Goal: Transaction & Acquisition: Purchase product/service

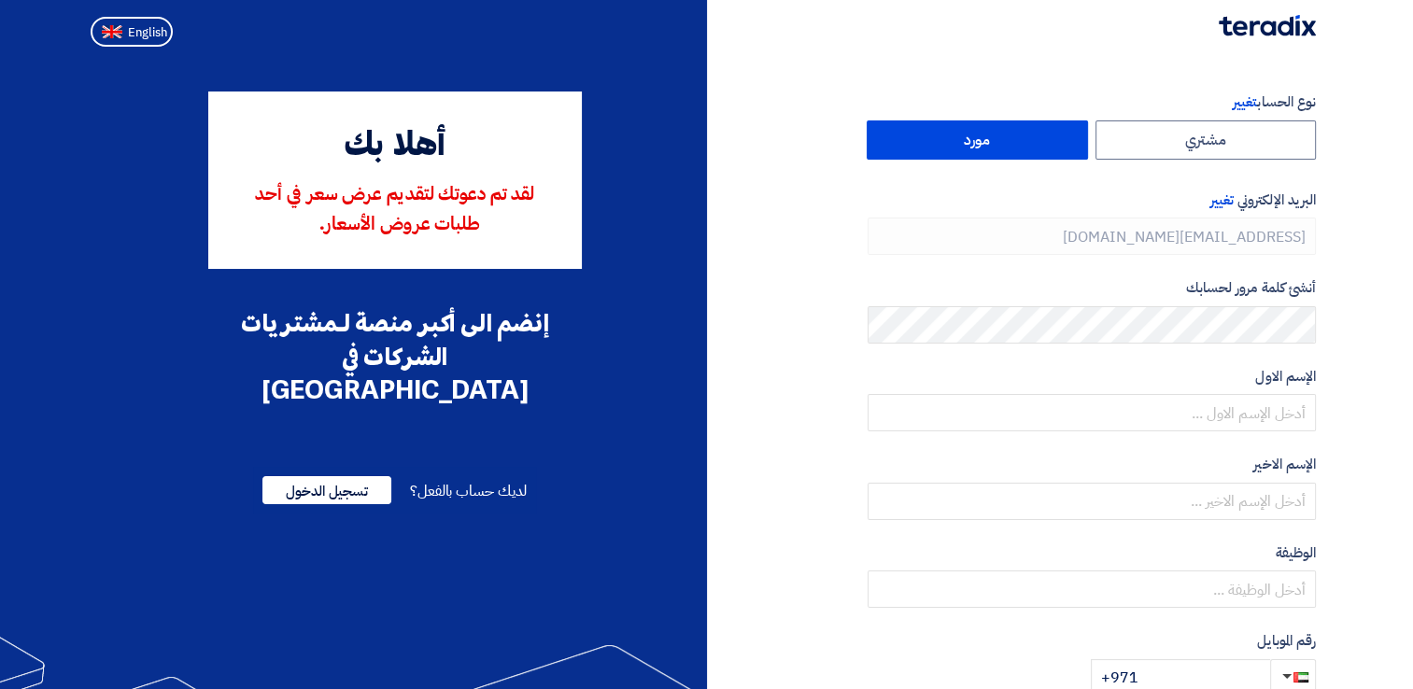
type input "[PHONE_NUMBER]"
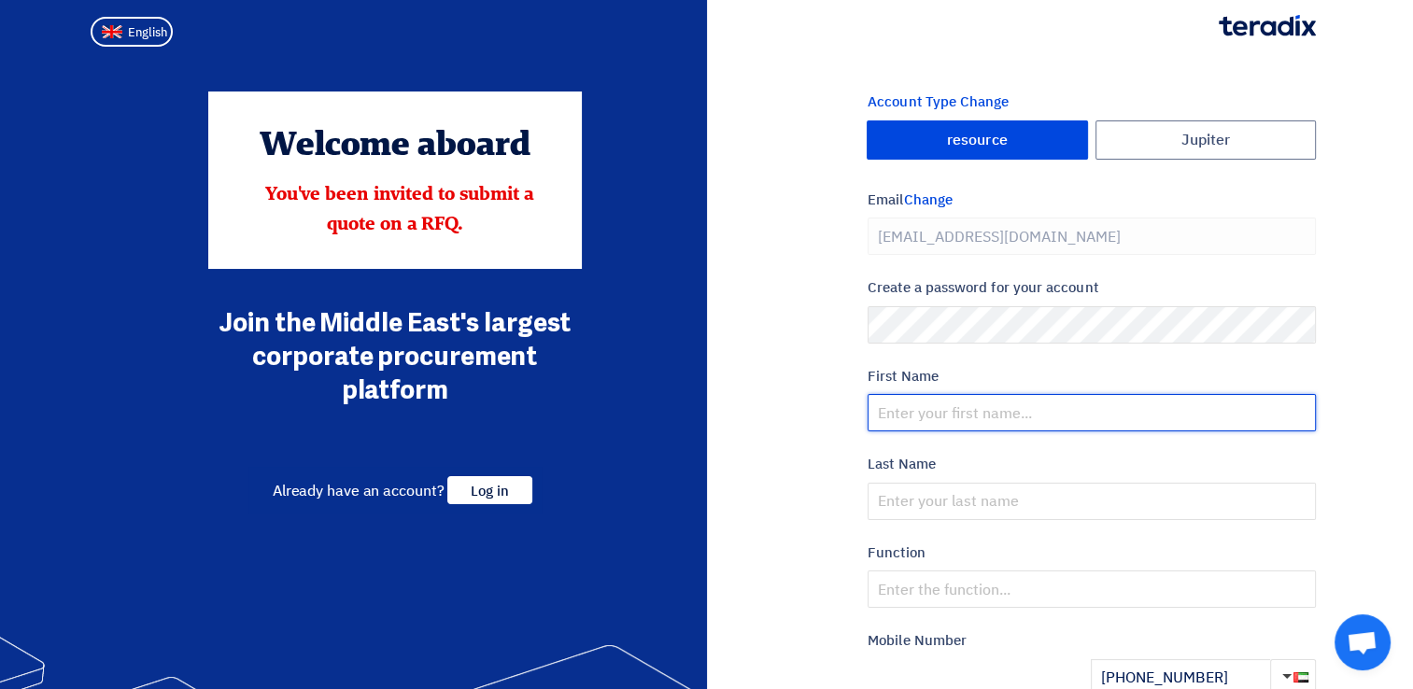
click at [964, 414] on input "text" at bounding box center [1091, 412] width 448 height 37
type input "Siji"
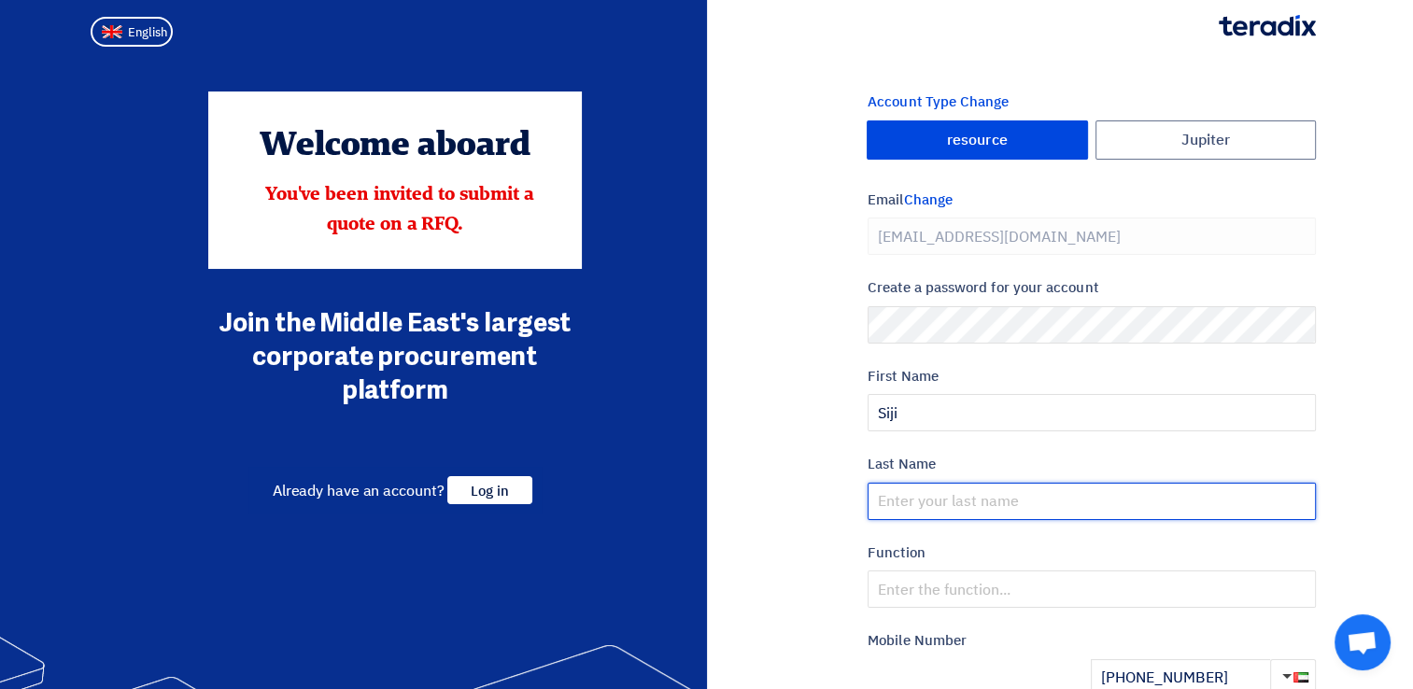
click at [893, 499] on input "text" at bounding box center [1091, 501] width 448 height 37
type input "[PERSON_NAME]"
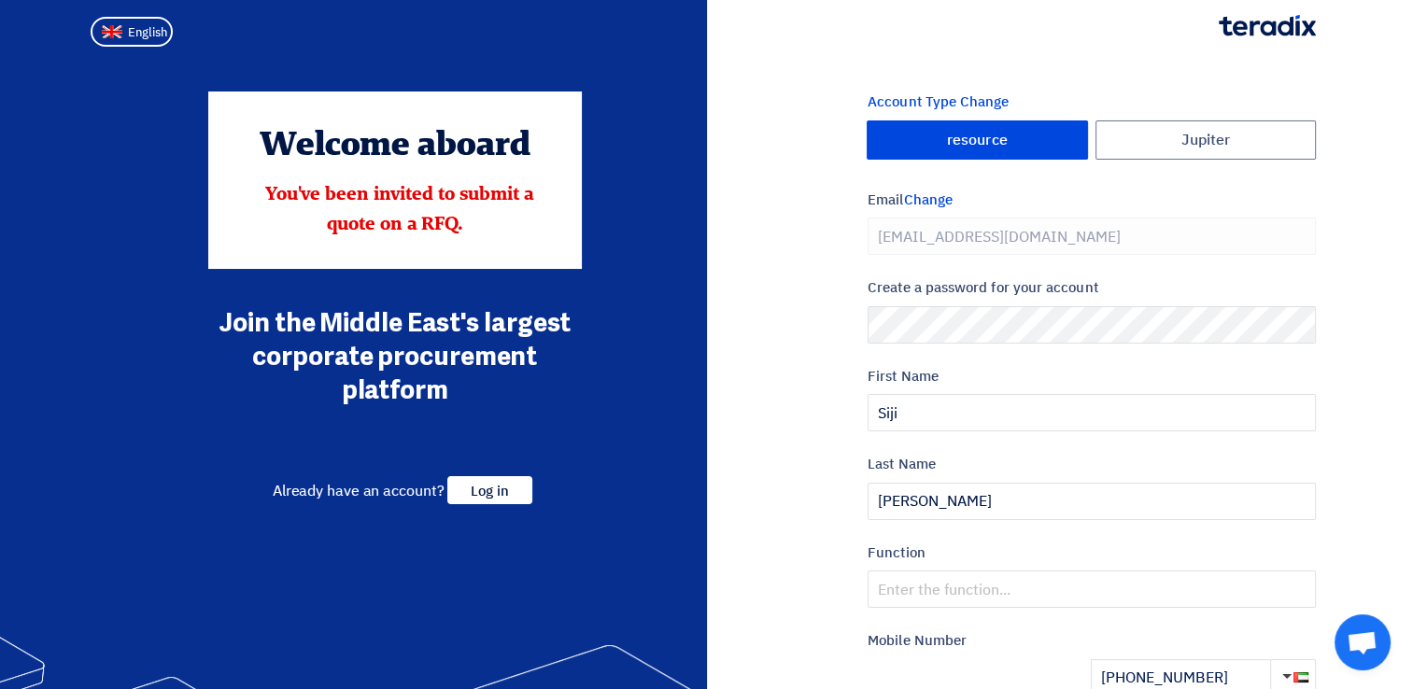
click at [808, 536] on div "Account Type Change Jupiter resource Email Change [EMAIL_ADDRESS][DOMAIN_NAME] …" at bounding box center [1019, 538] width 624 height 895
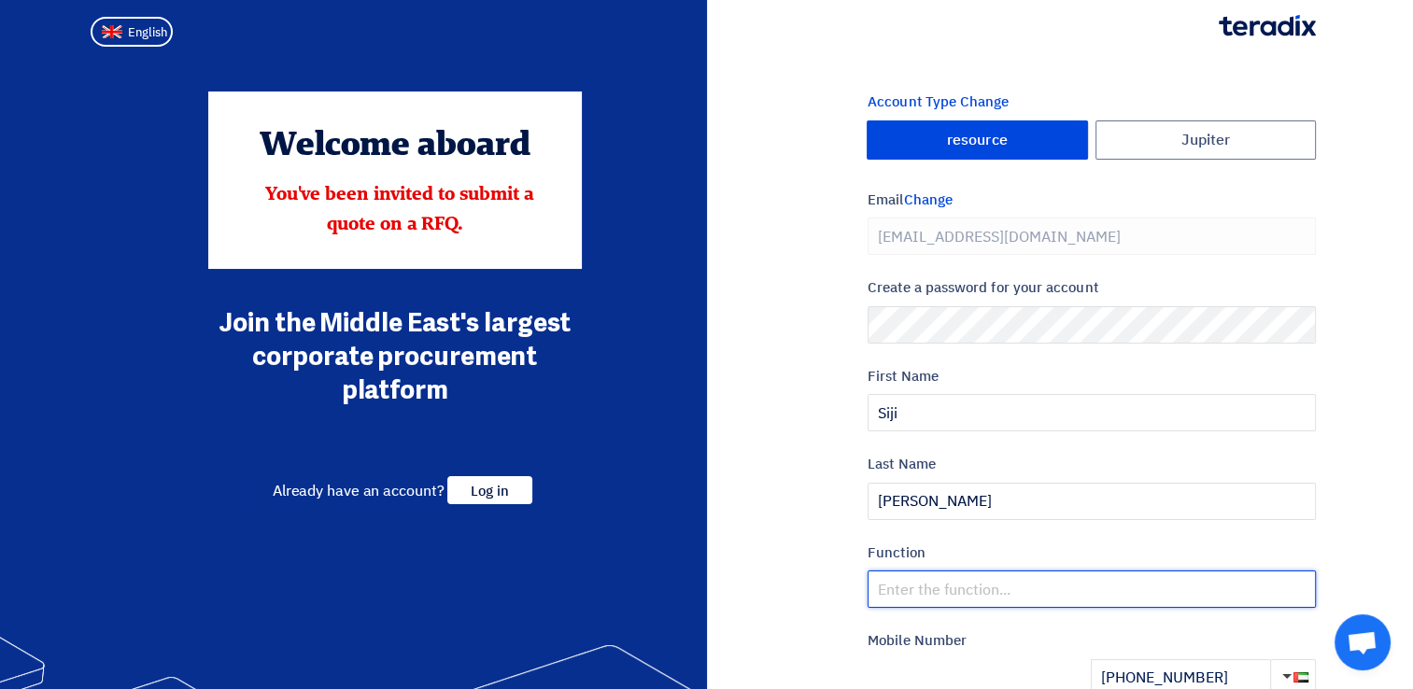
click at [926, 584] on input "text" at bounding box center [1091, 588] width 448 height 37
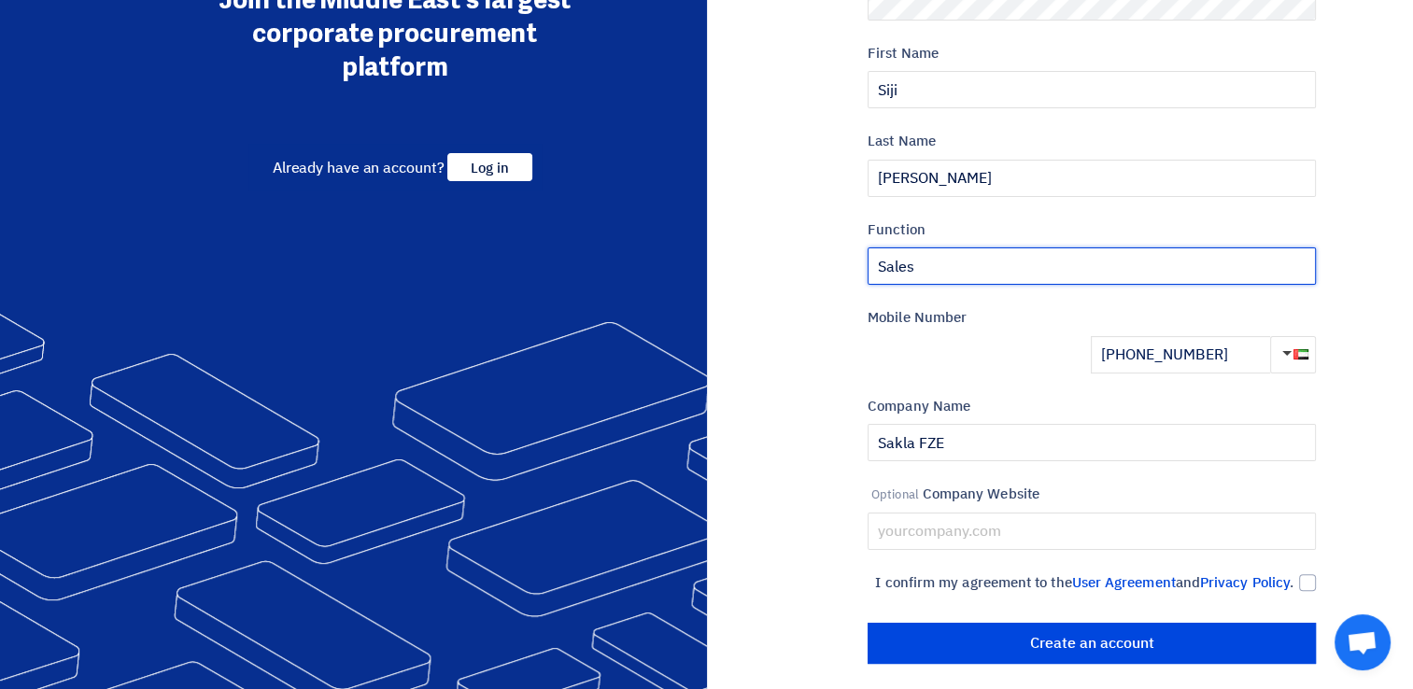
scroll to position [352, 0]
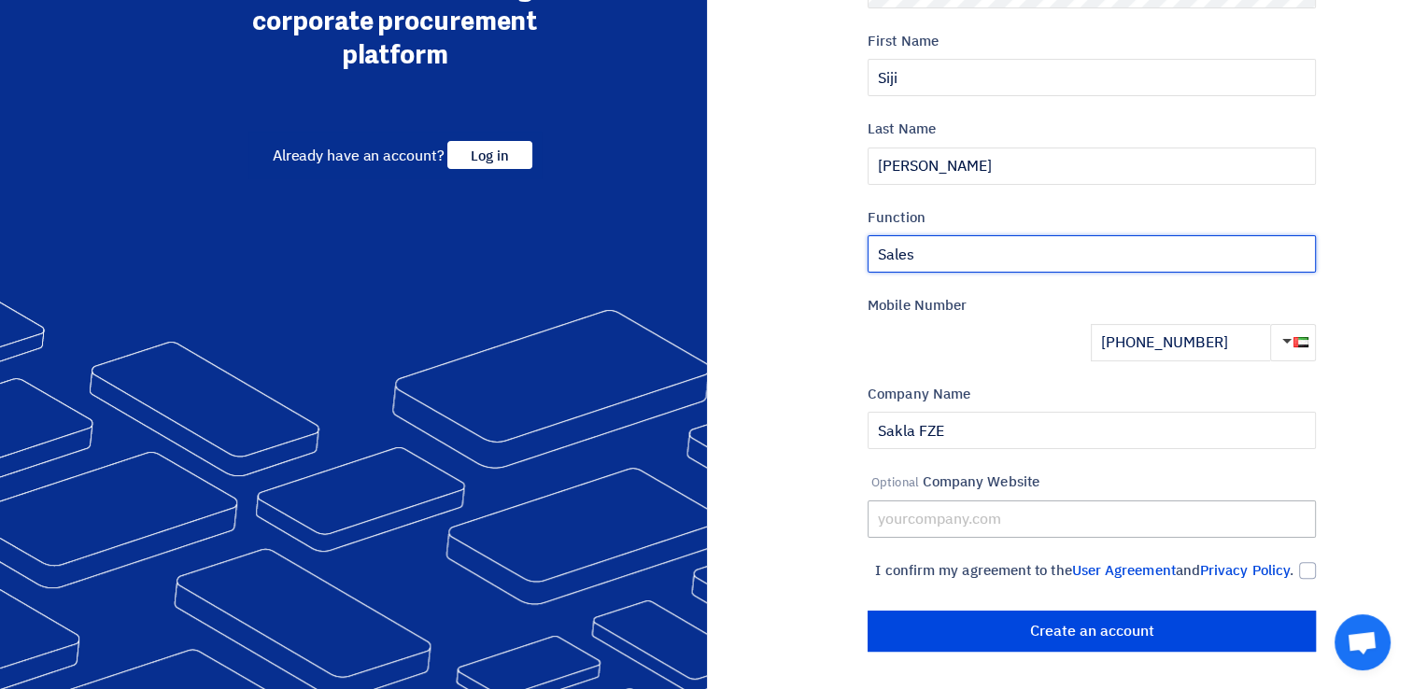
type input "Sales"
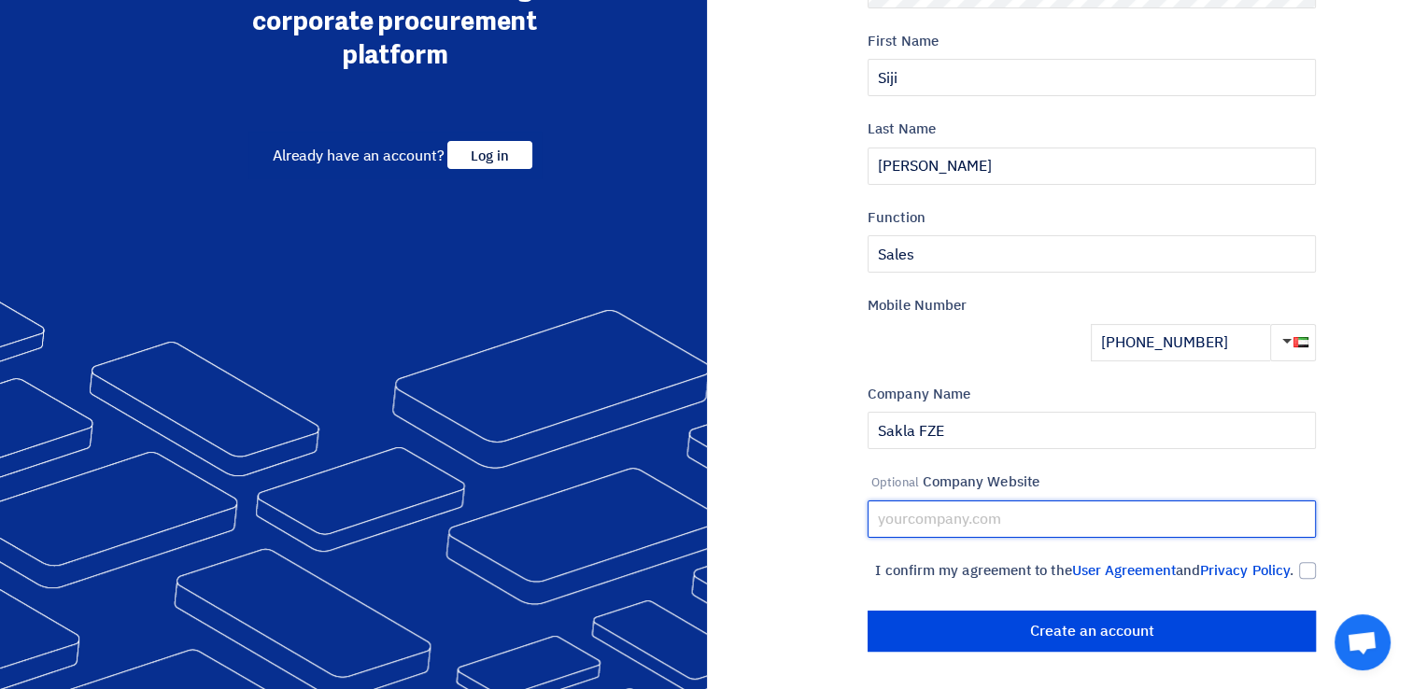
click at [1025, 500] on input "text" at bounding box center [1091, 518] width 448 height 37
type input "www.saklagroups.com"
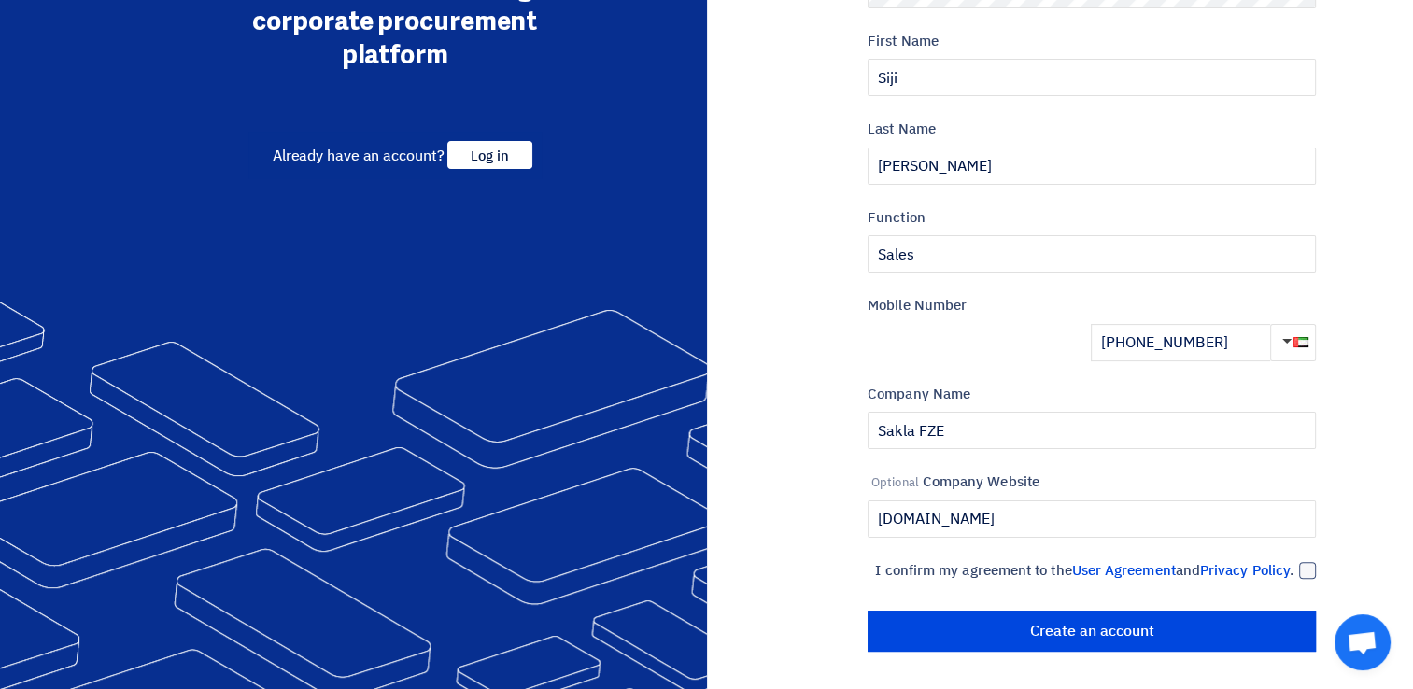
click at [1303, 562] on div at bounding box center [1307, 570] width 17 height 17
click at [1293, 560] on input "I confirm my agreement to the User Agreement and Privacy Policy ." at bounding box center [1069, 578] width 448 height 37
checkbox input "true"
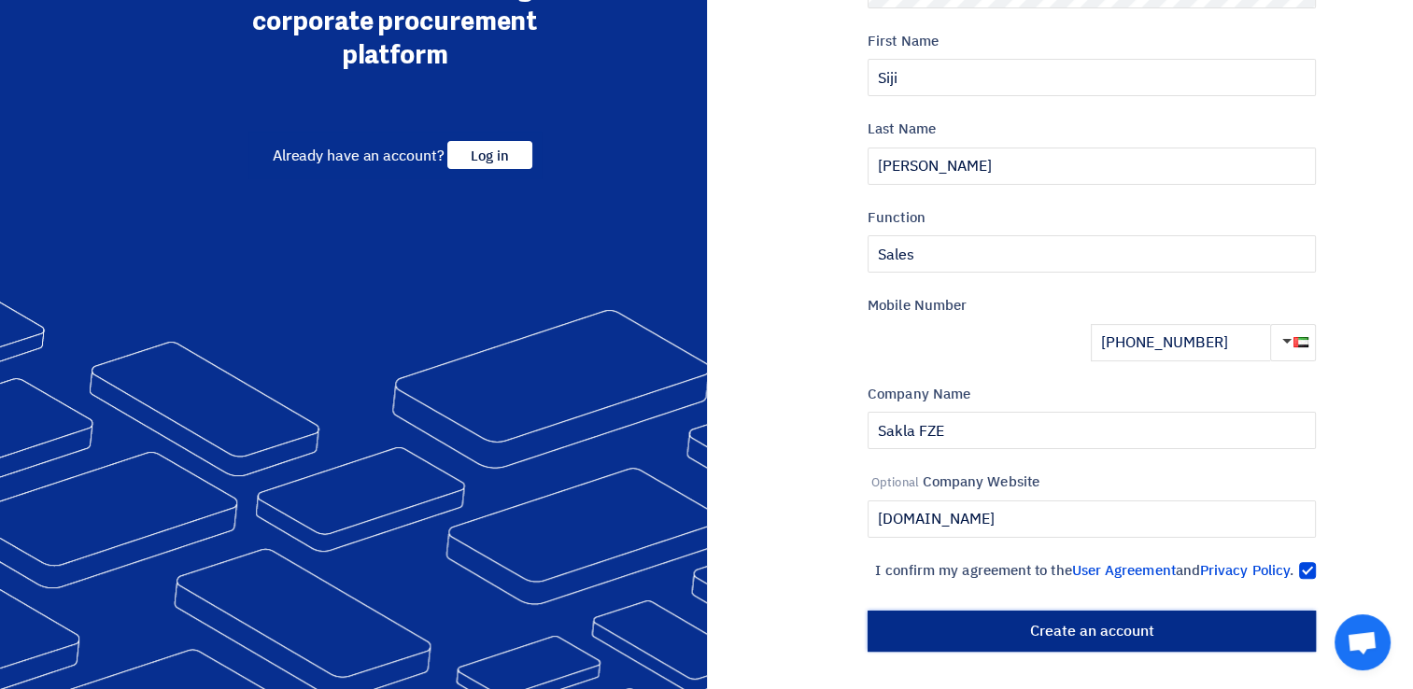
click at [1158, 626] on input "أنشئ حساب" at bounding box center [1091, 631] width 448 height 41
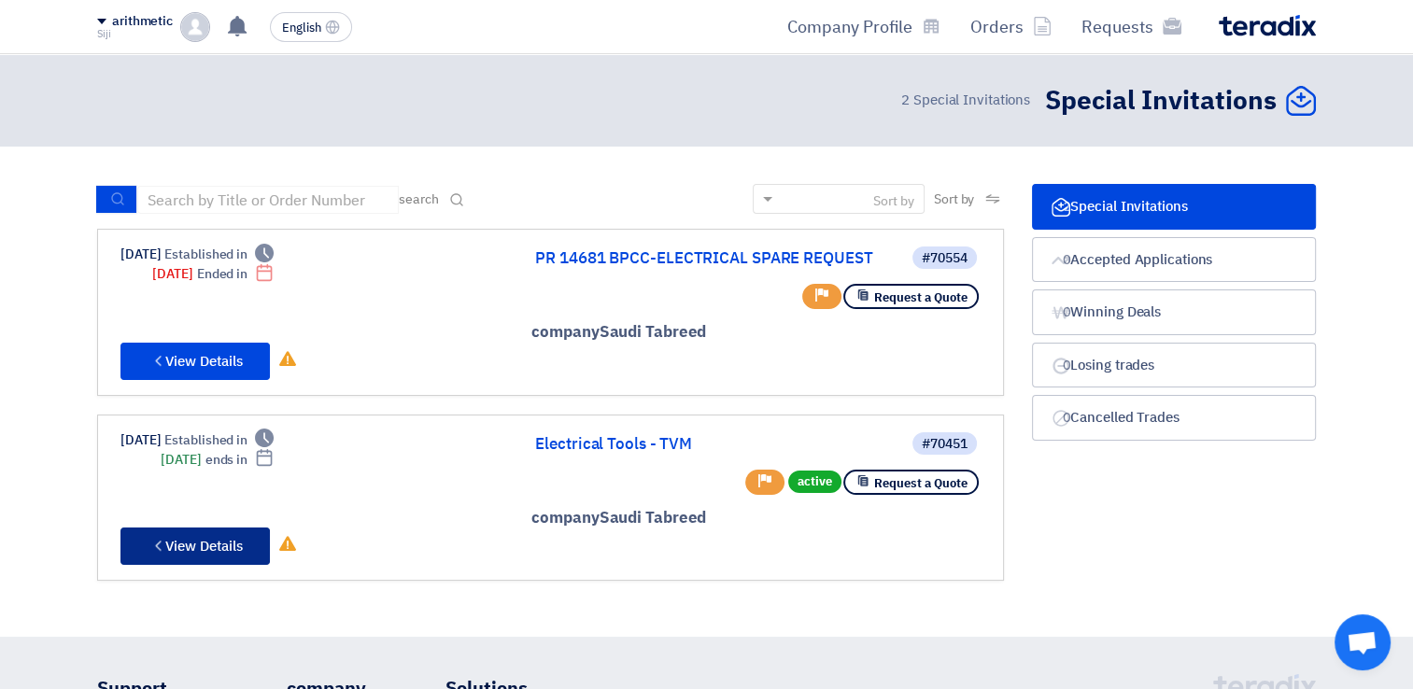
click at [194, 537] on font "View Details" at bounding box center [203, 546] width 77 height 21
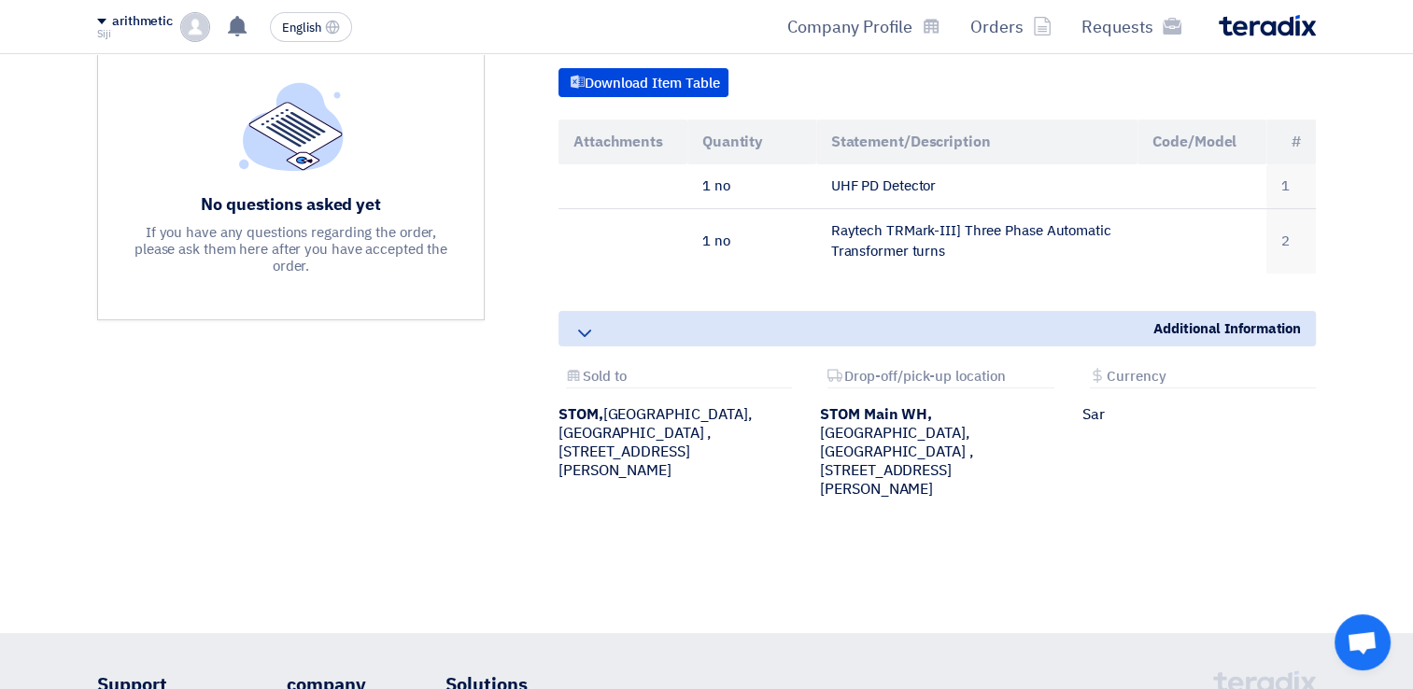
scroll to position [284, 0]
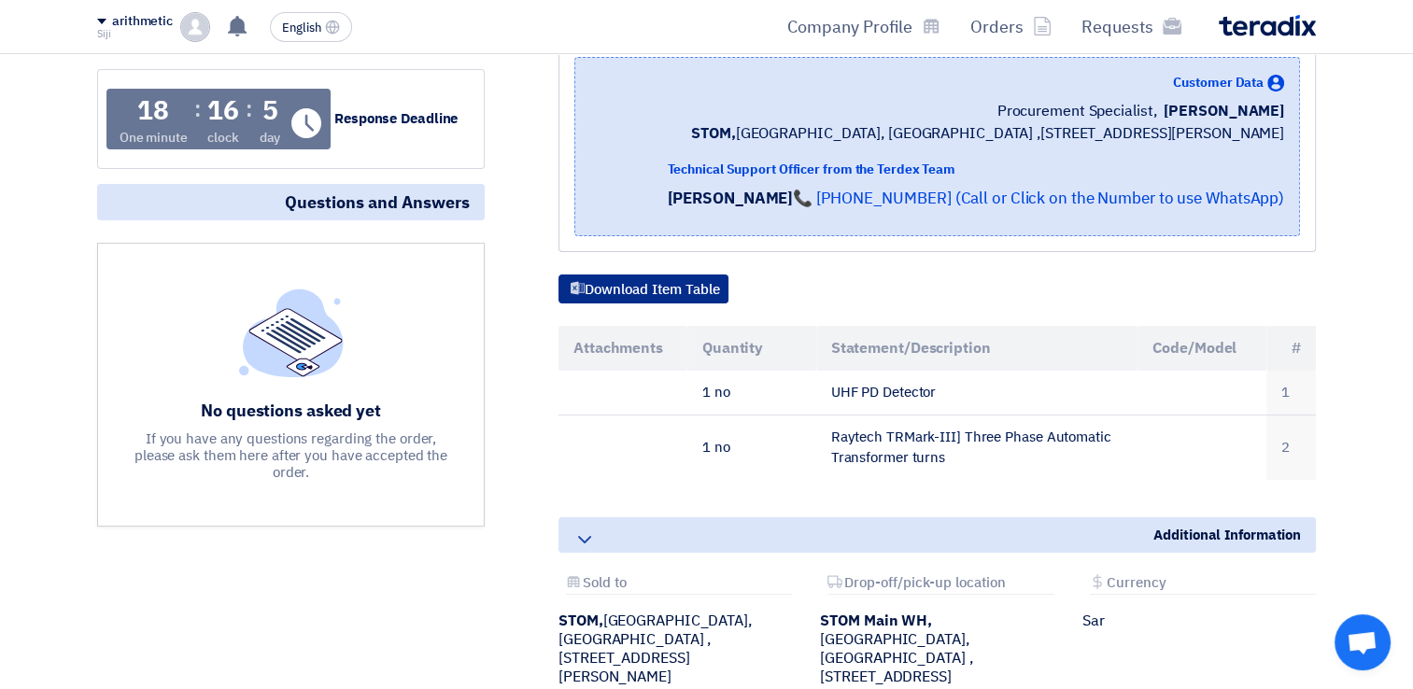
click at [696, 300] on font "Download Item Table" at bounding box center [651, 289] width 135 height 21
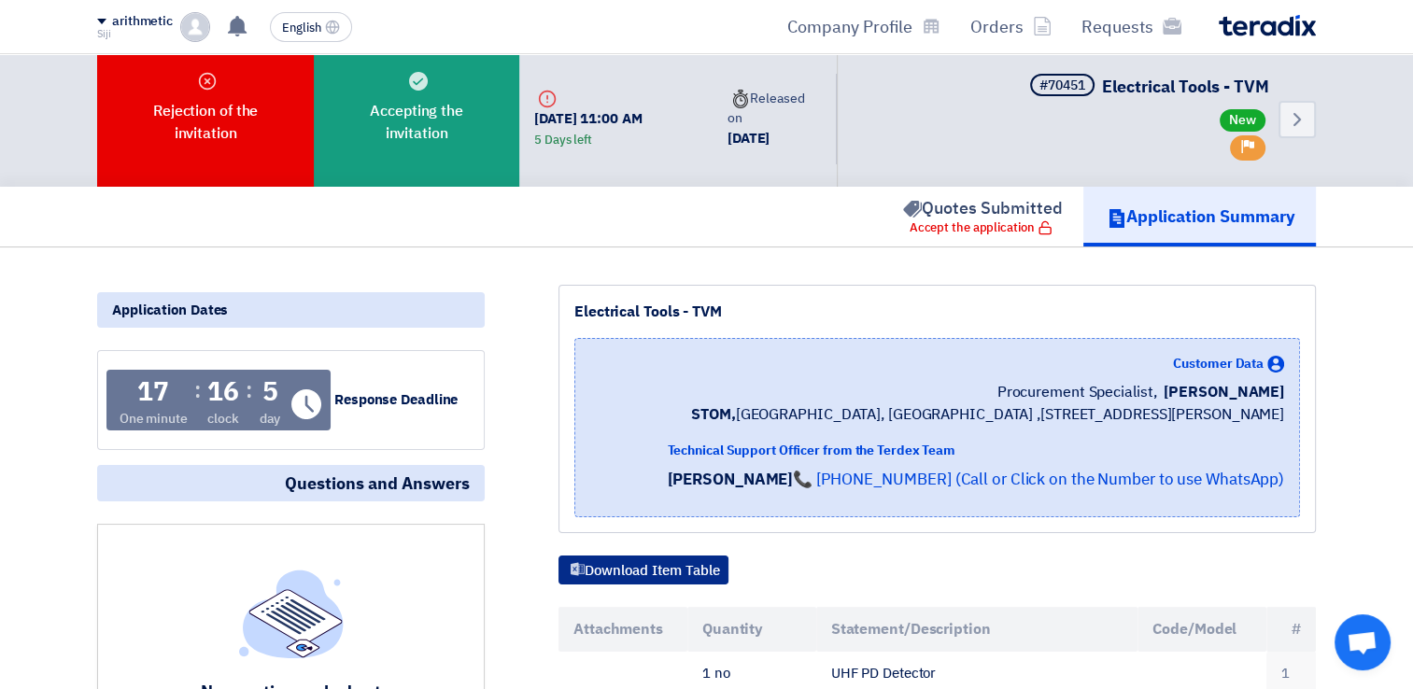
scroll to position [0, 0]
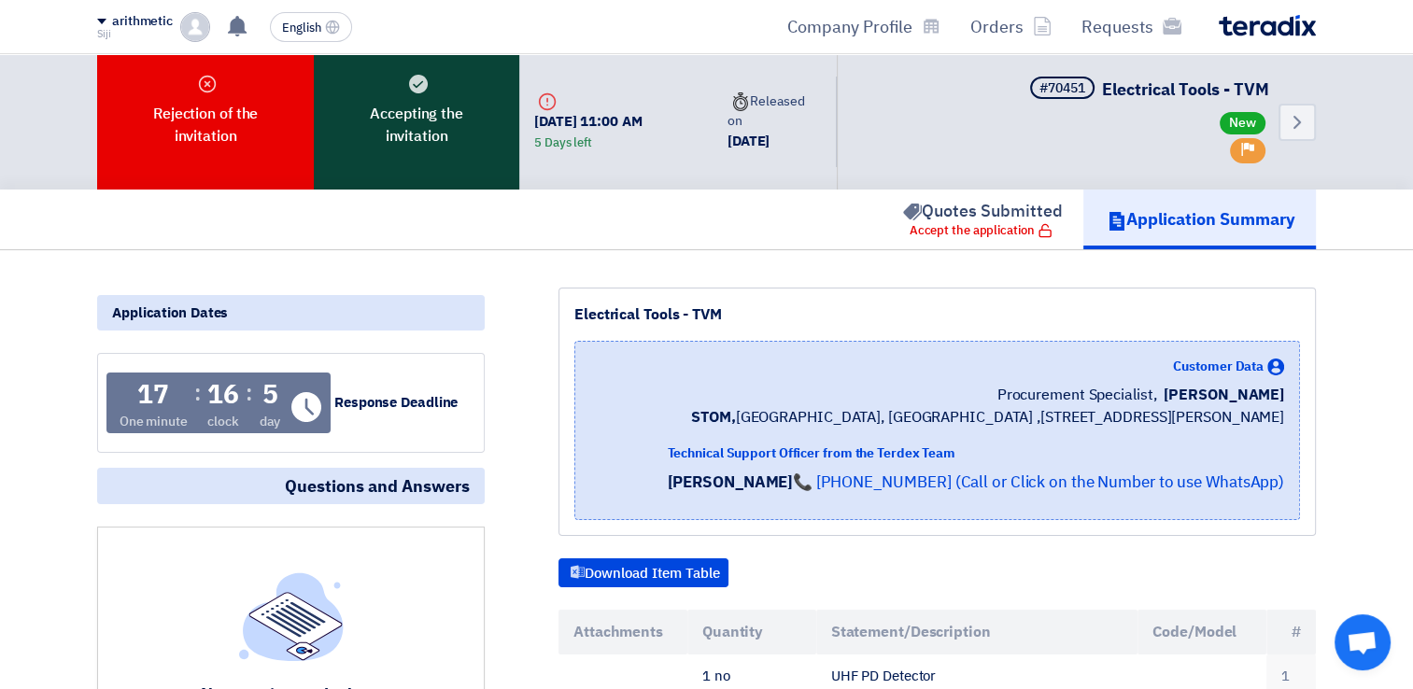
click at [450, 140] on font "Accepting the invitation" at bounding box center [416, 125] width 157 height 45
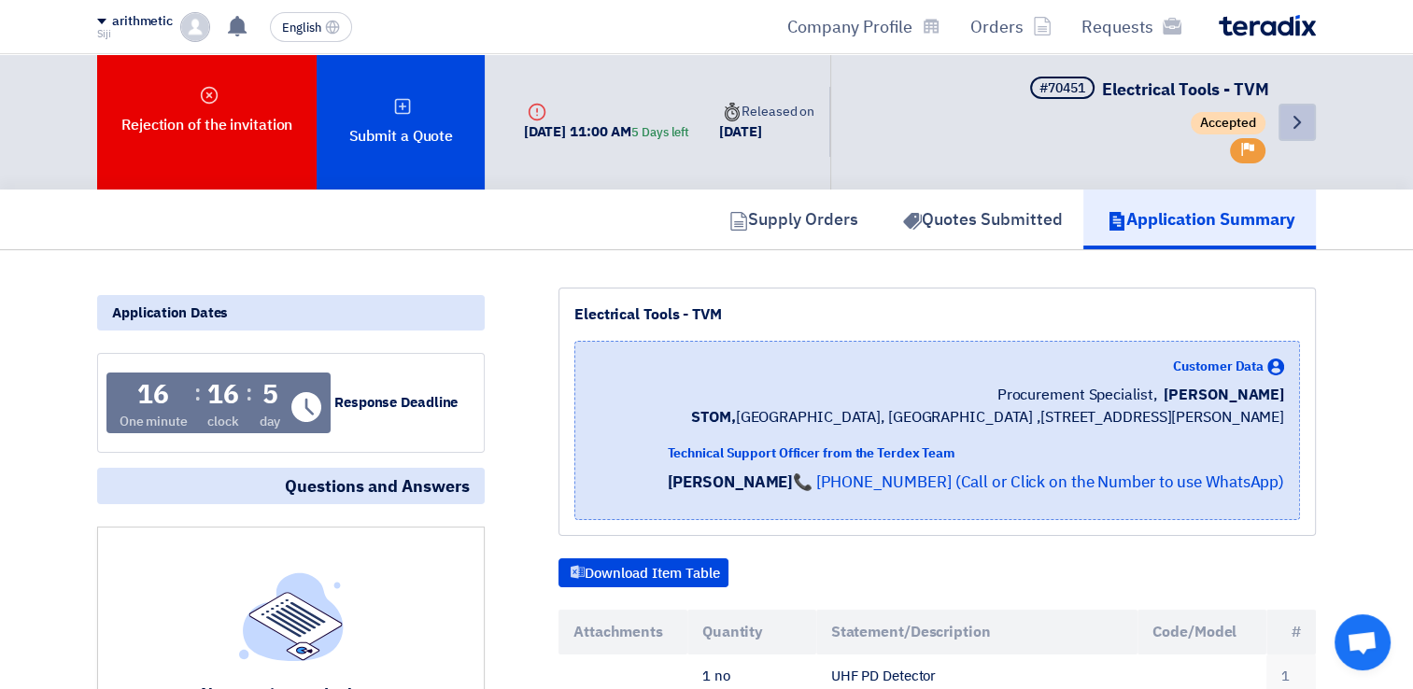
click at [1289, 121] on icon "Back" at bounding box center [1297, 122] width 22 height 22
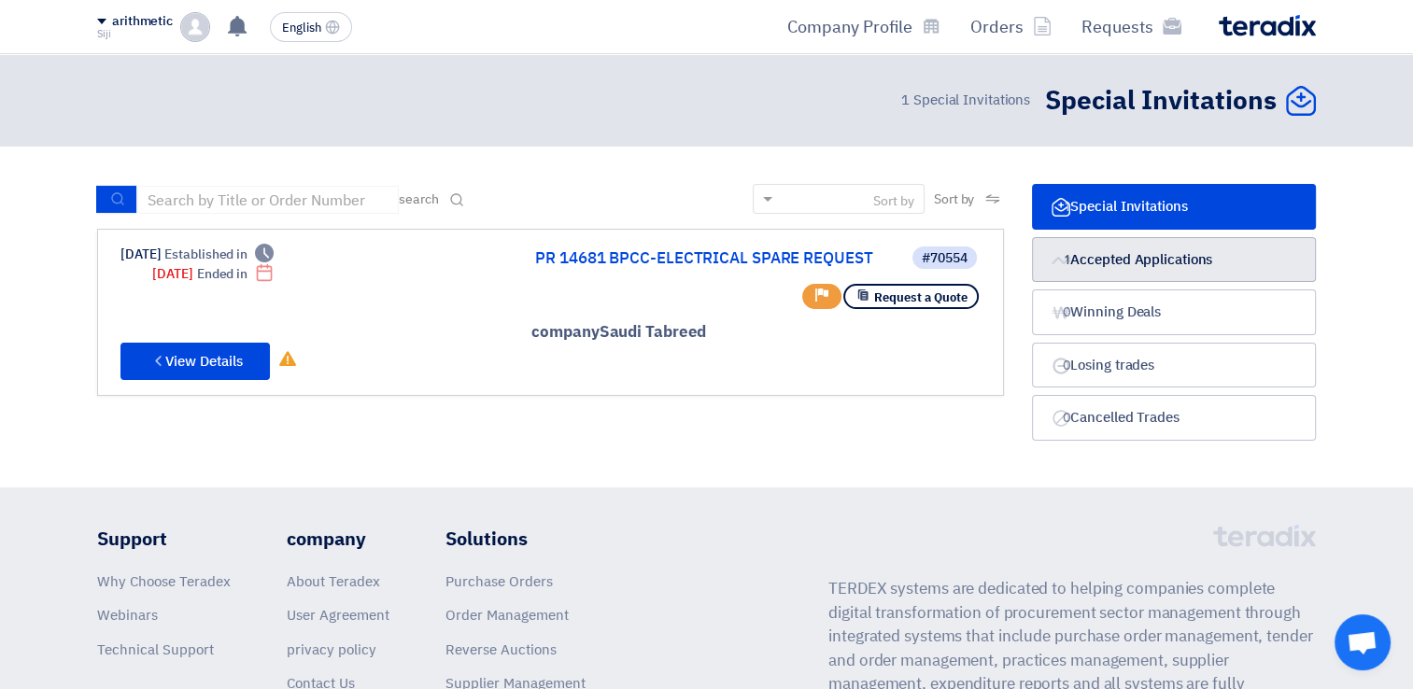
click at [1124, 260] on font "Accepted Applications" at bounding box center [1141, 259] width 142 height 21
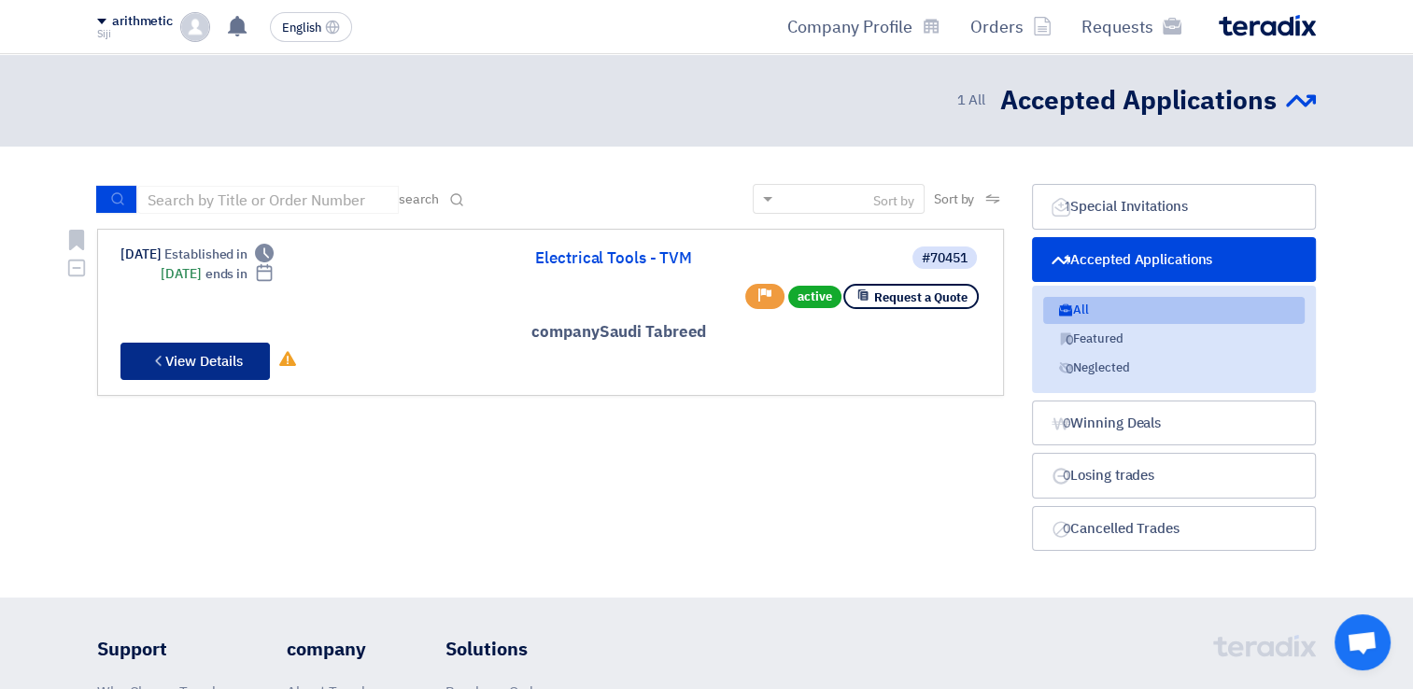
click at [187, 361] on font "View Details" at bounding box center [203, 361] width 77 height 21
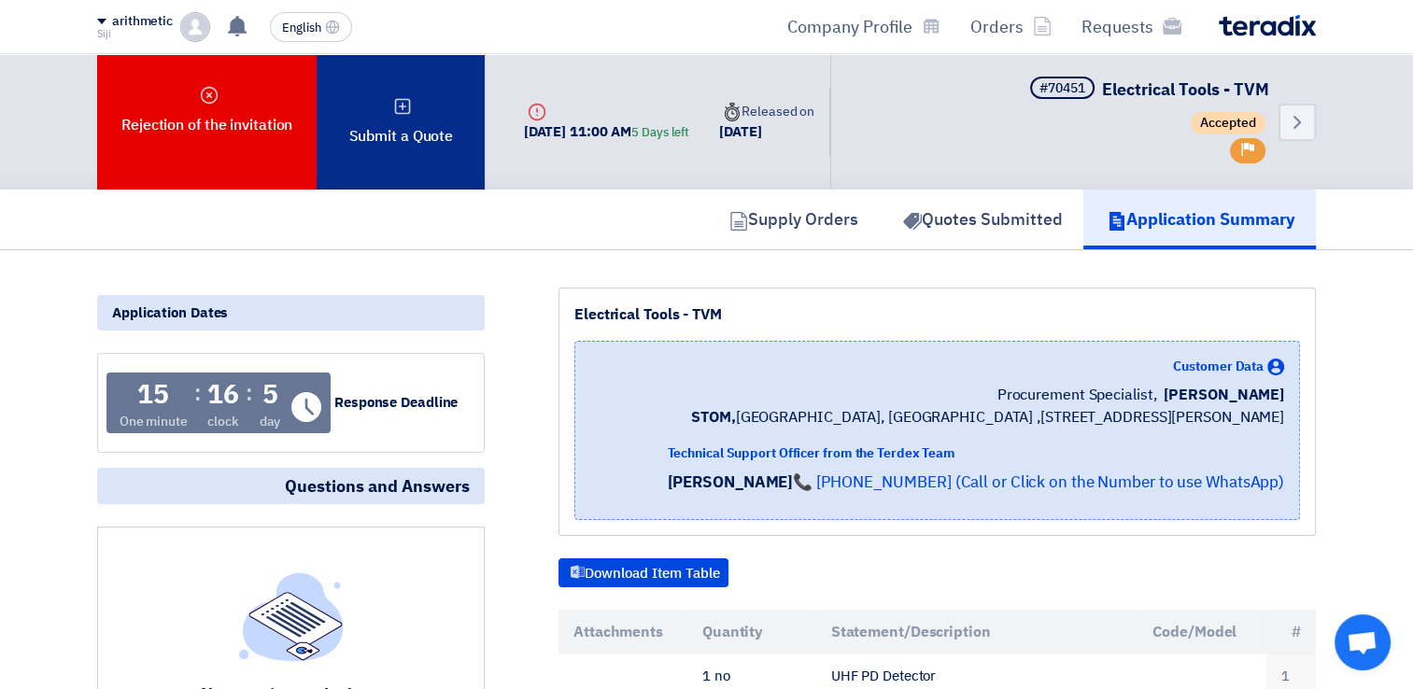
click at [429, 109] on div "Submit a Quote" at bounding box center [401, 121] width 168 height 135
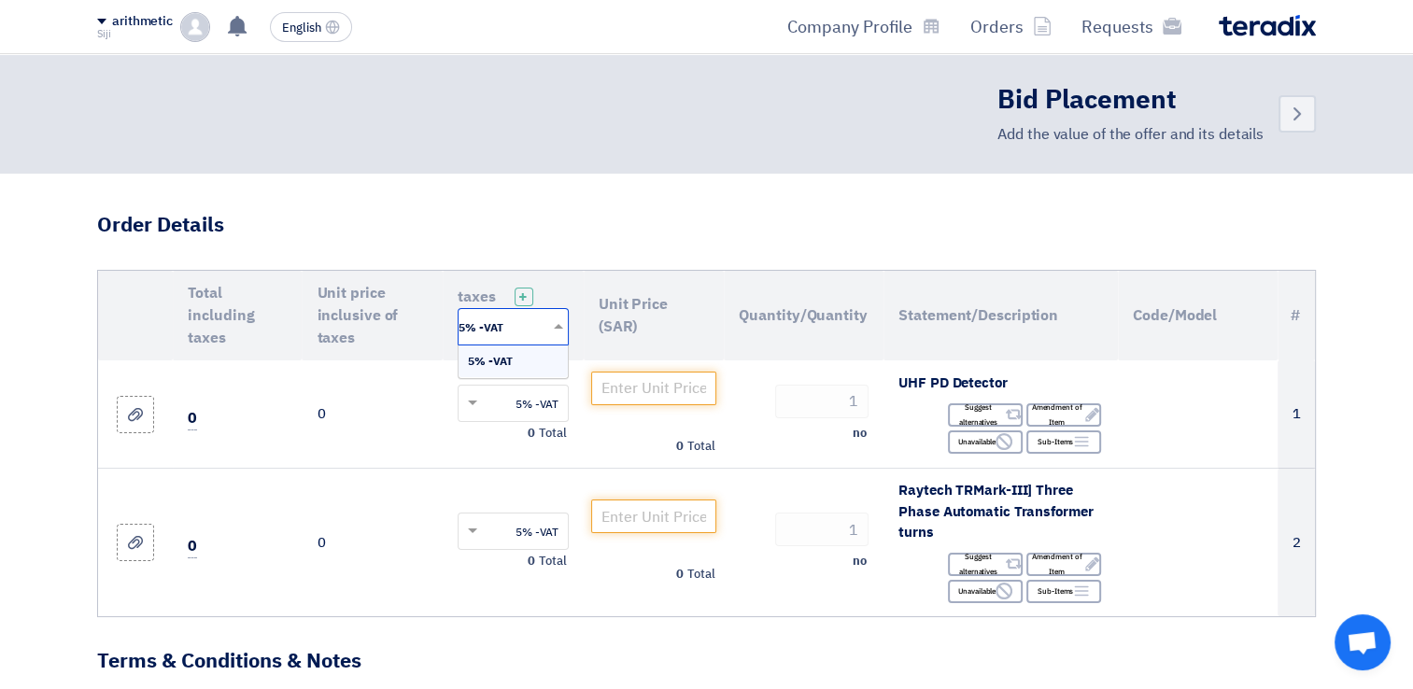
scroll to position [0, 11]
click at [556, 331] on div "'Select taxes... 5% -VAT ×" at bounding box center [512, 326] width 111 height 37
click at [545, 362] on div "5% -VAT" at bounding box center [512, 361] width 109 height 32
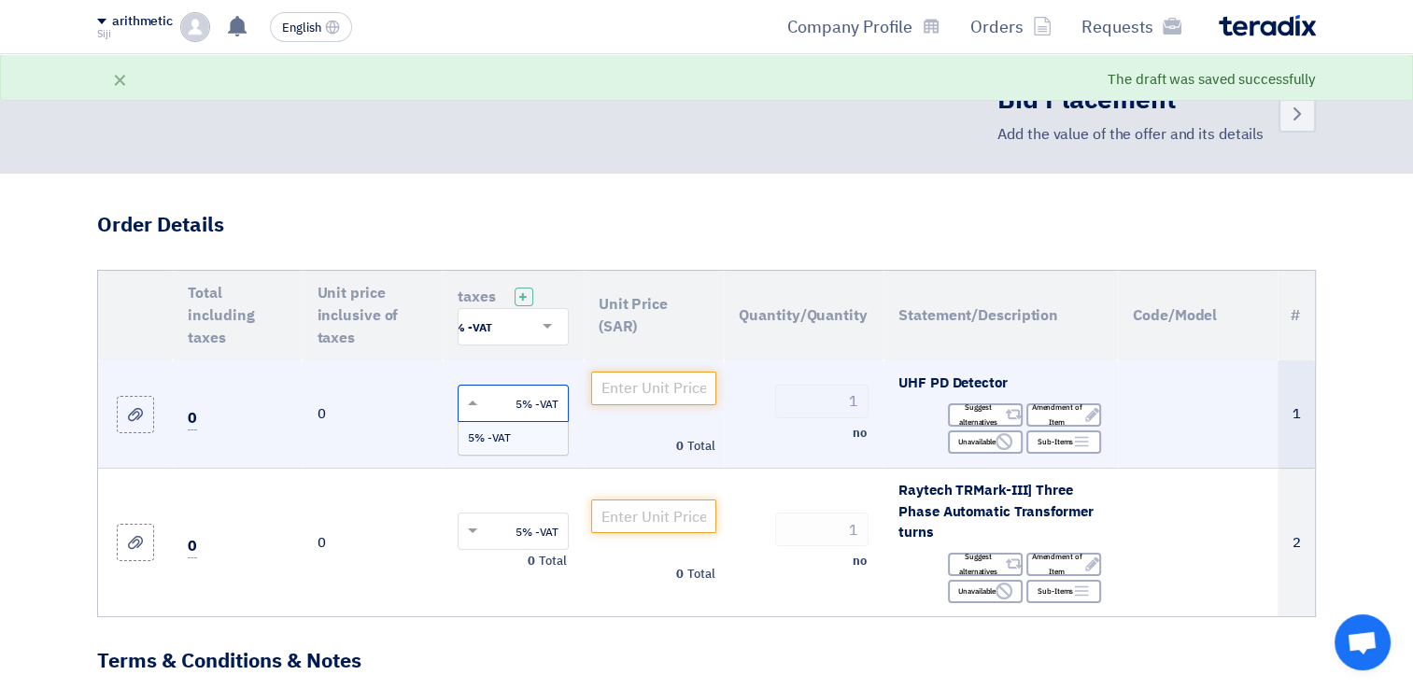
click at [468, 410] on span at bounding box center [469, 403] width 23 height 17
click at [486, 409] on input "text" at bounding box center [523, 404] width 74 height 31
click at [395, 413] on td "0" at bounding box center [372, 414] width 141 height 108
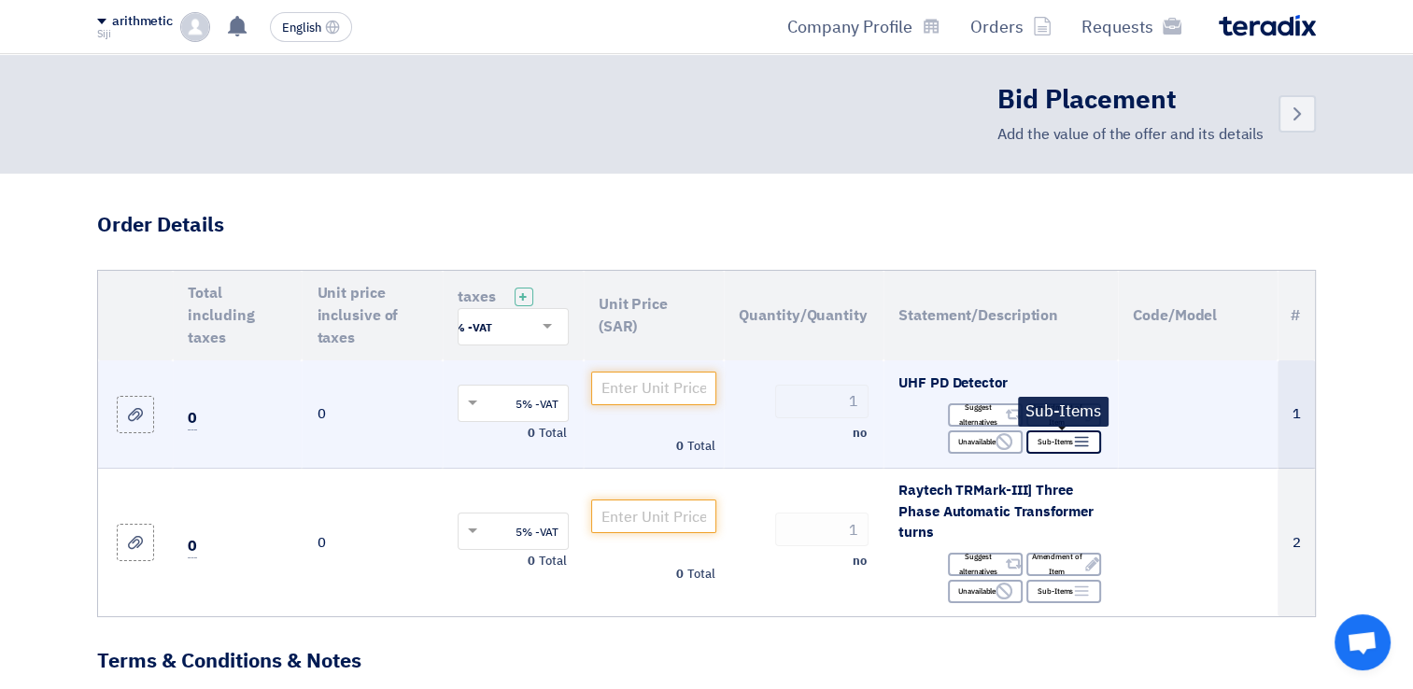
click at [1055, 446] on font "Sub-Items" at bounding box center [1054, 441] width 35 height 15
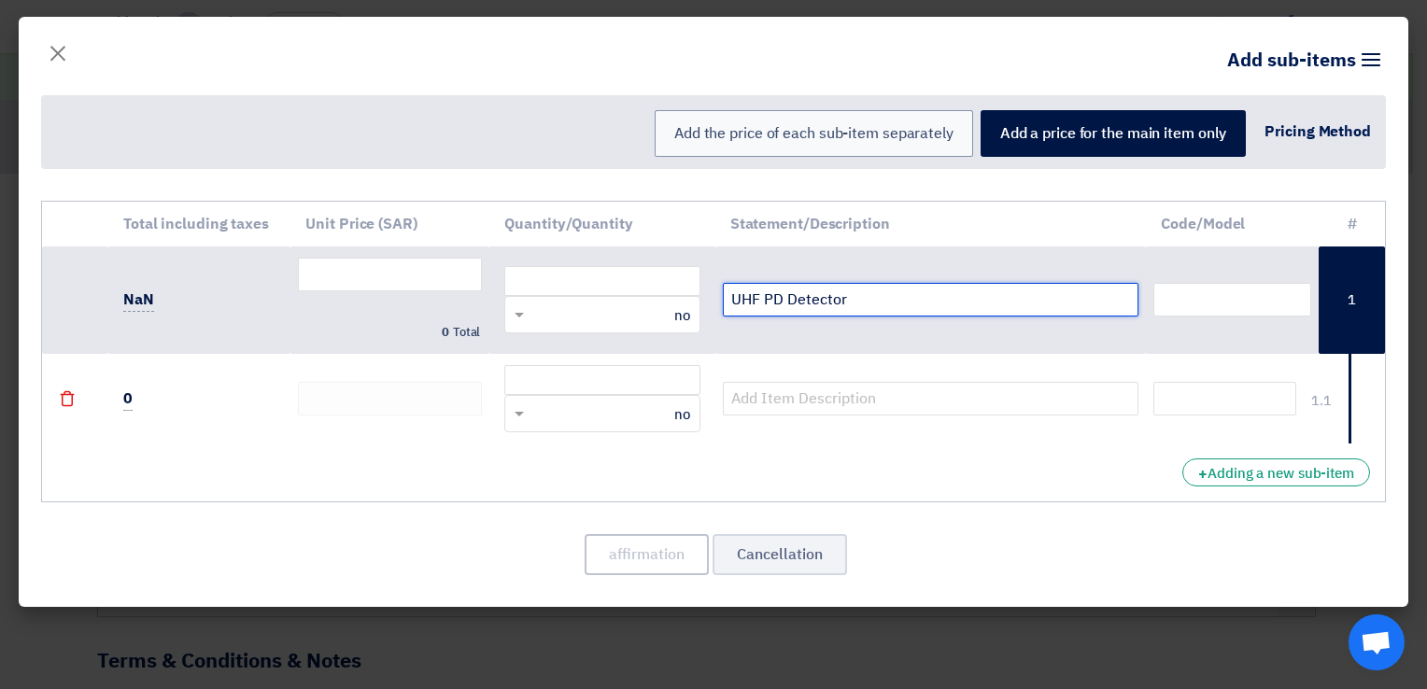
click at [908, 306] on input "UHF PD Detector" at bounding box center [931, 300] width 416 height 34
type input "UHF PD Detector -"
click at [60, 53] on span "×" at bounding box center [58, 52] width 22 height 56
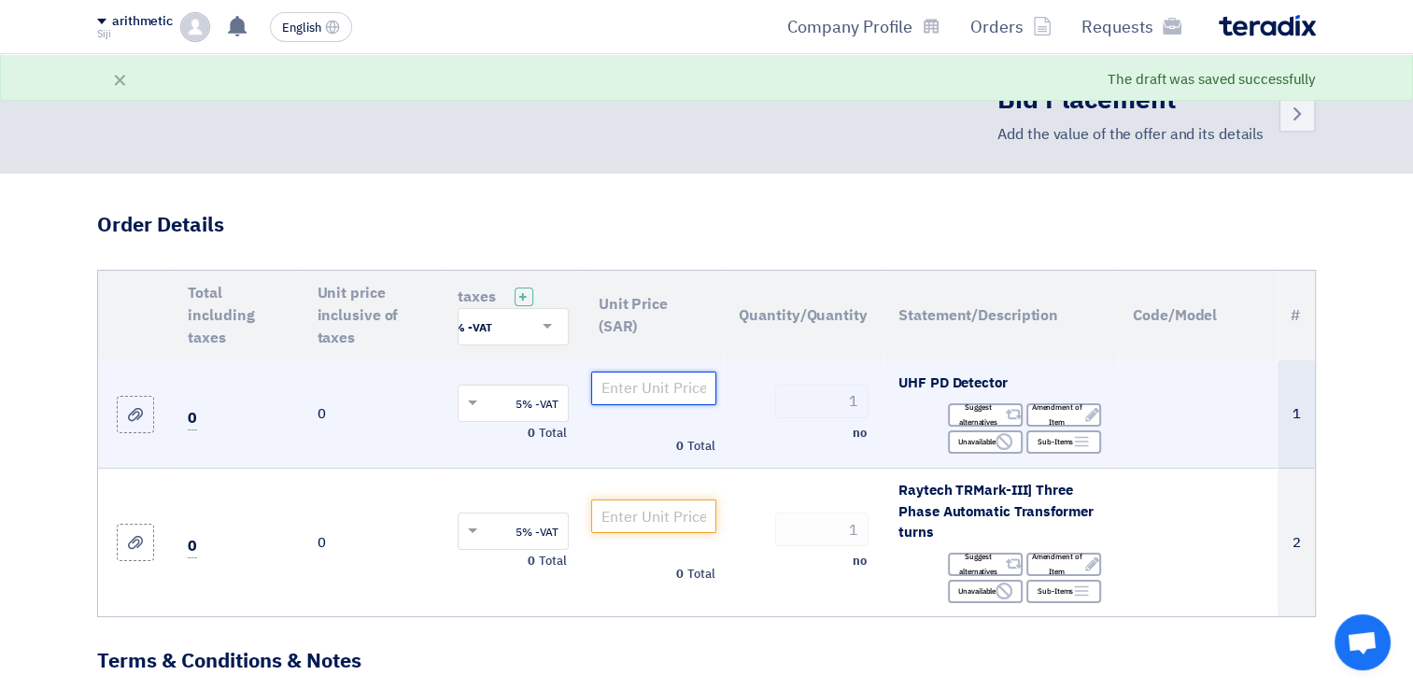
click at [627, 380] on input "number" at bounding box center [654, 389] width 126 height 34
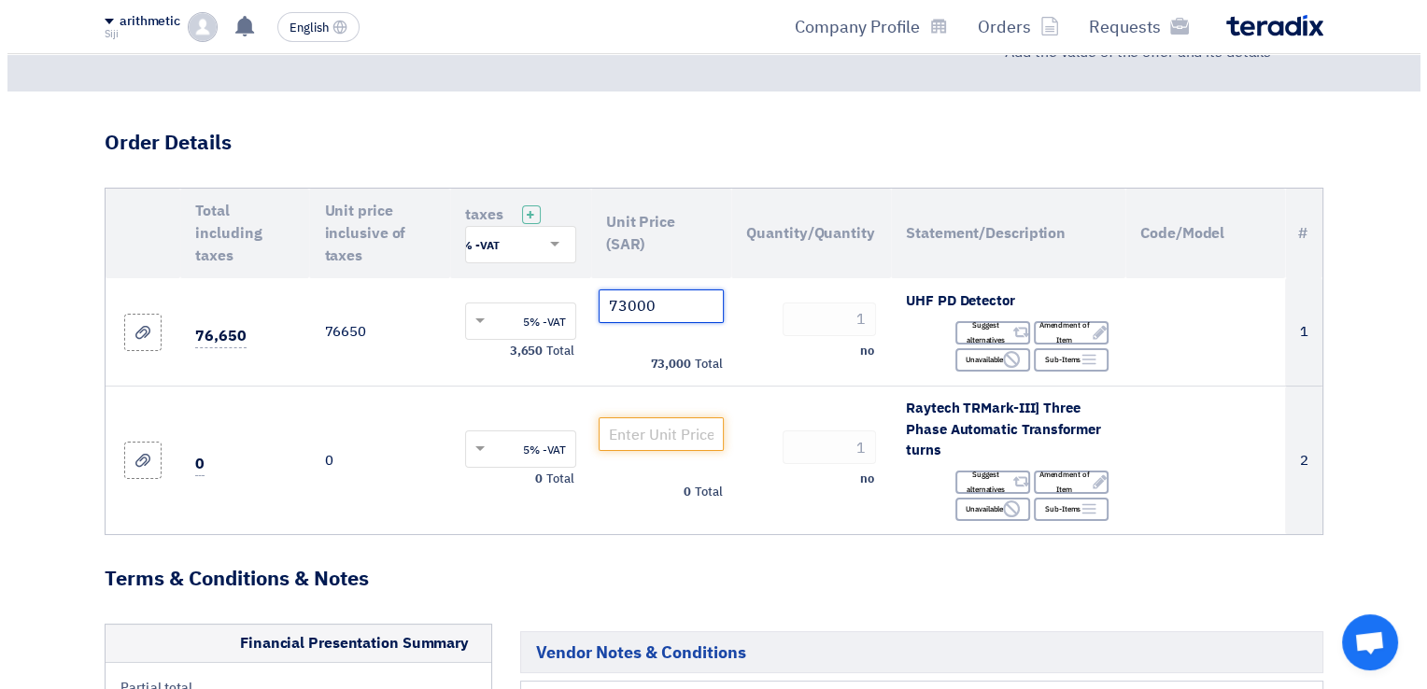
scroll to position [76, 0]
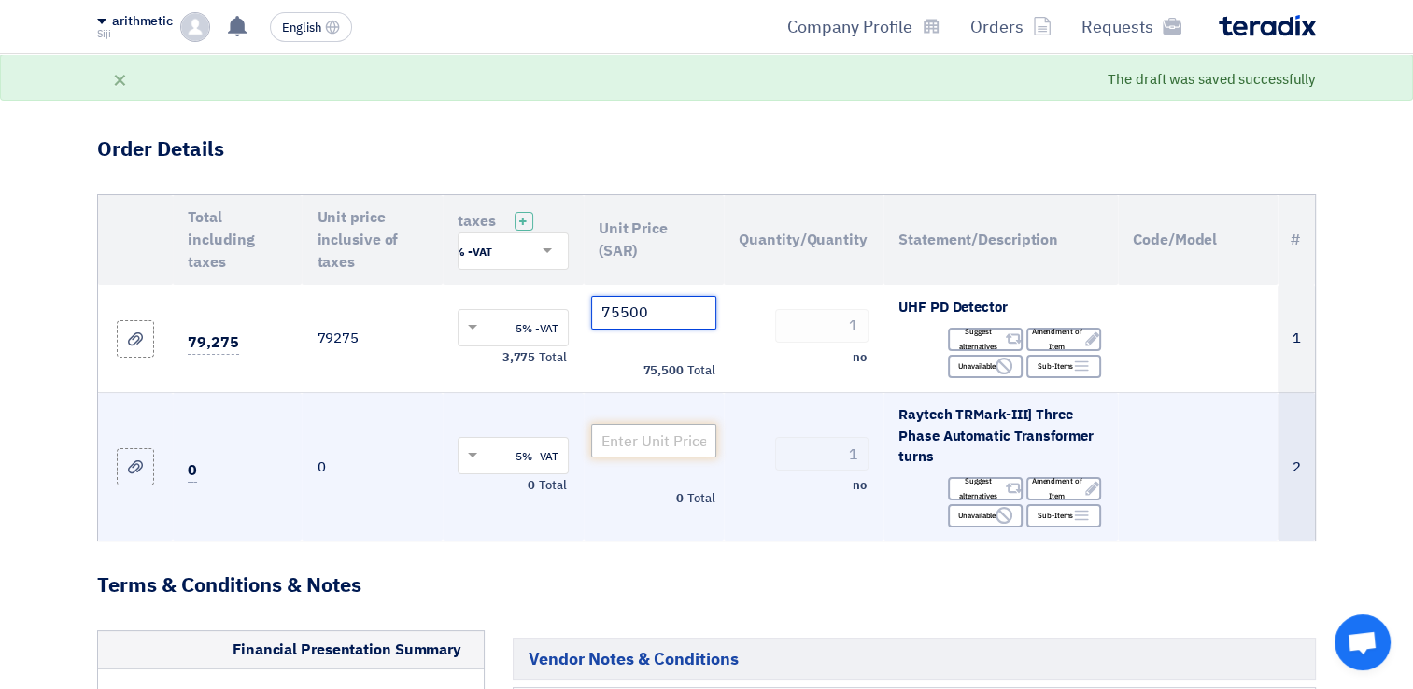
type input "75500"
click at [672, 444] on input "number" at bounding box center [654, 441] width 126 height 34
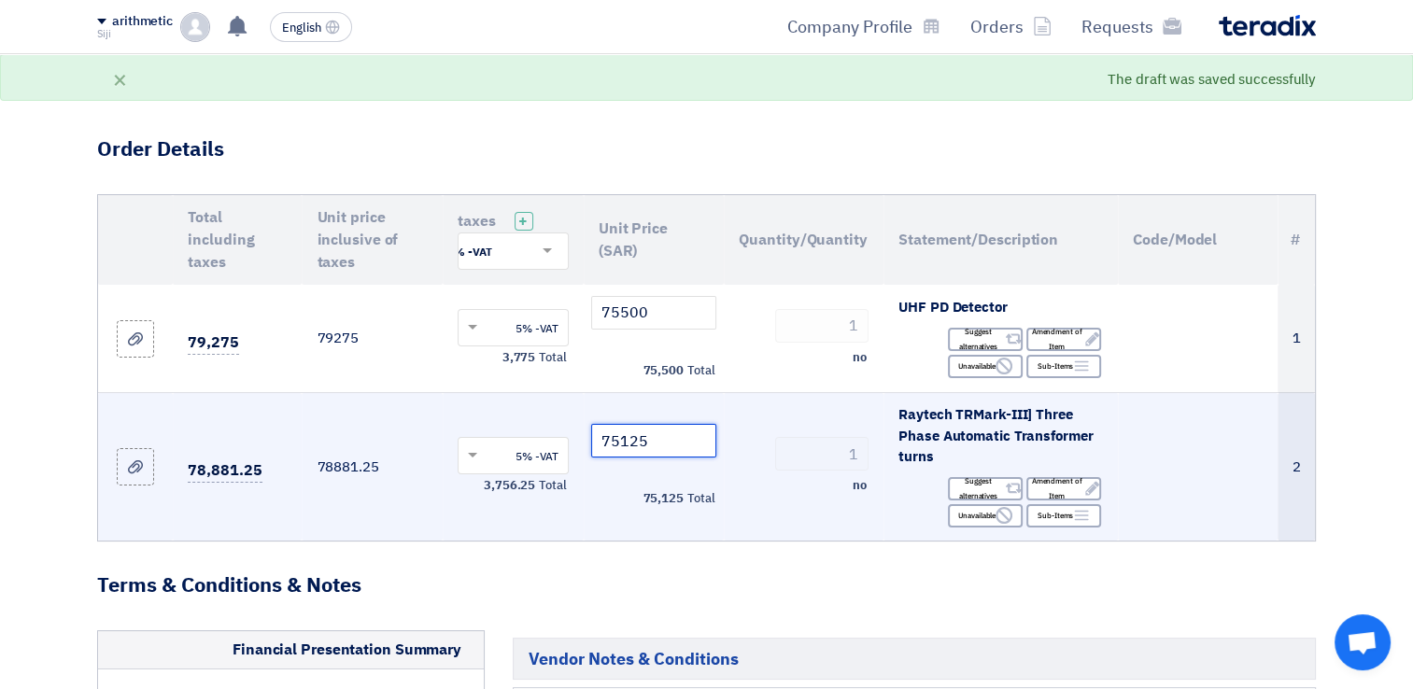
type input "75125"
click at [760, 441] on div "1" at bounding box center [804, 454] width 130 height 34
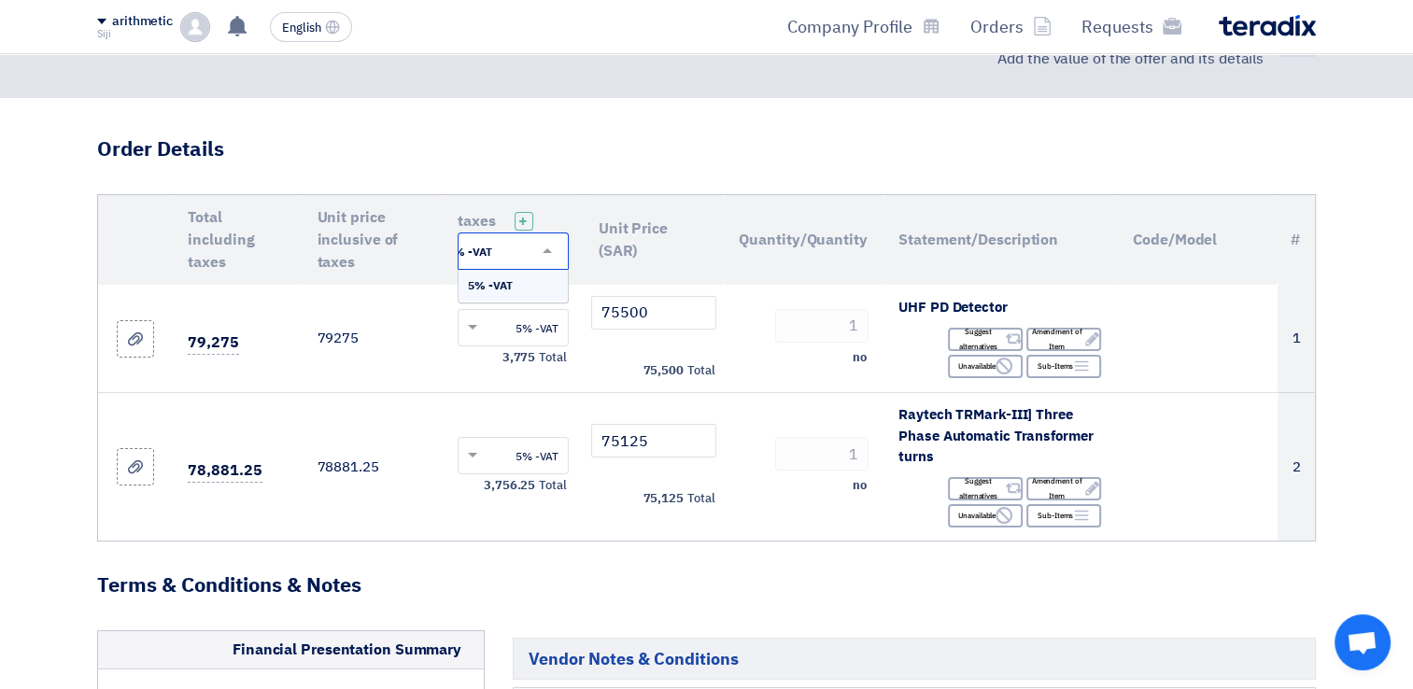
click at [548, 243] on span at bounding box center [544, 251] width 23 height 17
click at [546, 243] on span at bounding box center [544, 251] width 23 height 17
type input "0"
click at [750, 145] on h3 "Order Details" at bounding box center [706, 149] width 1218 height 29
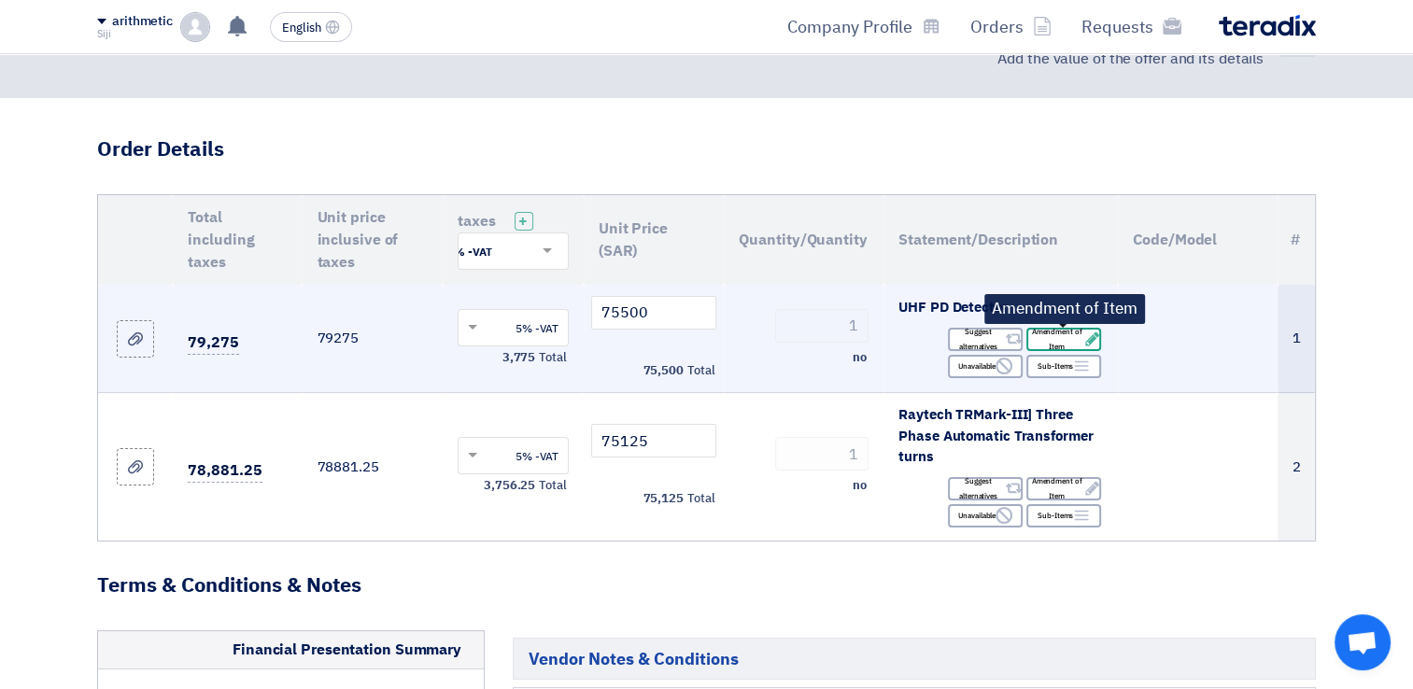
click at [1049, 342] on font "Amendment of Item" at bounding box center [1056, 339] width 57 height 30
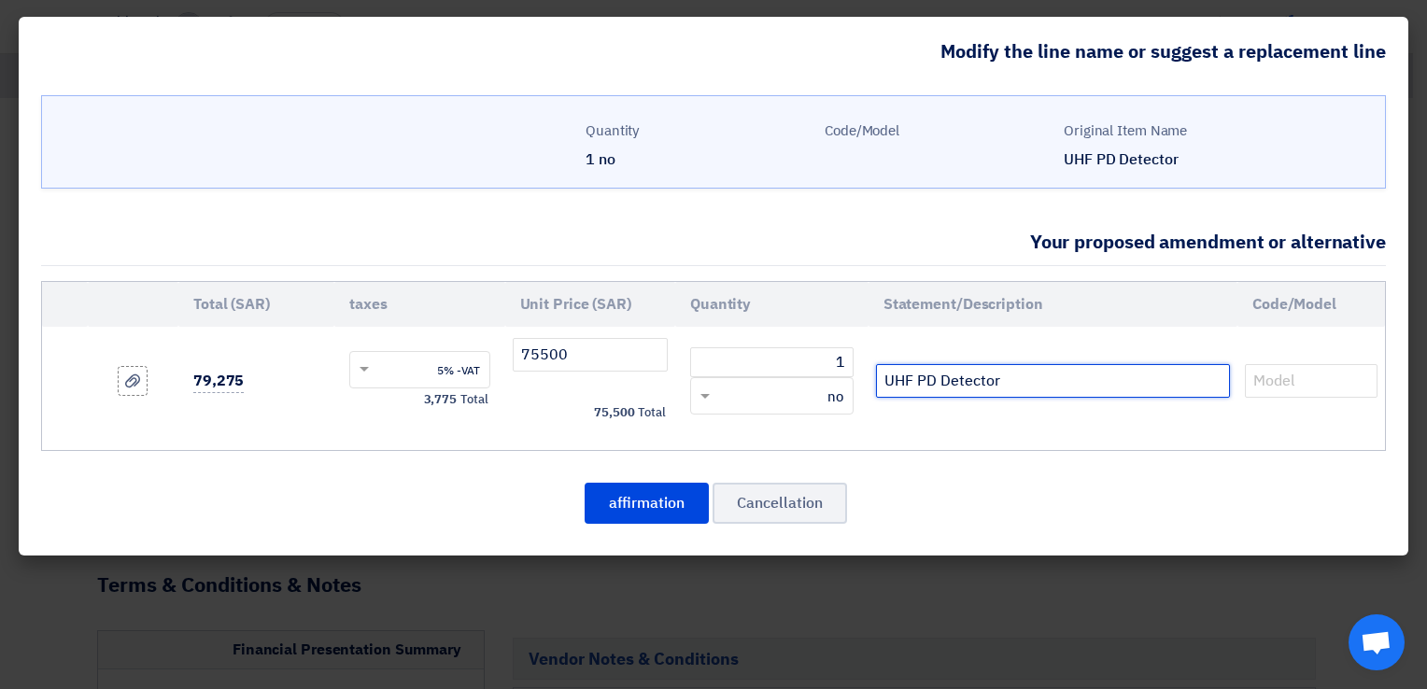
click at [1082, 377] on input "UHF PD Detector" at bounding box center [1053, 381] width 354 height 34
paste input "UHF PDD-868-VS, sales set"
click at [1213, 379] on input "UHF PD Detector-UHF PDD-868-VS, sales set +" at bounding box center [1053, 381] width 354 height 34
paste input "NKG 1-UK, mains cable UK"
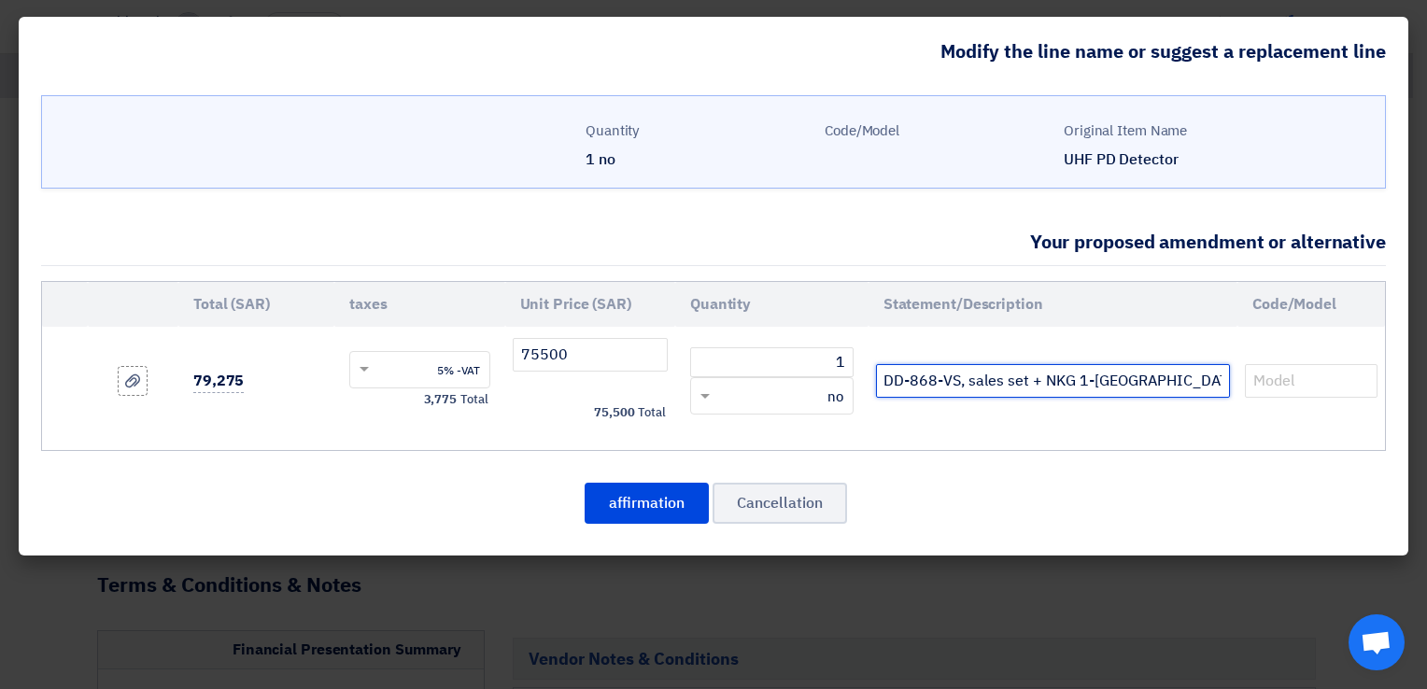
type input "UHF PD Detector-UHF PDD-868-VS, sales set + NKG 1-UK, mains cable UK"
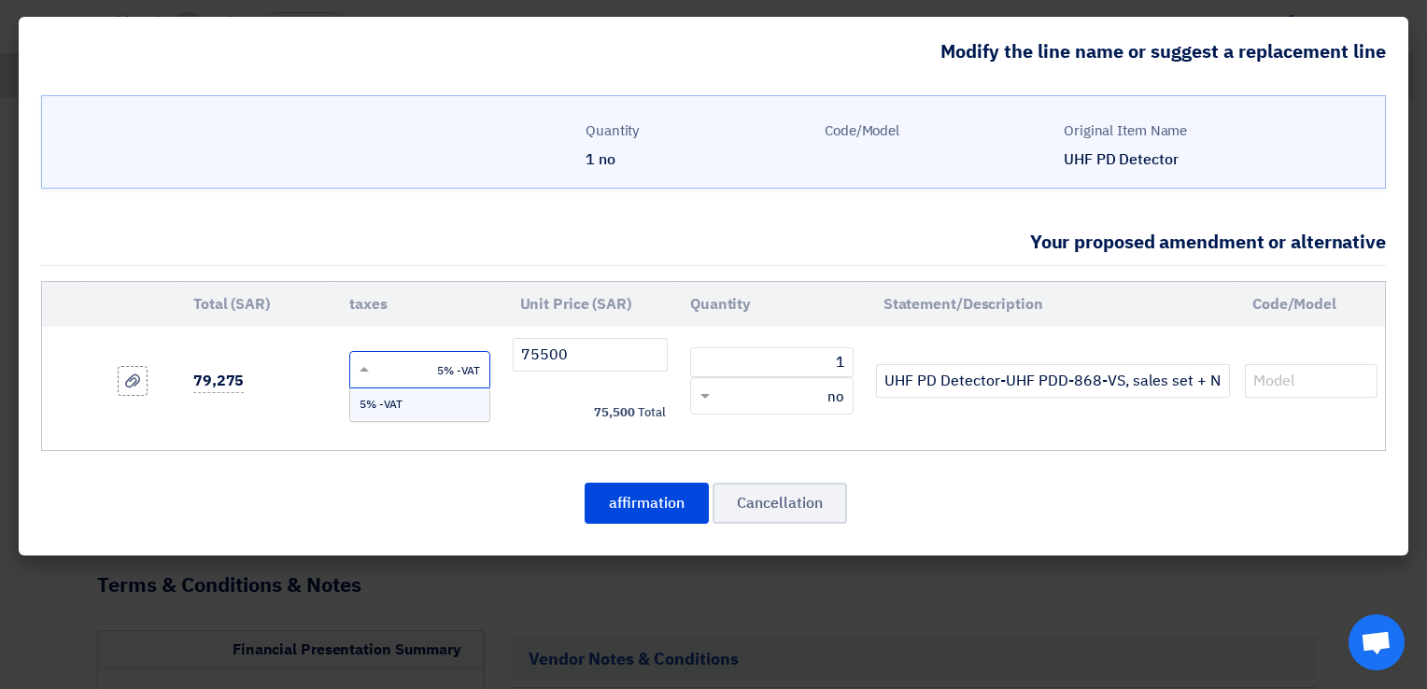
click at [453, 370] on input "text" at bounding box center [431, 372] width 99 height 30
type input "0"
click at [912, 509] on div "Cancellation affirmation" at bounding box center [713, 503] width 1344 height 45
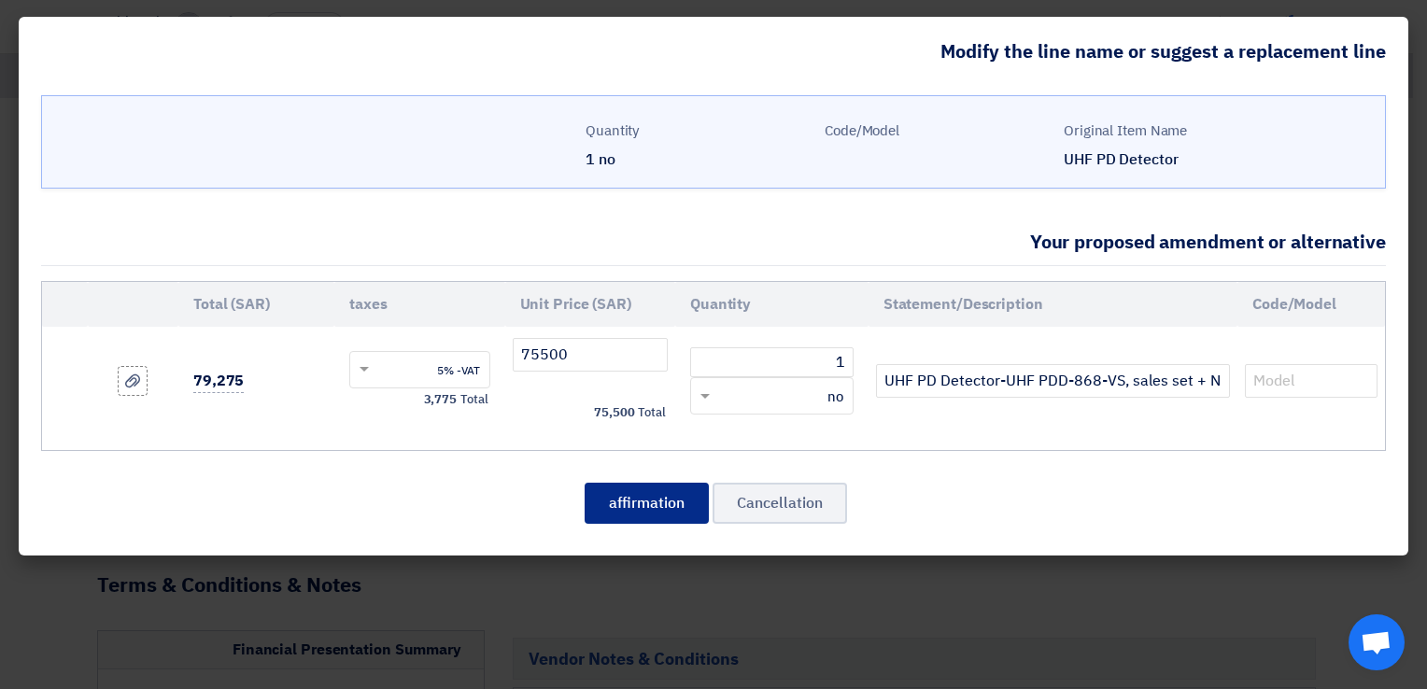
click at [643, 502] on button "affirmation" at bounding box center [646, 503] width 124 height 41
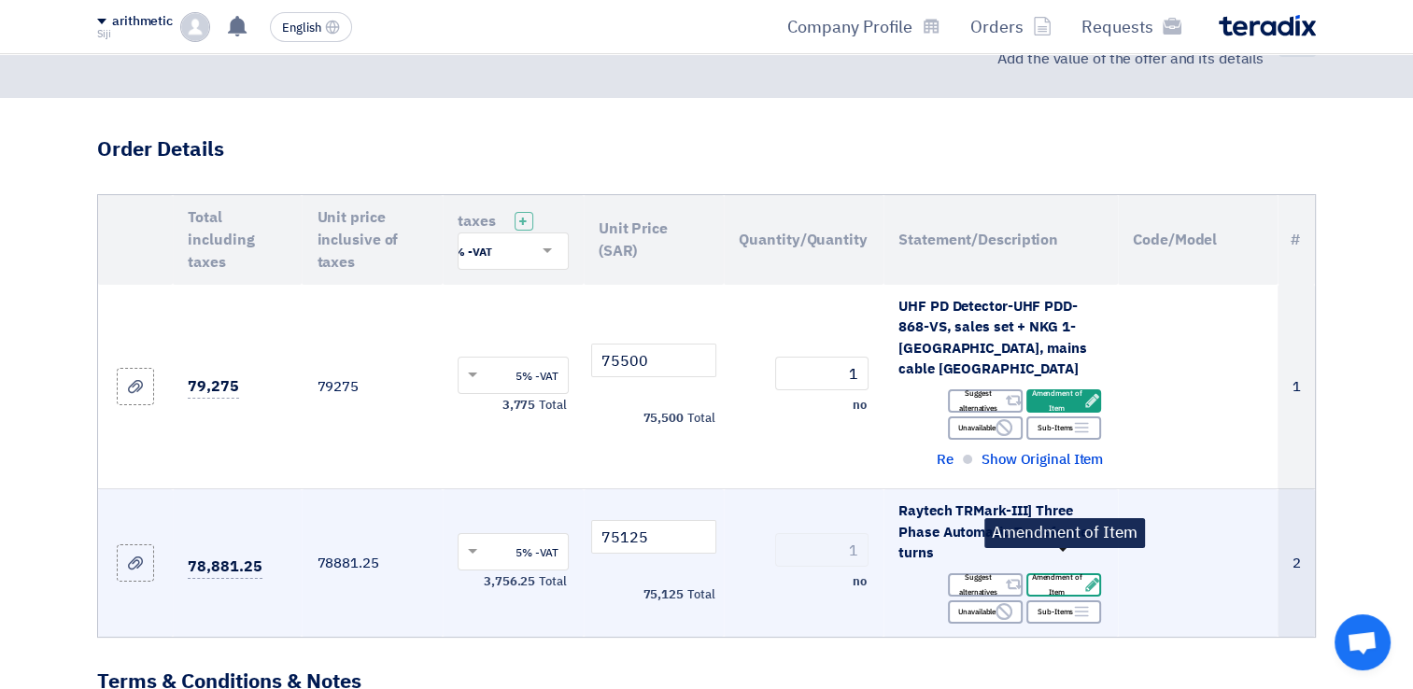
click at [1049, 570] on font "Amendment of Item" at bounding box center [1056, 585] width 57 height 30
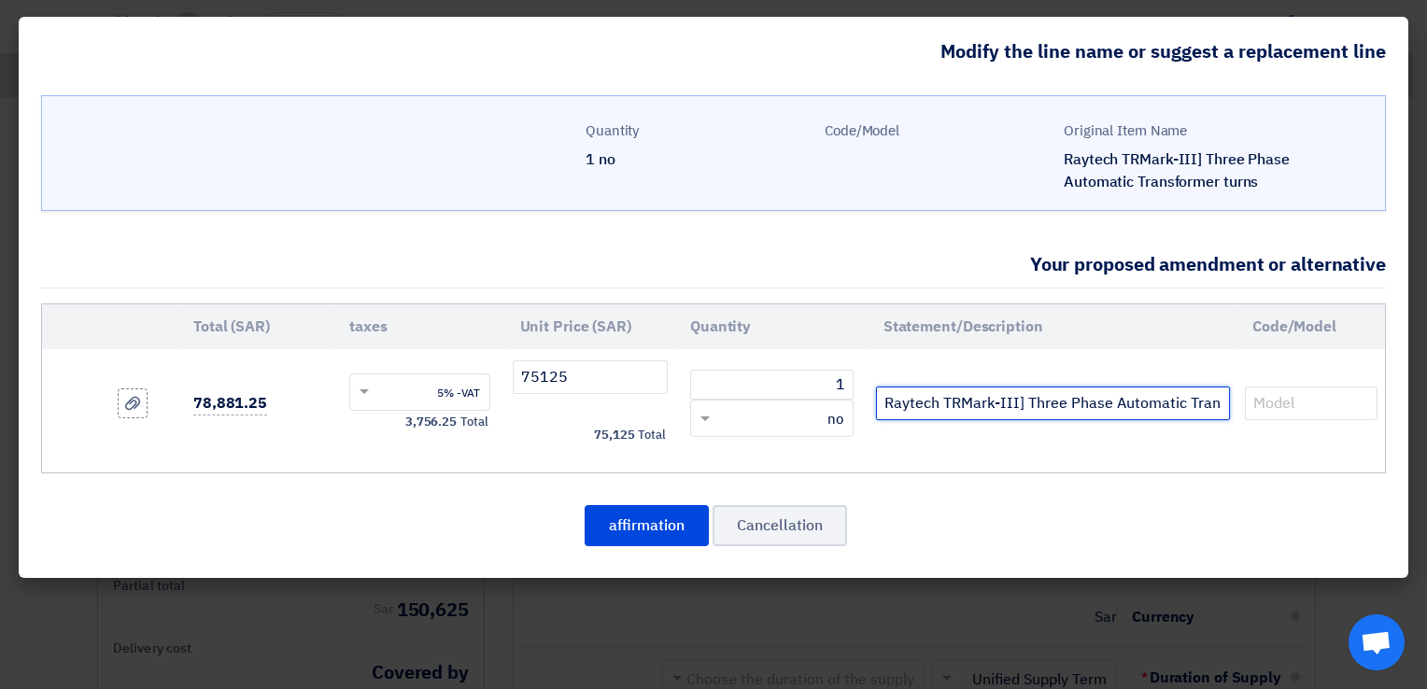
click at [1049, 408] on input "Raytech TRMark-III] Three Phase Automatic Transformer turns" at bounding box center [1053, 404] width 354 height 34
type input "Raytech TRMark-III] Three Phase Automatic Transformer turns - 250V"
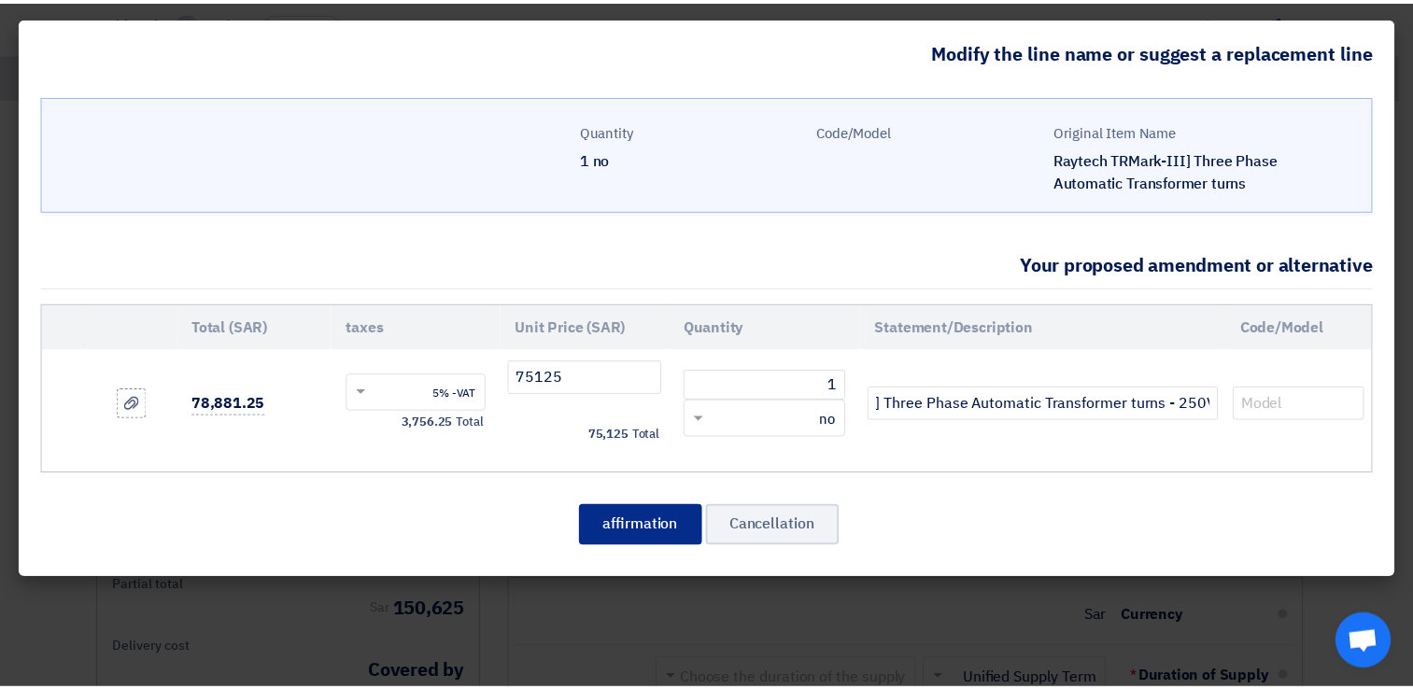
scroll to position [0, 0]
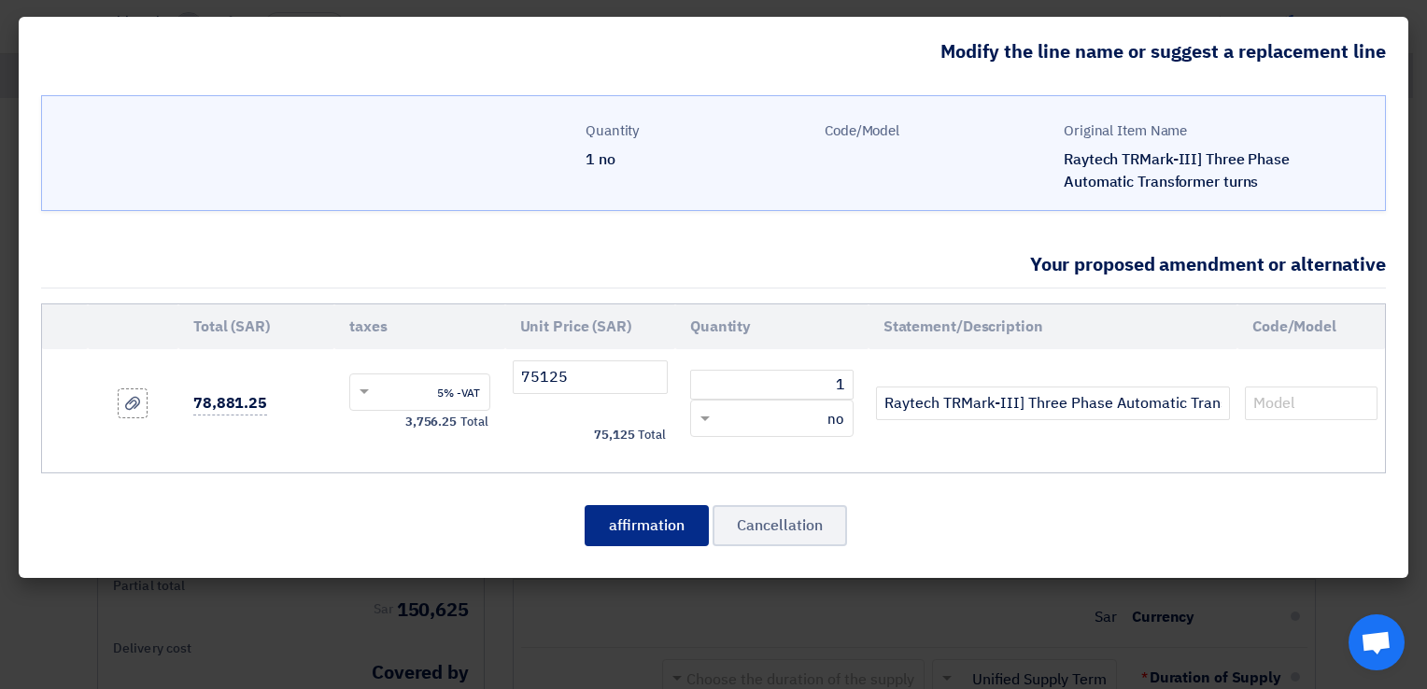
click at [621, 525] on button "affirmation" at bounding box center [646, 525] width 124 height 41
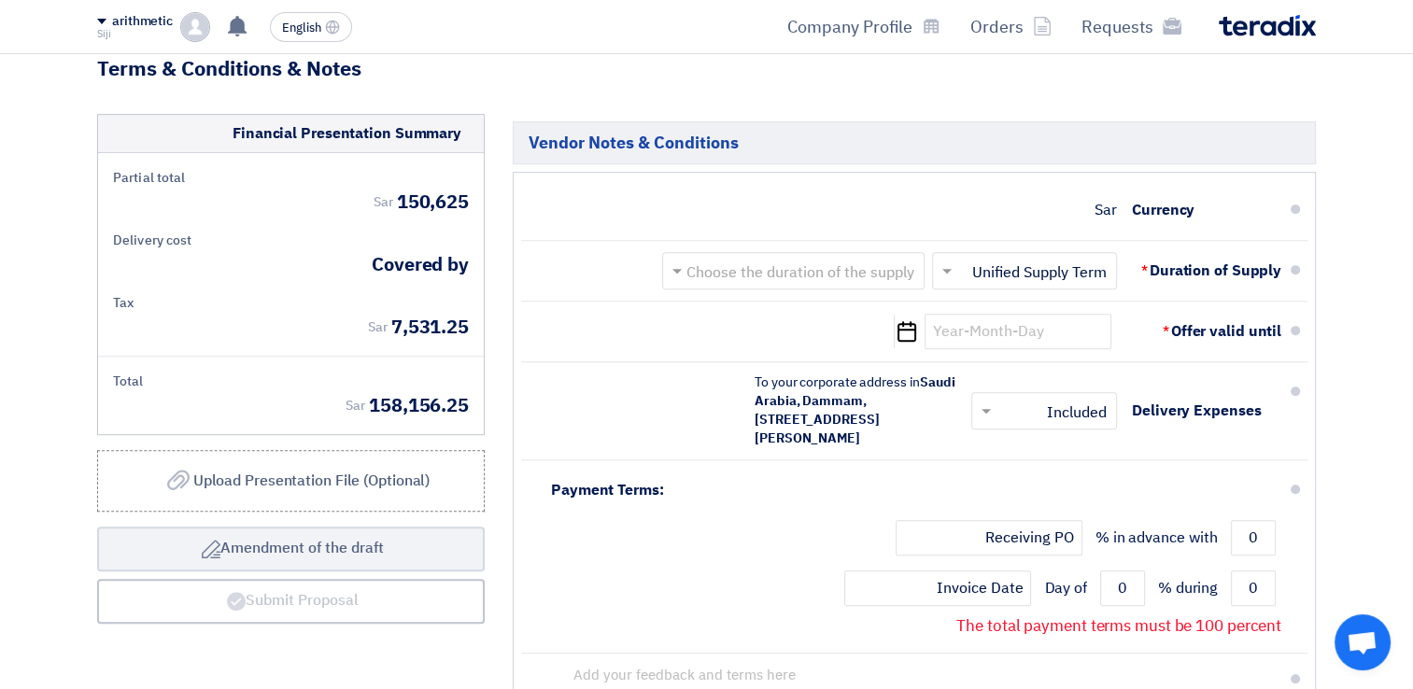
scroll to position [725, 0]
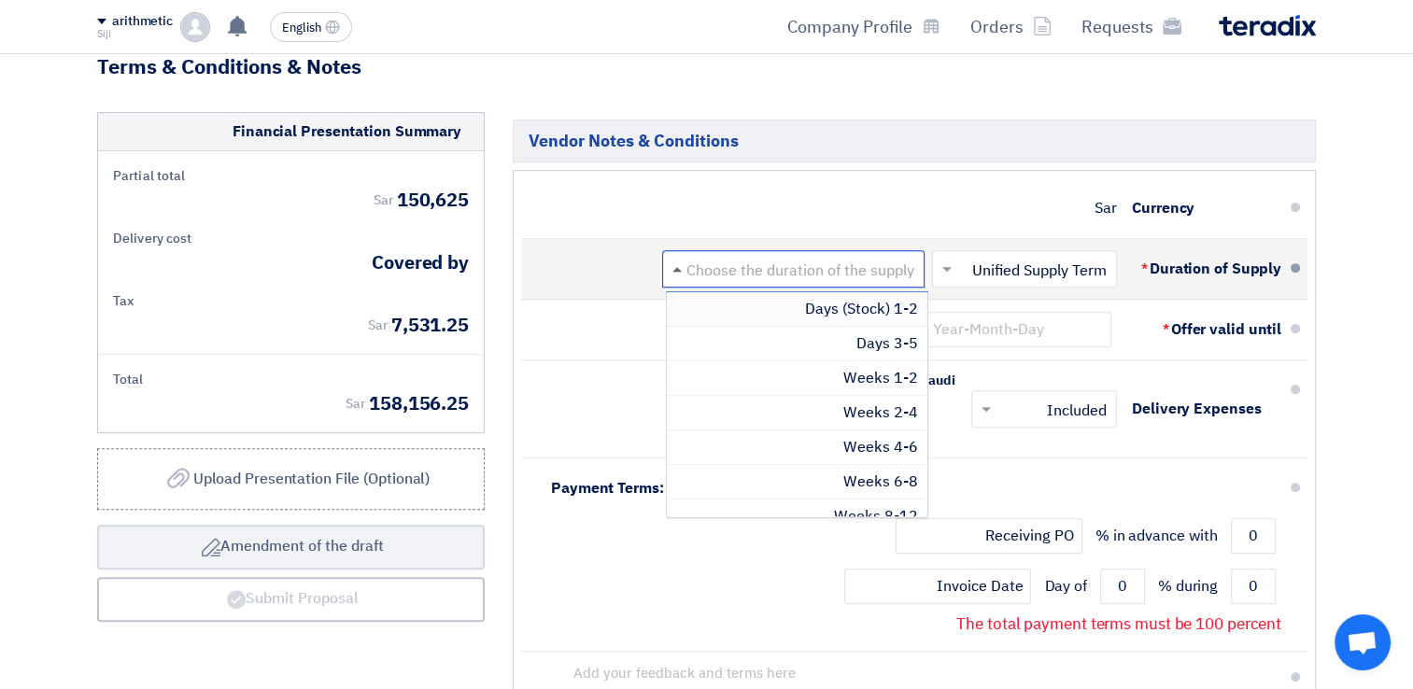
click at [676, 267] on span at bounding box center [676, 269] width 9 height 5
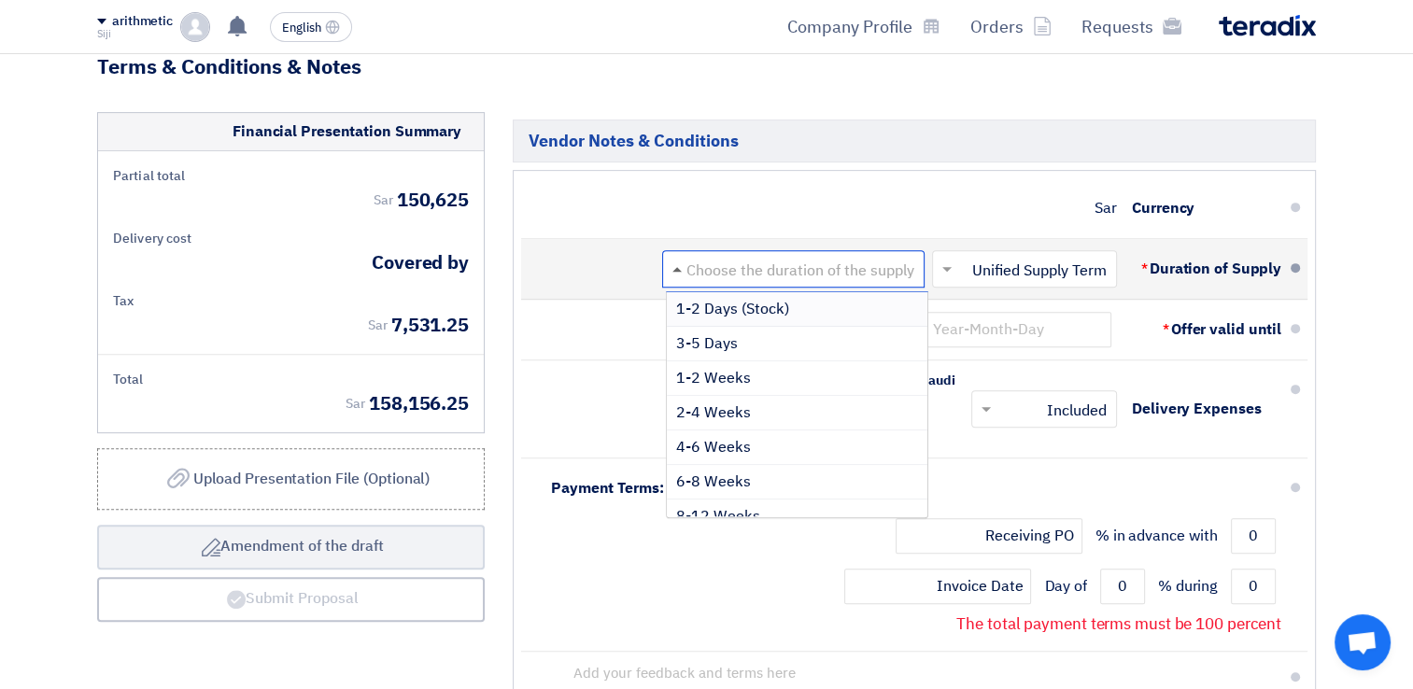
click at [676, 267] on span at bounding box center [676, 269] width 9 height 5
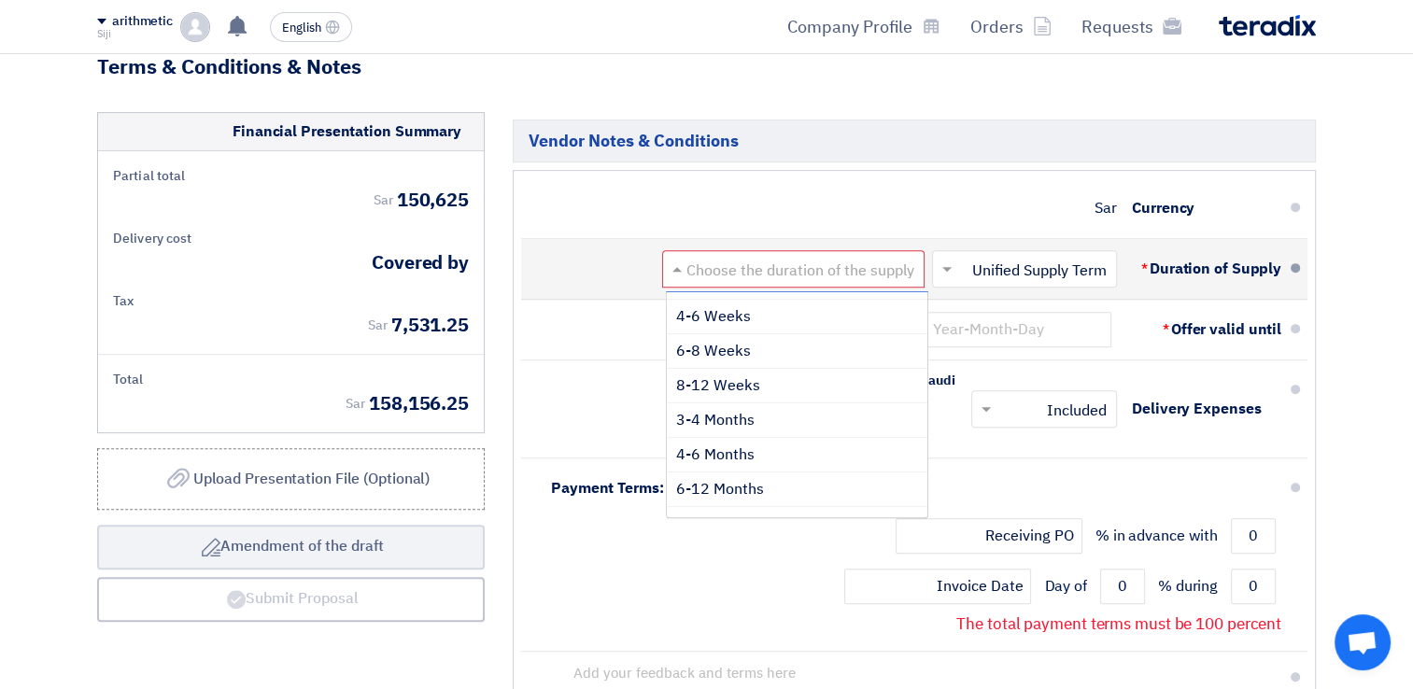
scroll to position [132, 0]
click at [711, 373] on span "8-12 Weeks" at bounding box center [718, 384] width 84 height 22
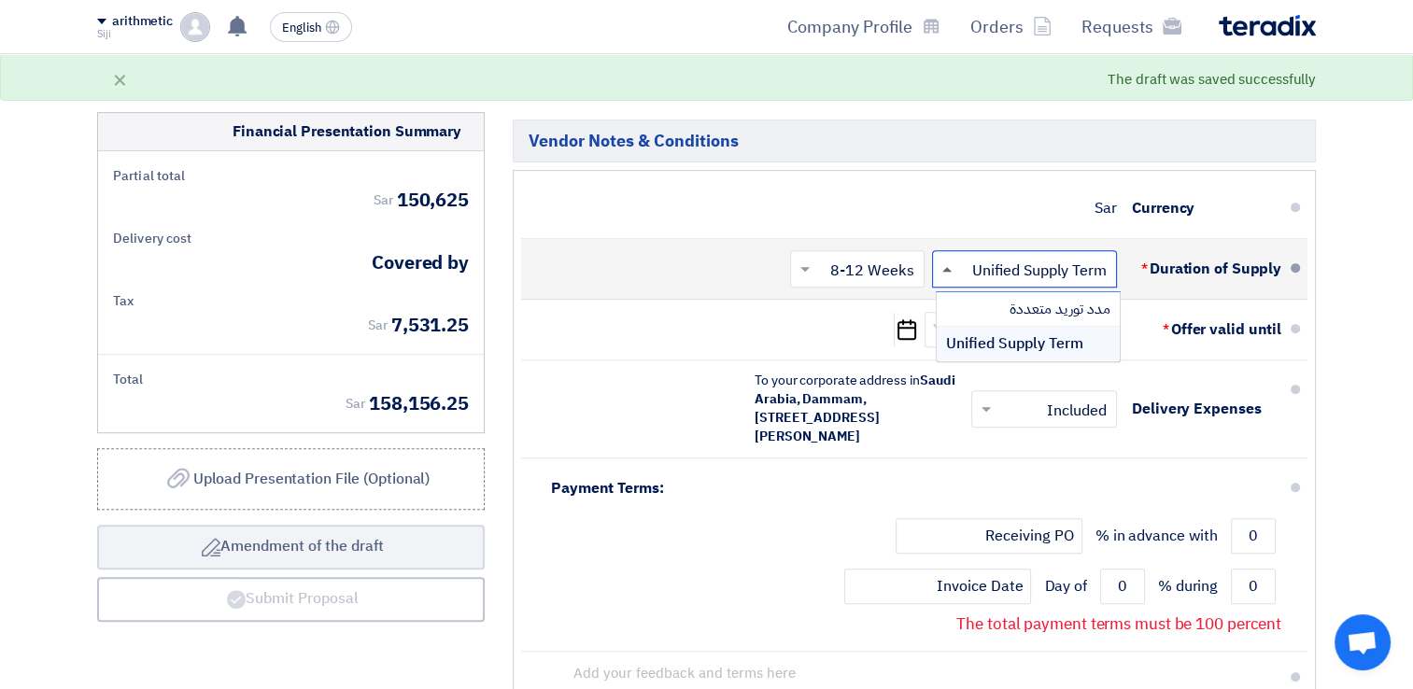
click at [945, 260] on span at bounding box center [944, 269] width 23 height 19
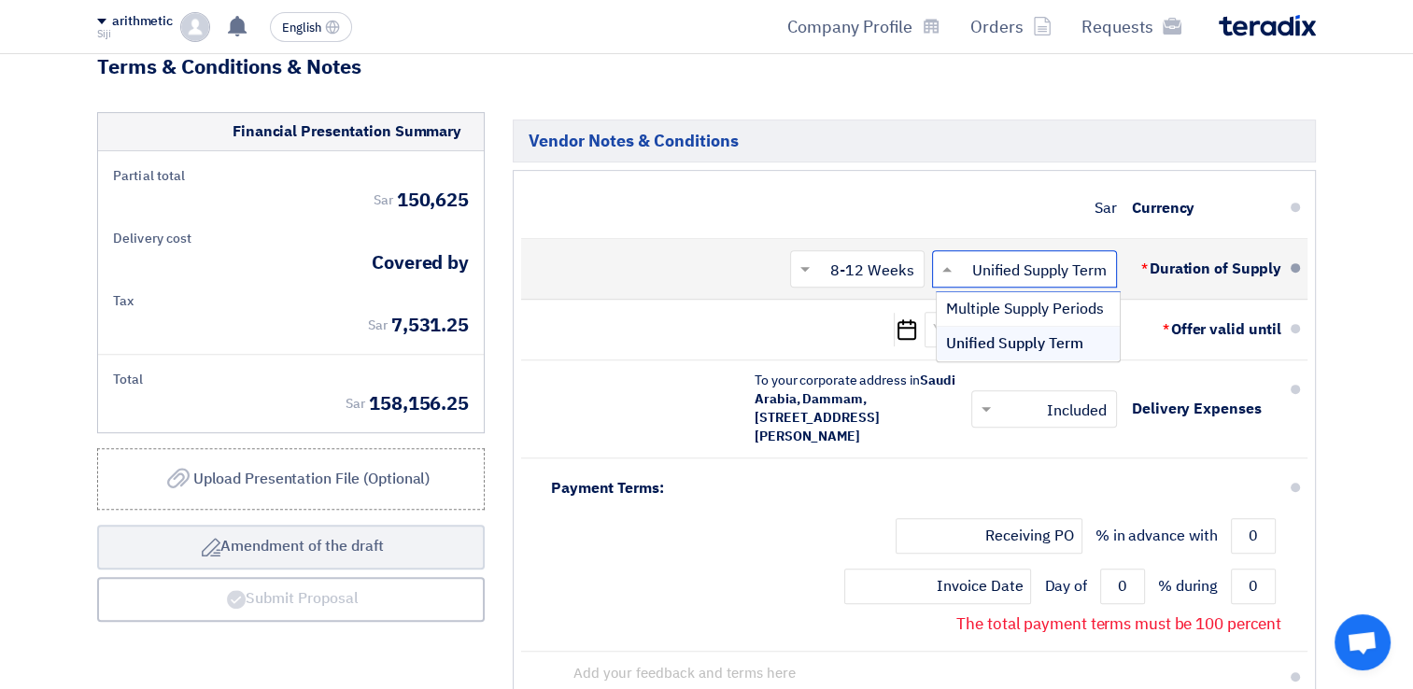
click at [991, 332] on span "Unified Supply Term" at bounding box center [1014, 343] width 137 height 22
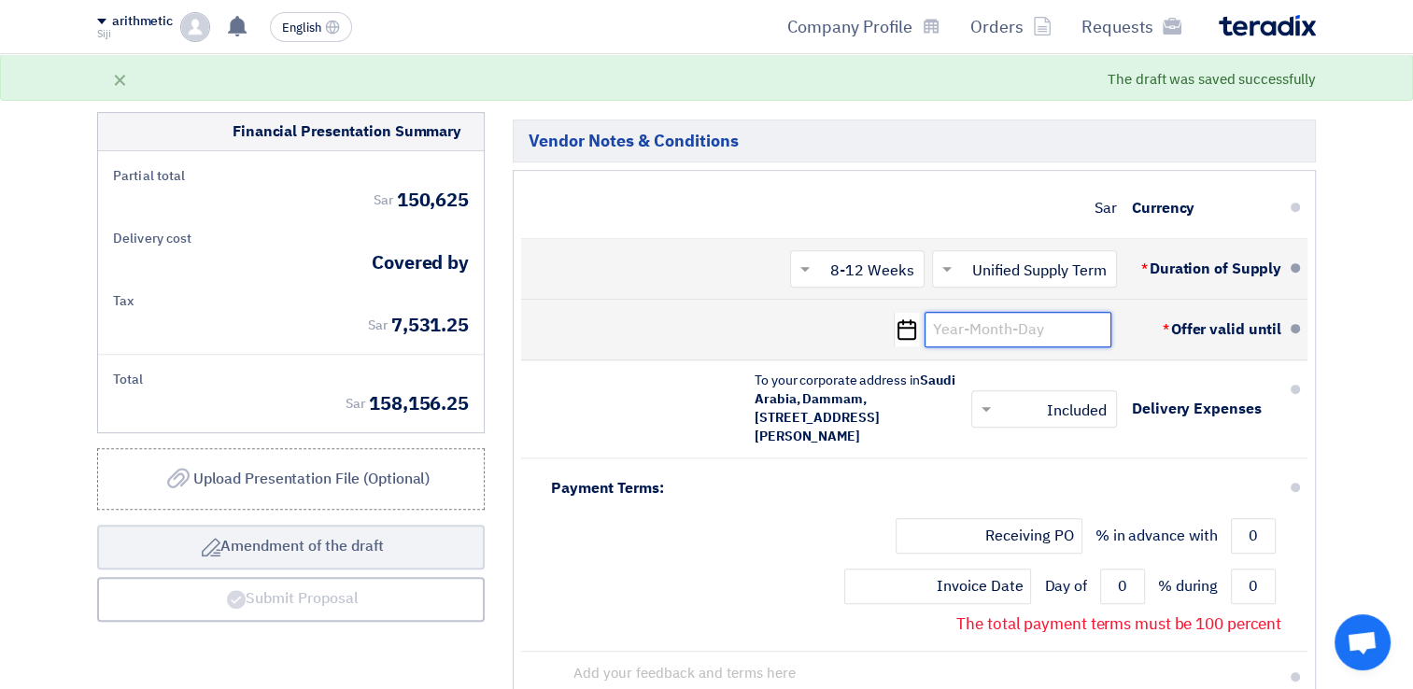
click at [1061, 312] on input at bounding box center [1017, 329] width 187 height 35
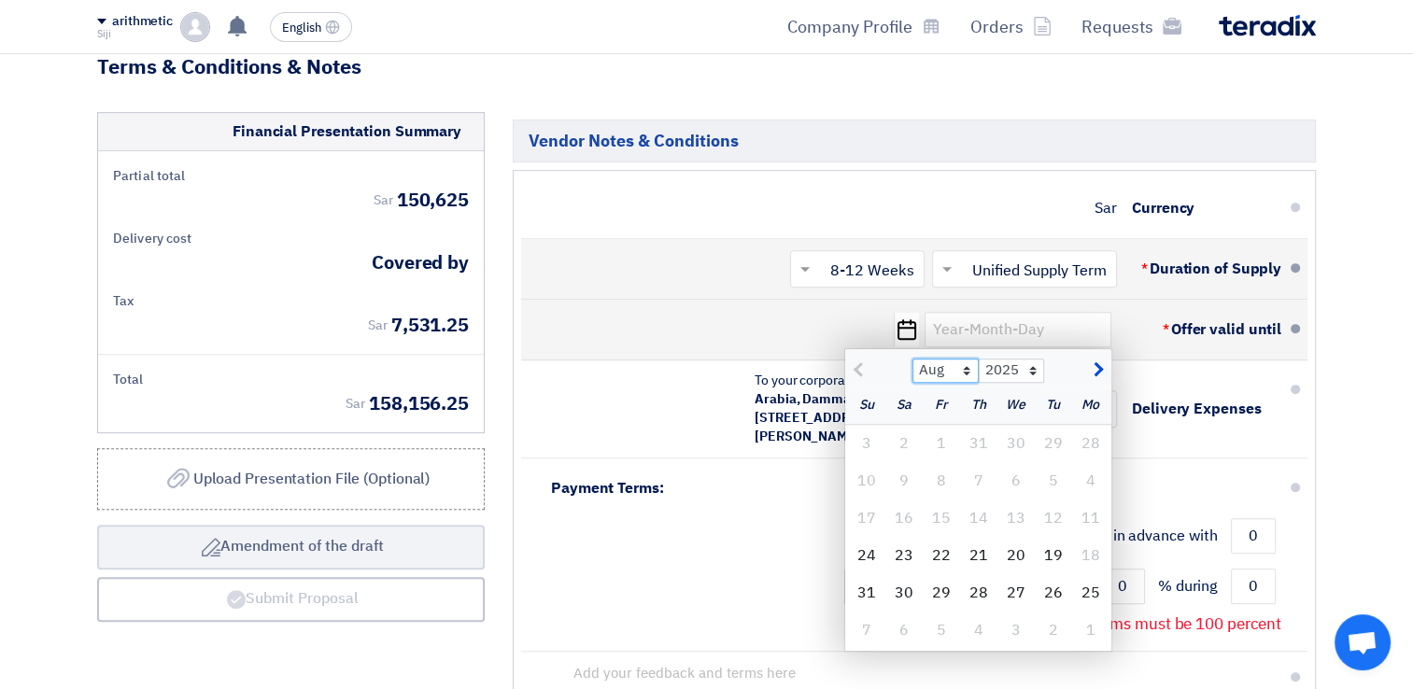
click at [964, 359] on select "Aug Sep Oct Nov Dec" at bounding box center [945, 371] width 66 height 24
select select "9"
click at [912, 359] on select "Aug Sep Oct Nov Dec" at bounding box center [945, 371] width 66 height 24
click at [944, 500] on div "19" at bounding box center [940, 518] width 37 height 37
type input "9/19/2025"
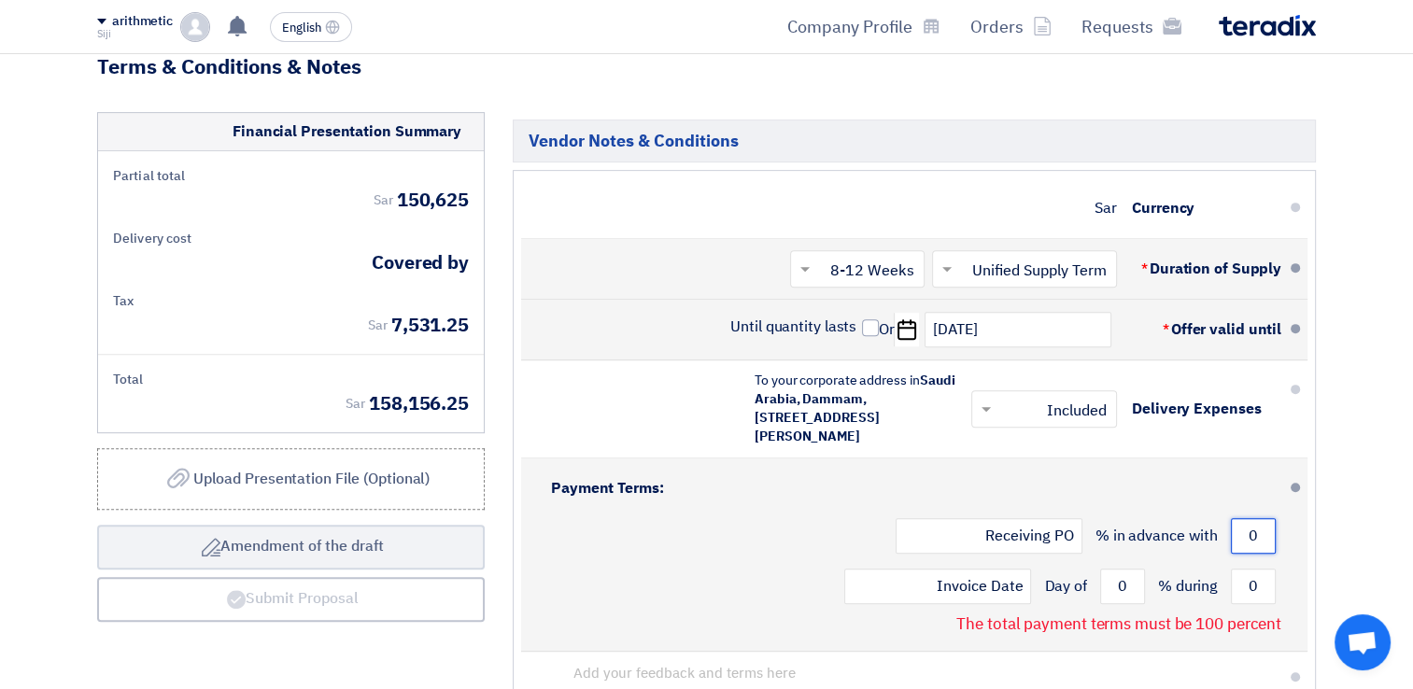
click at [1260, 518] on input "0" at bounding box center [1253, 535] width 45 height 35
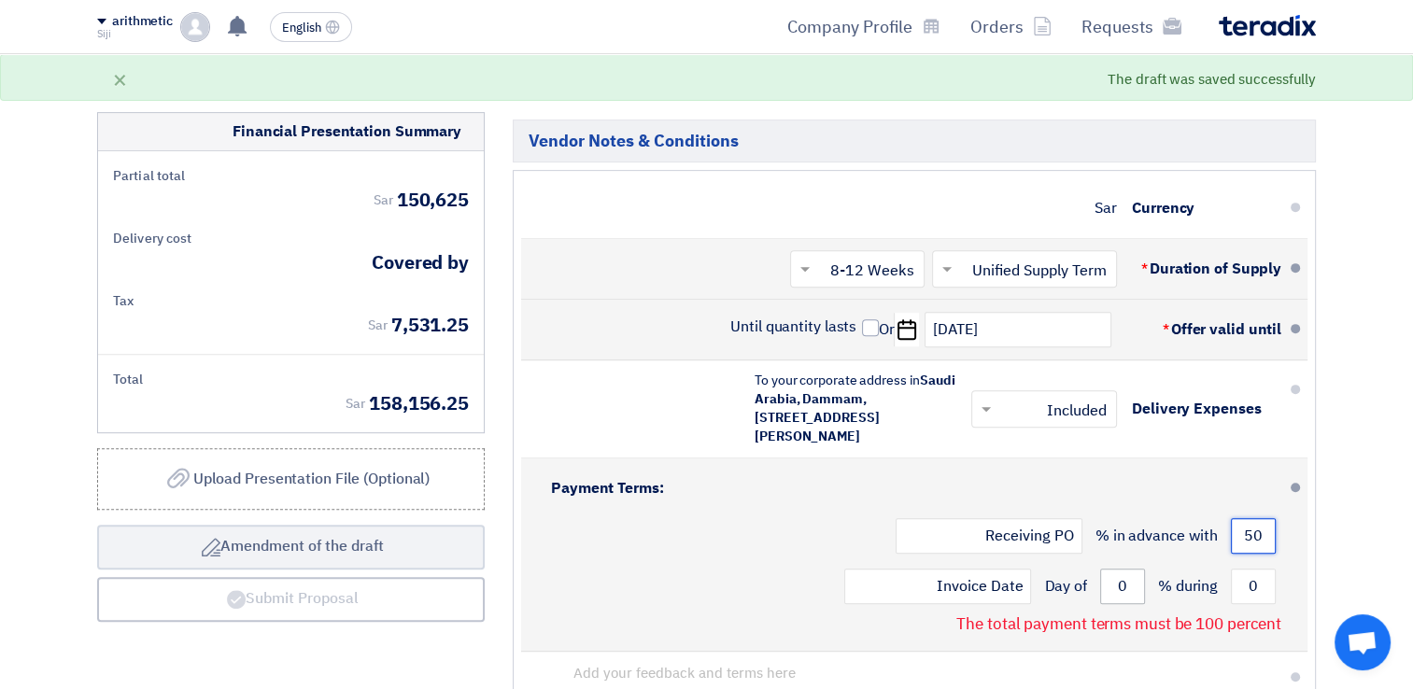
type input "50"
click at [1118, 569] on input "0" at bounding box center [1122, 586] width 45 height 35
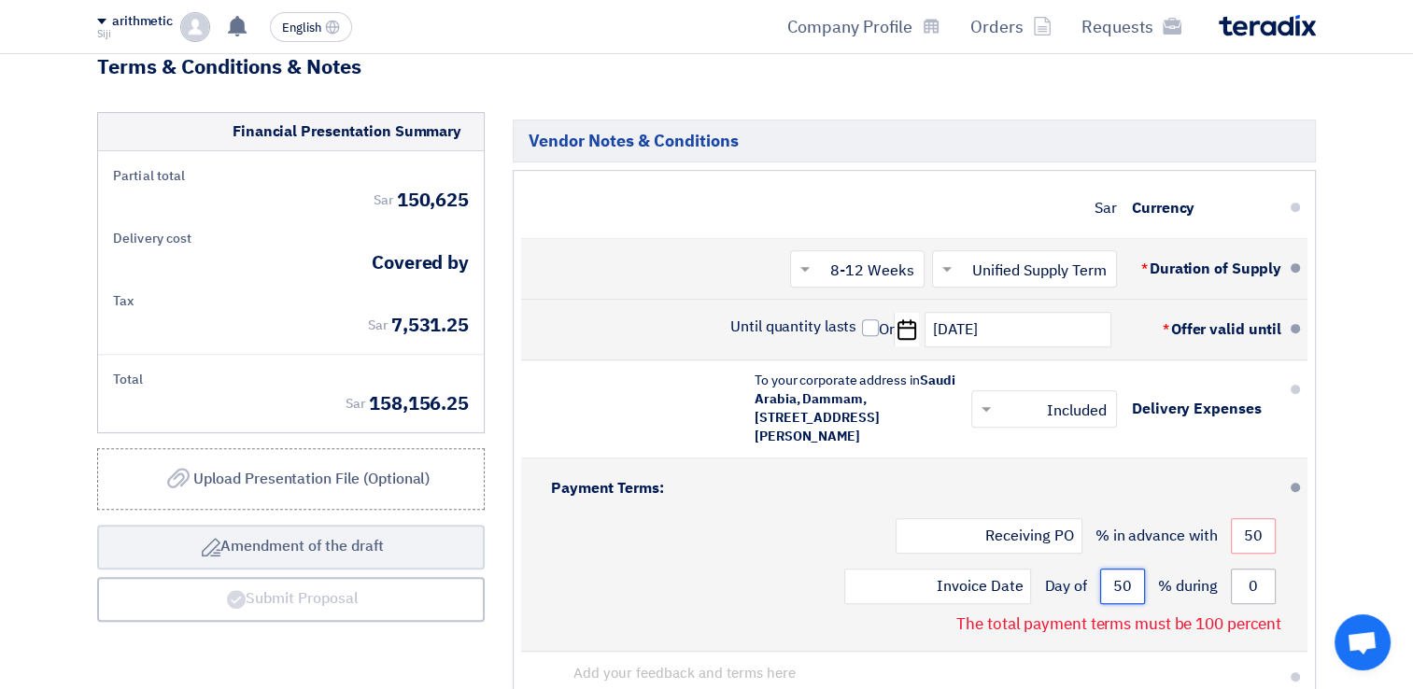
type input "50"
click at [1247, 569] on input "0" at bounding box center [1253, 586] width 45 height 35
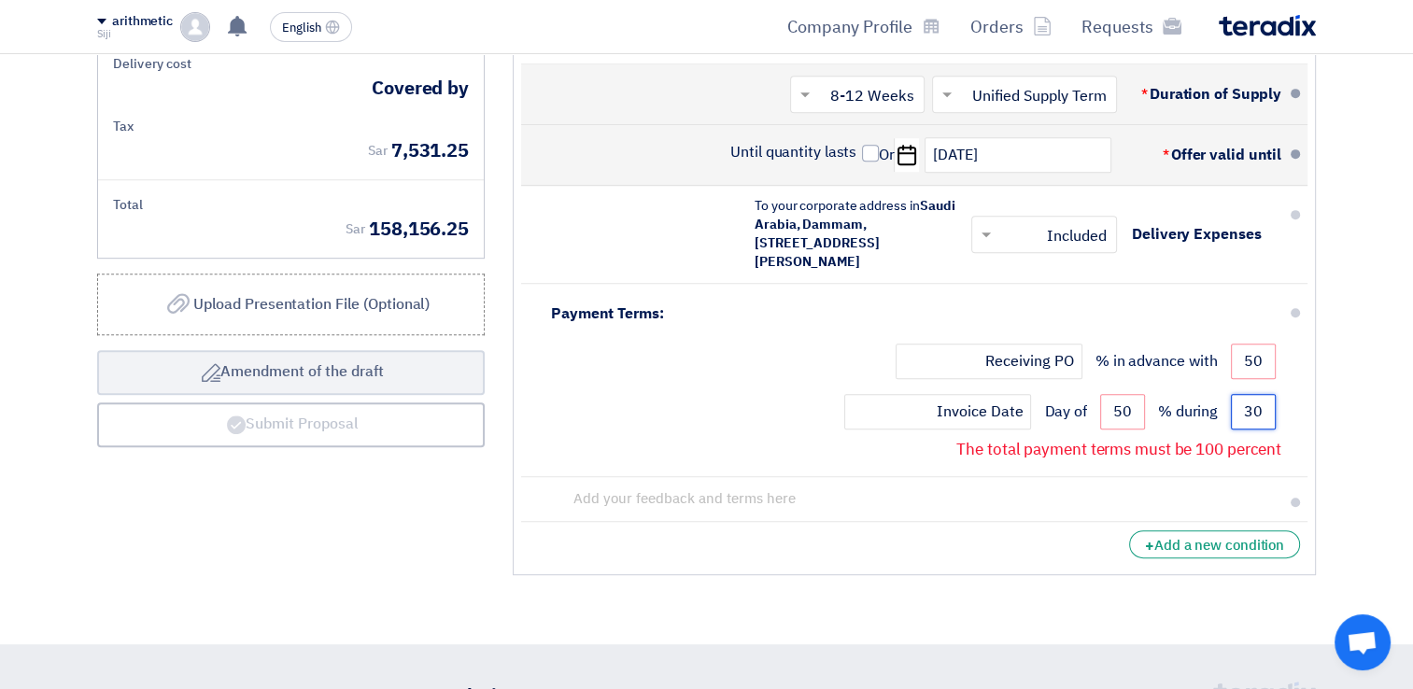
scroll to position [903, 0]
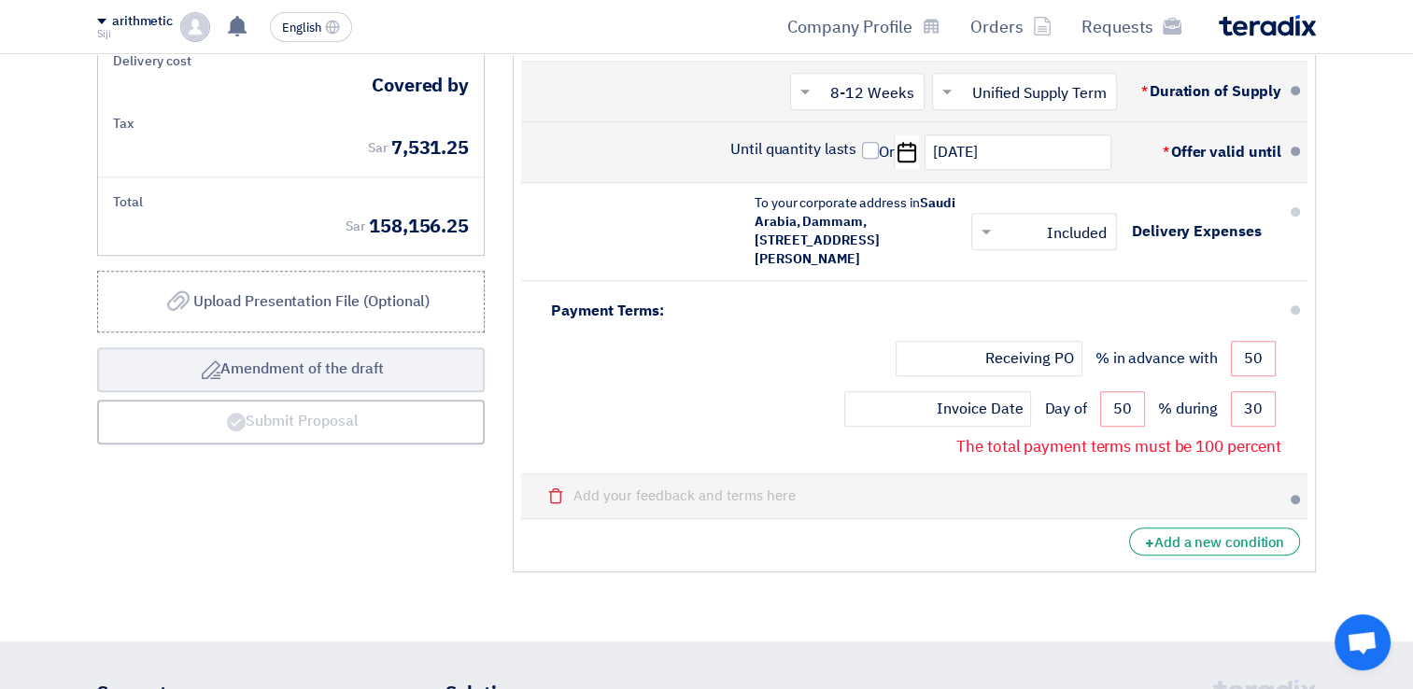
click at [1293, 495] on span at bounding box center [1294, 499] width 9 height 9
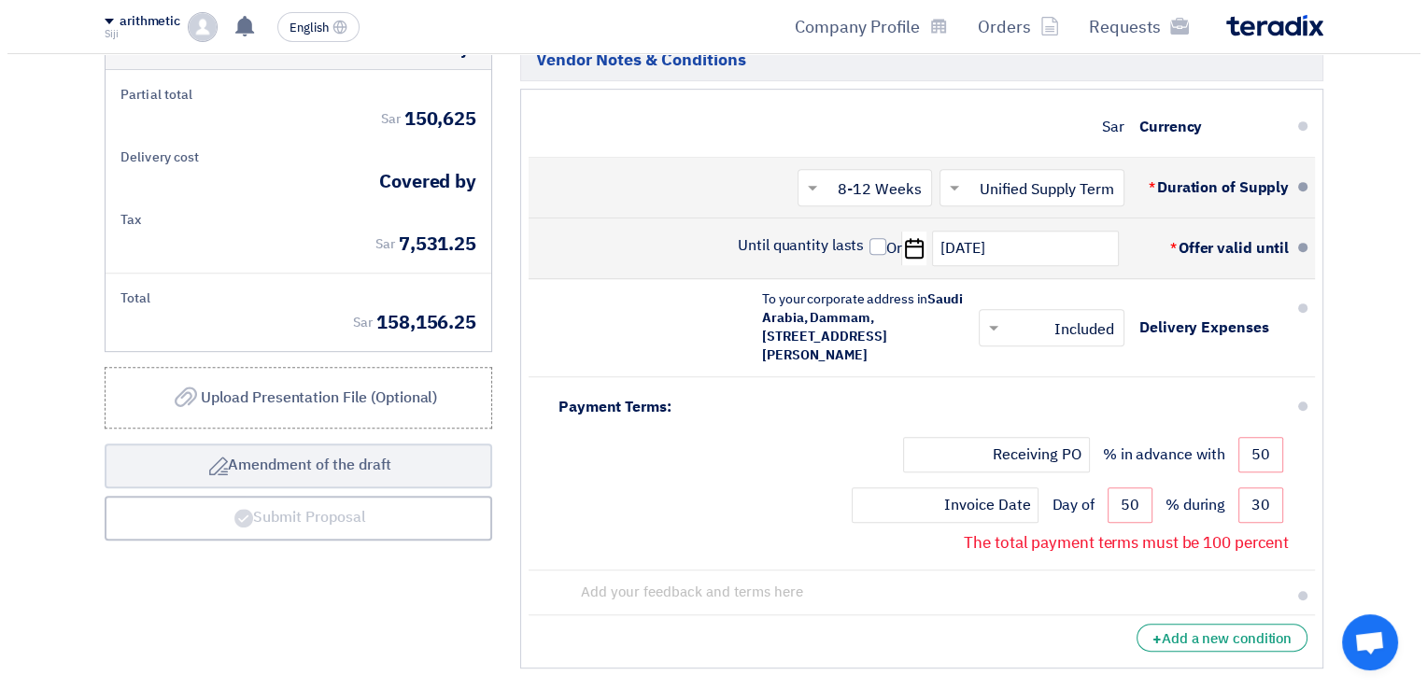
scroll to position [809, 0]
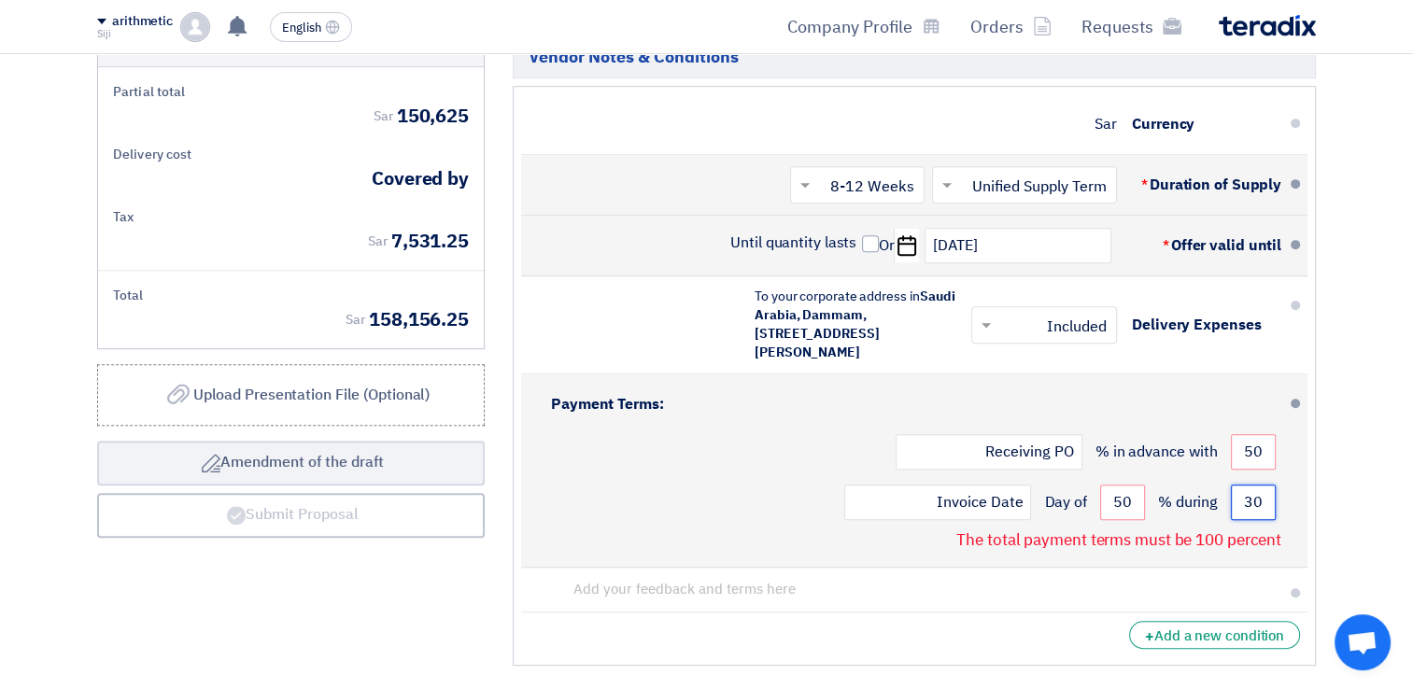
click at [1244, 485] on input "30" at bounding box center [1253, 502] width 45 height 35
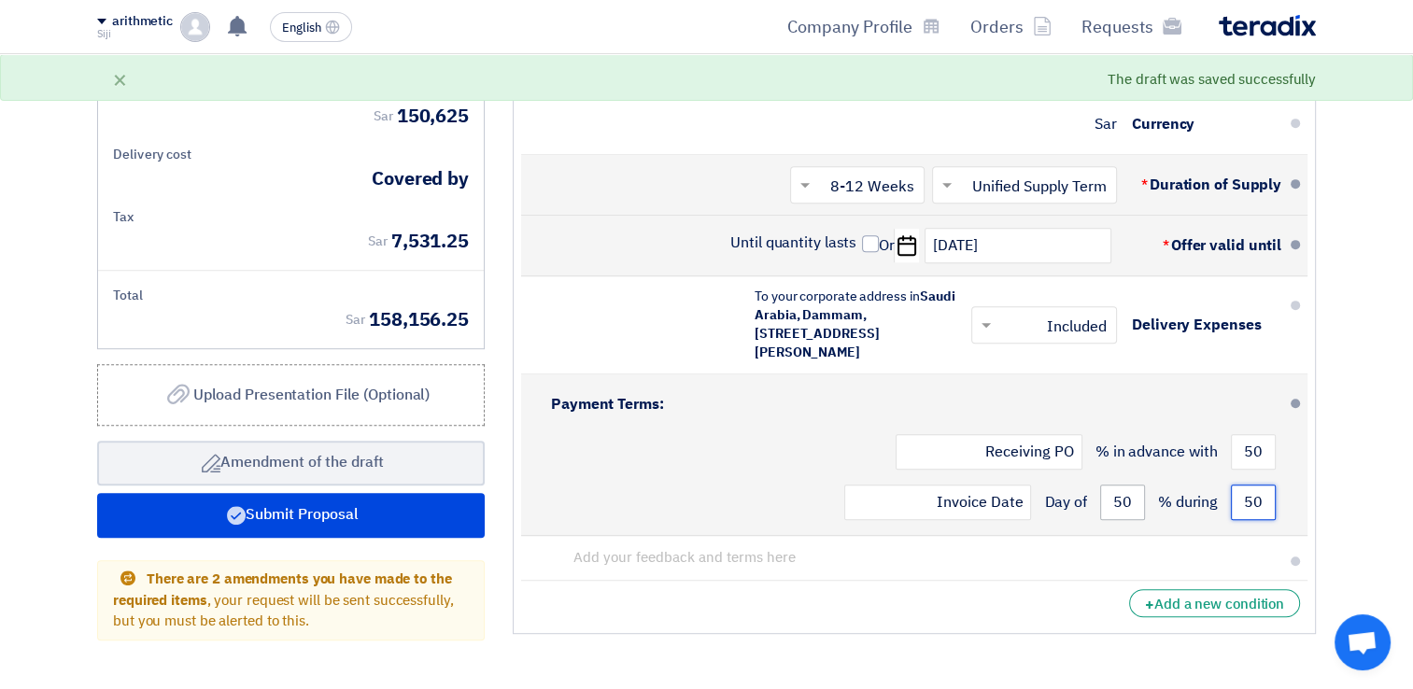
type input "50"
click at [1117, 485] on input "50" at bounding box center [1122, 502] width 45 height 35
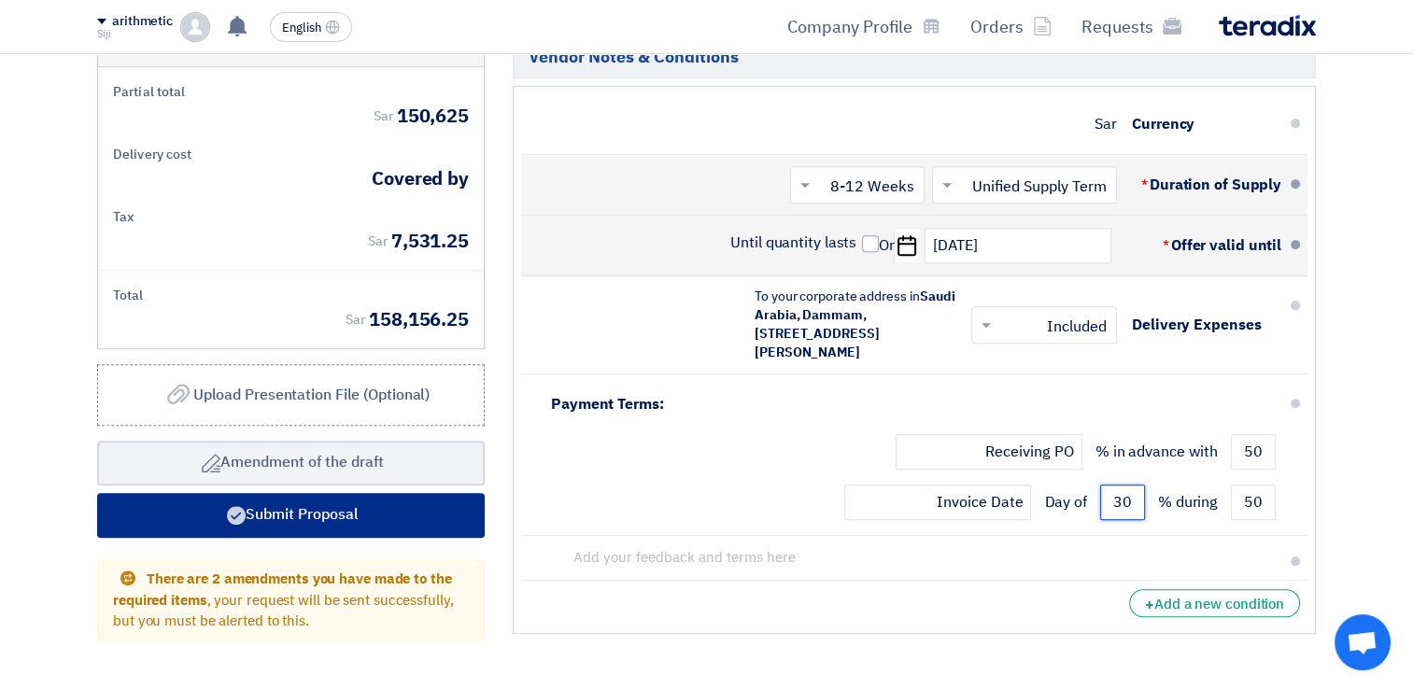
type input "30"
click at [351, 503] on font "Submit Proposal" at bounding box center [302, 514] width 113 height 22
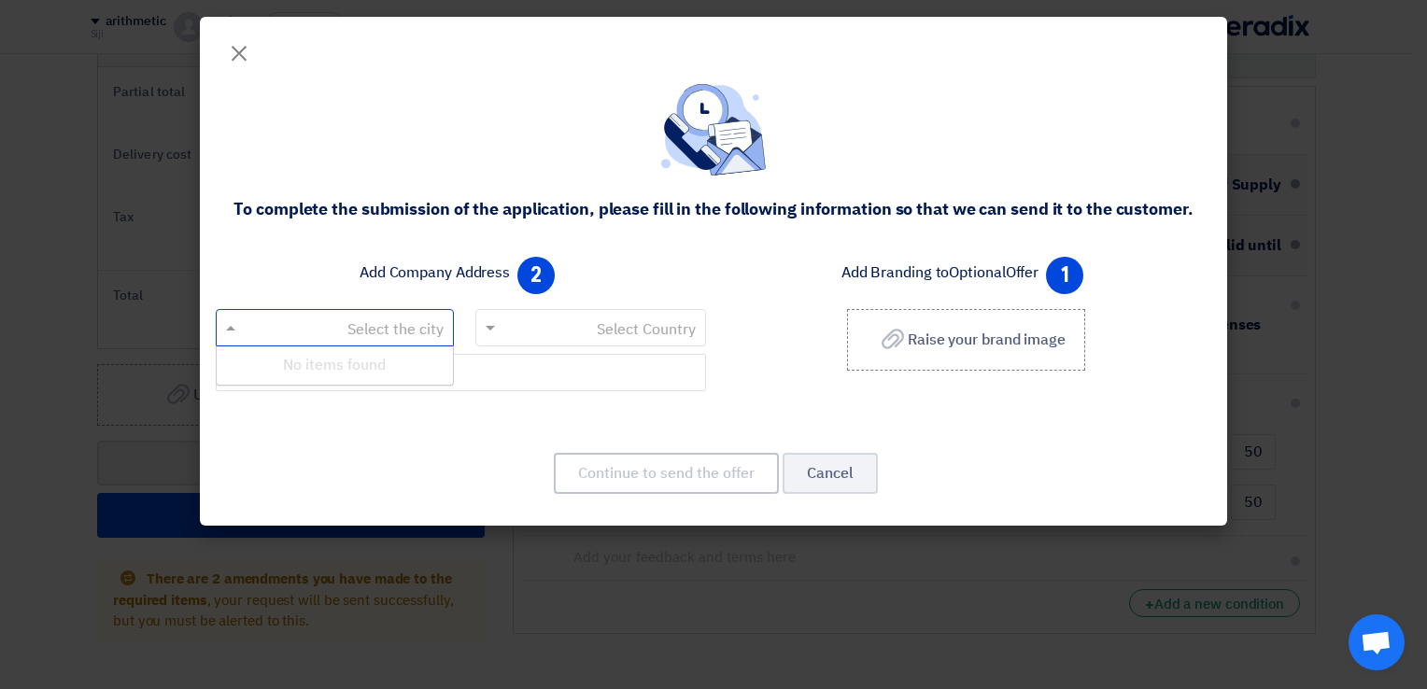
click at [235, 331] on span at bounding box center [228, 328] width 23 height 22
click at [312, 334] on input "text" at bounding box center [345, 329] width 201 height 31
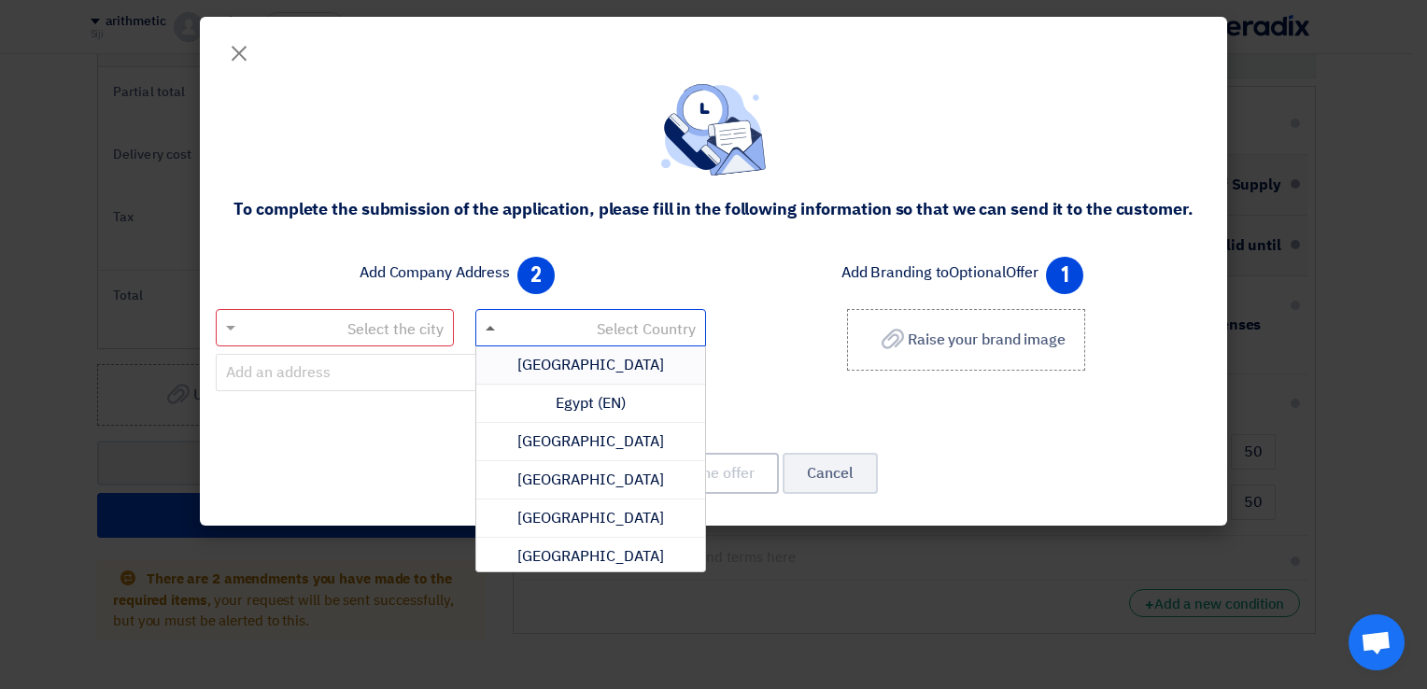
click at [488, 330] on span at bounding box center [490, 328] width 9 height 5
click at [528, 331] on input "text" at bounding box center [601, 329] width 194 height 31
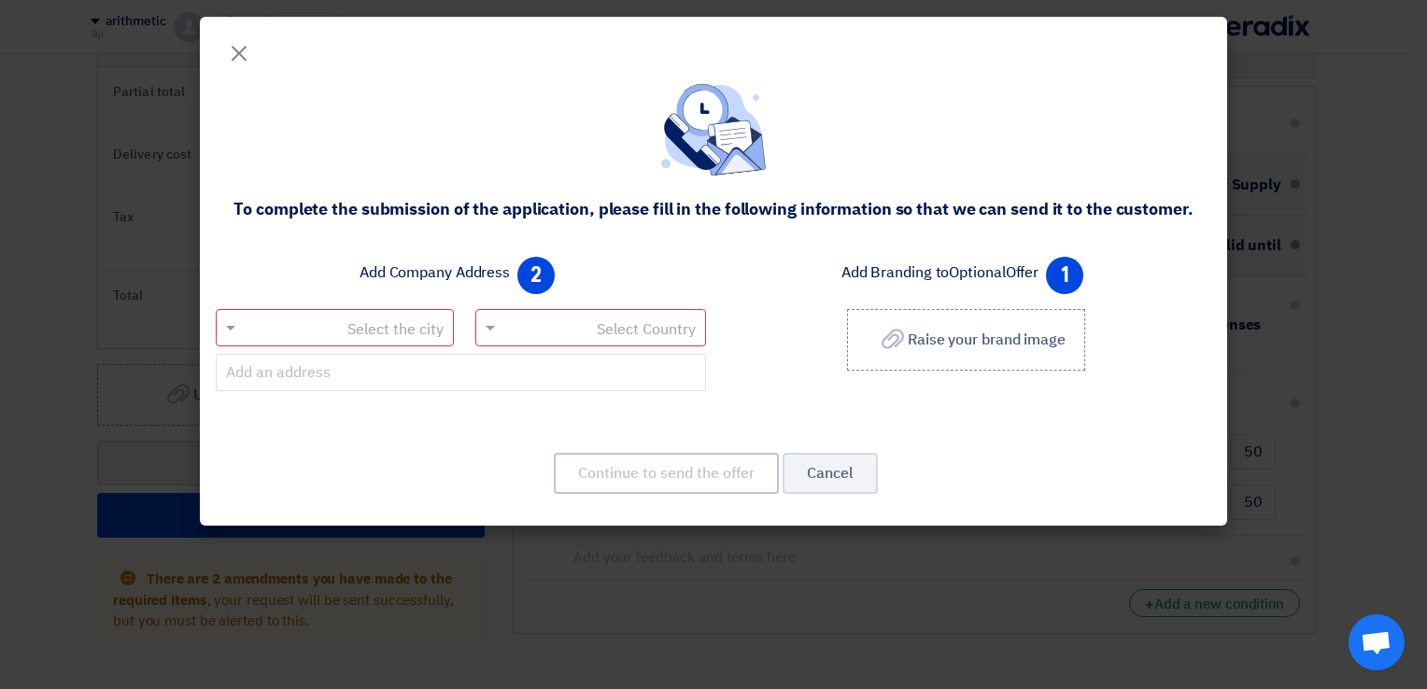
click at [612, 258] on div "2 Add Company Address Select Country Select the city" at bounding box center [460, 335] width 505 height 172
click at [406, 331] on input "text" at bounding box center [345, 329] width 201 height 31
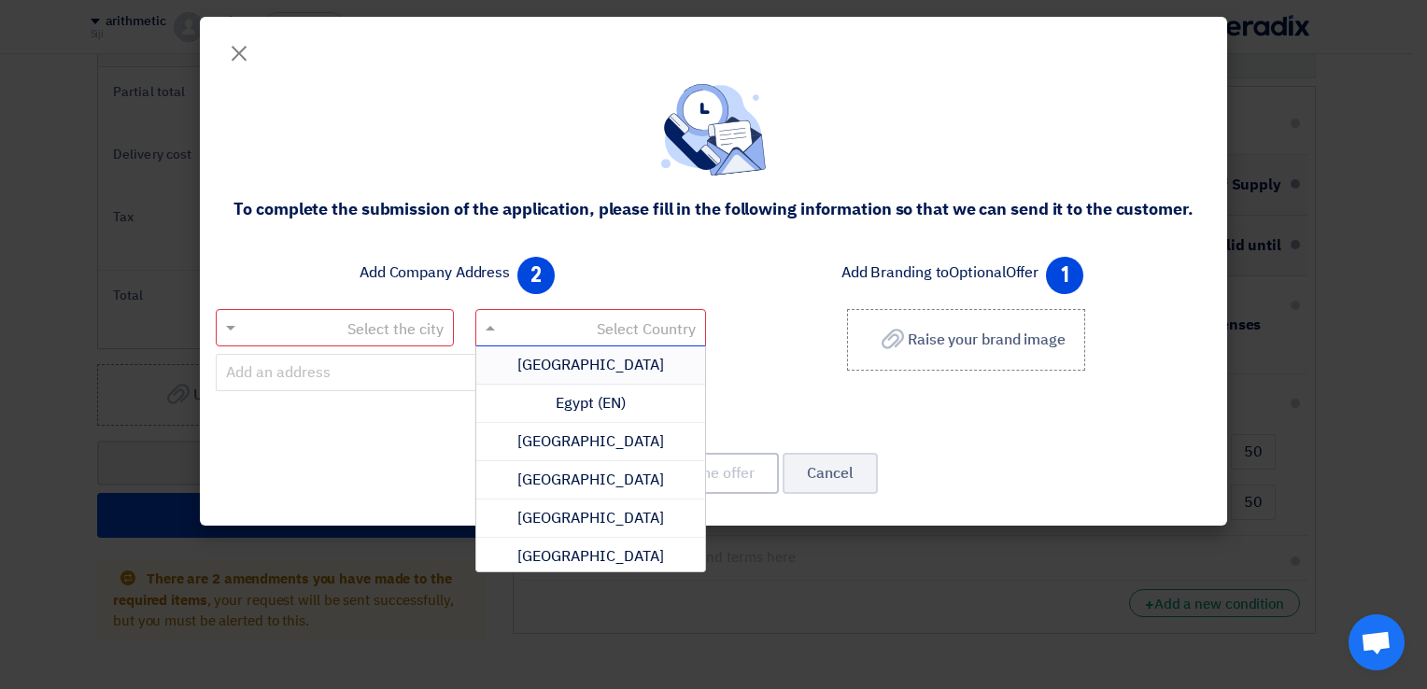
click at [556, 317] on input "text" at bounding box center [601, 329] width 194 height 31
type input "uni"
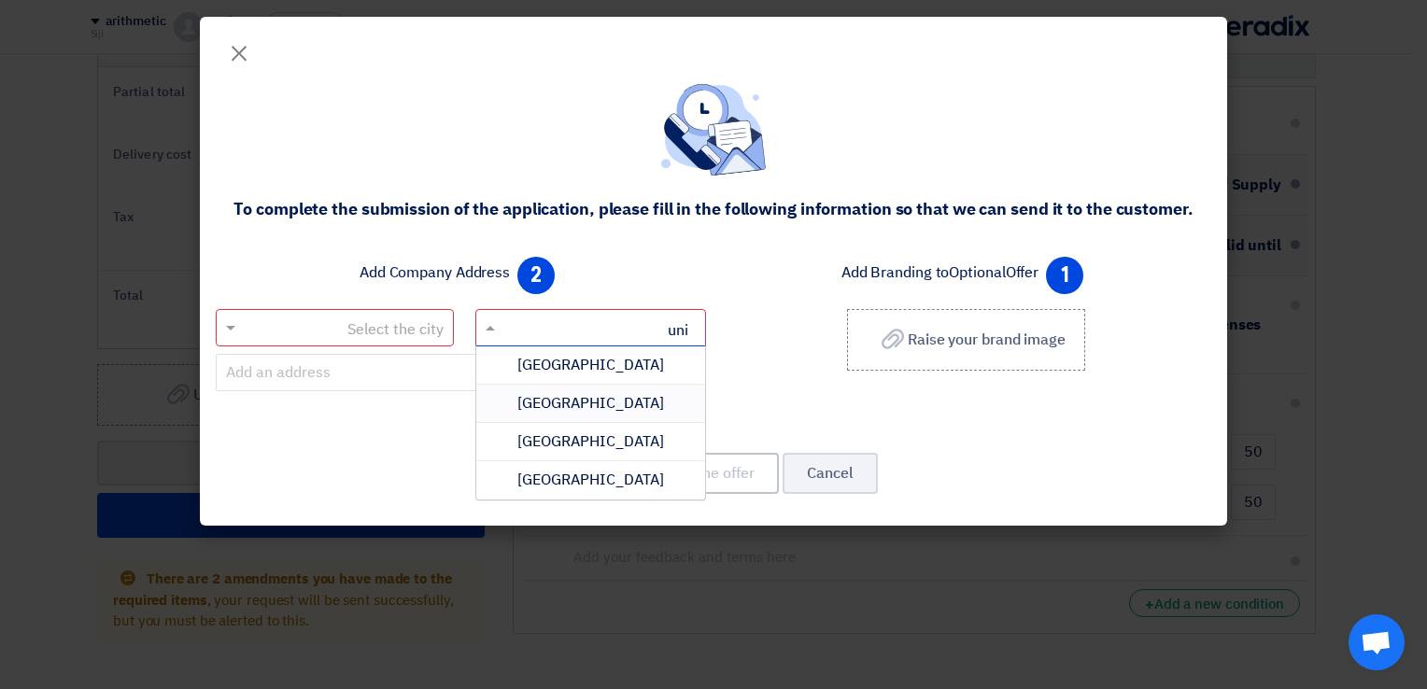
click at [607, 406] on span "United Arab Emirates" at bounding box center [590, 403] width 147 height 22
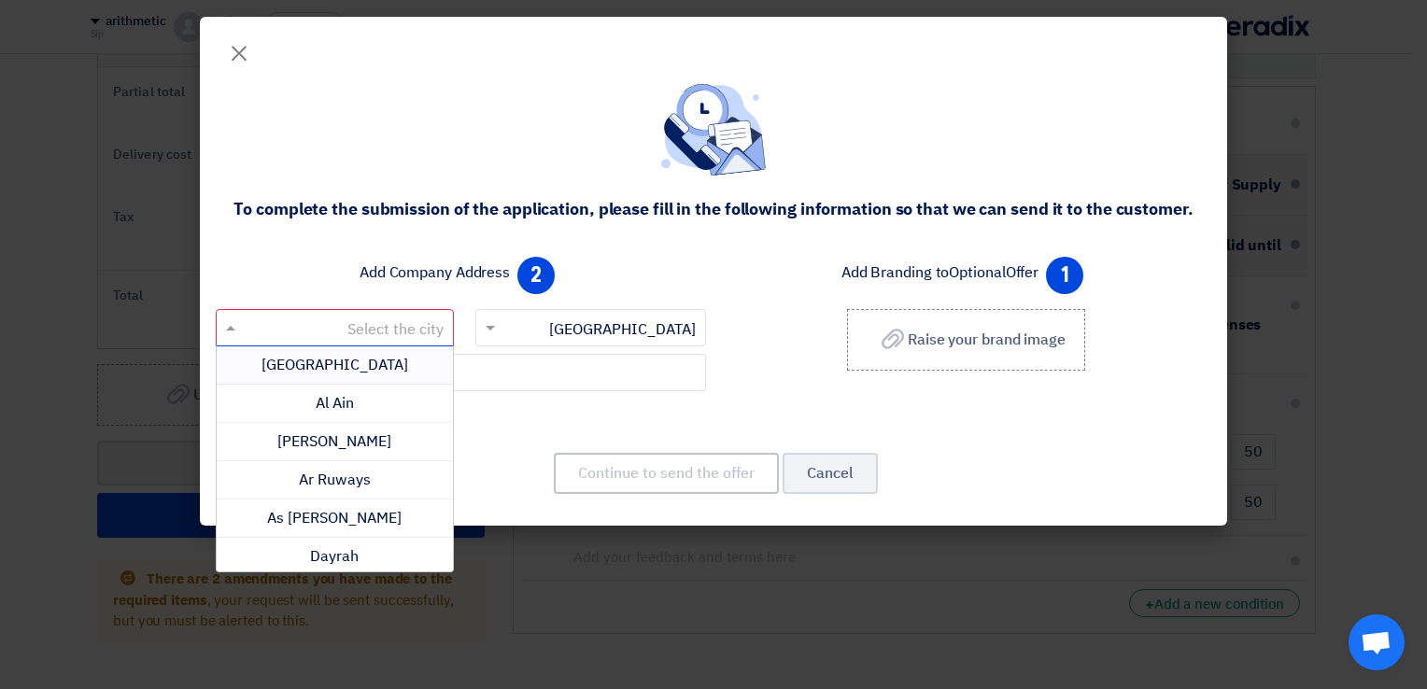
click at [385, 323] on input "text" at bounding box center [345, 329] width 201 height 31
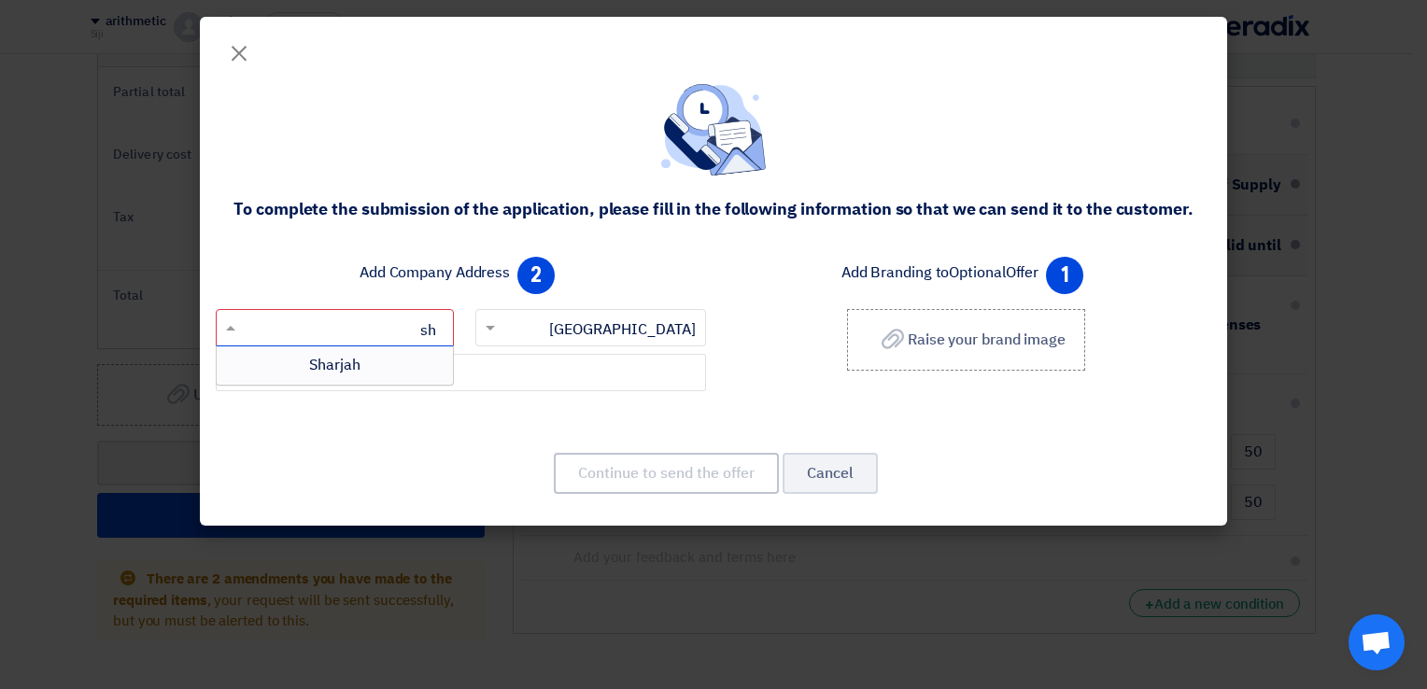
type input "sha"
click at [351, 371] on span "Sharjah" at bounding box center [334, 365] width 51 height 22
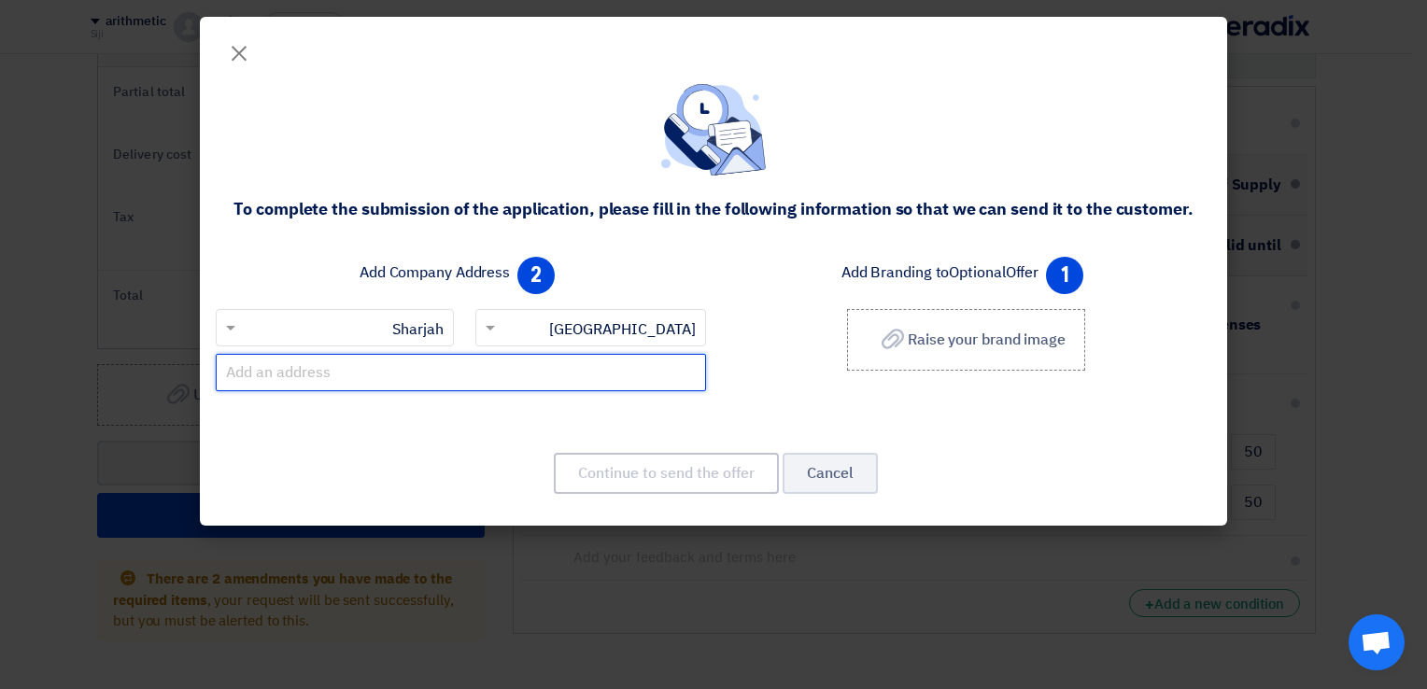
click at [506, 372] on input "text" at bounding box center [461, 372] width 490 height 37
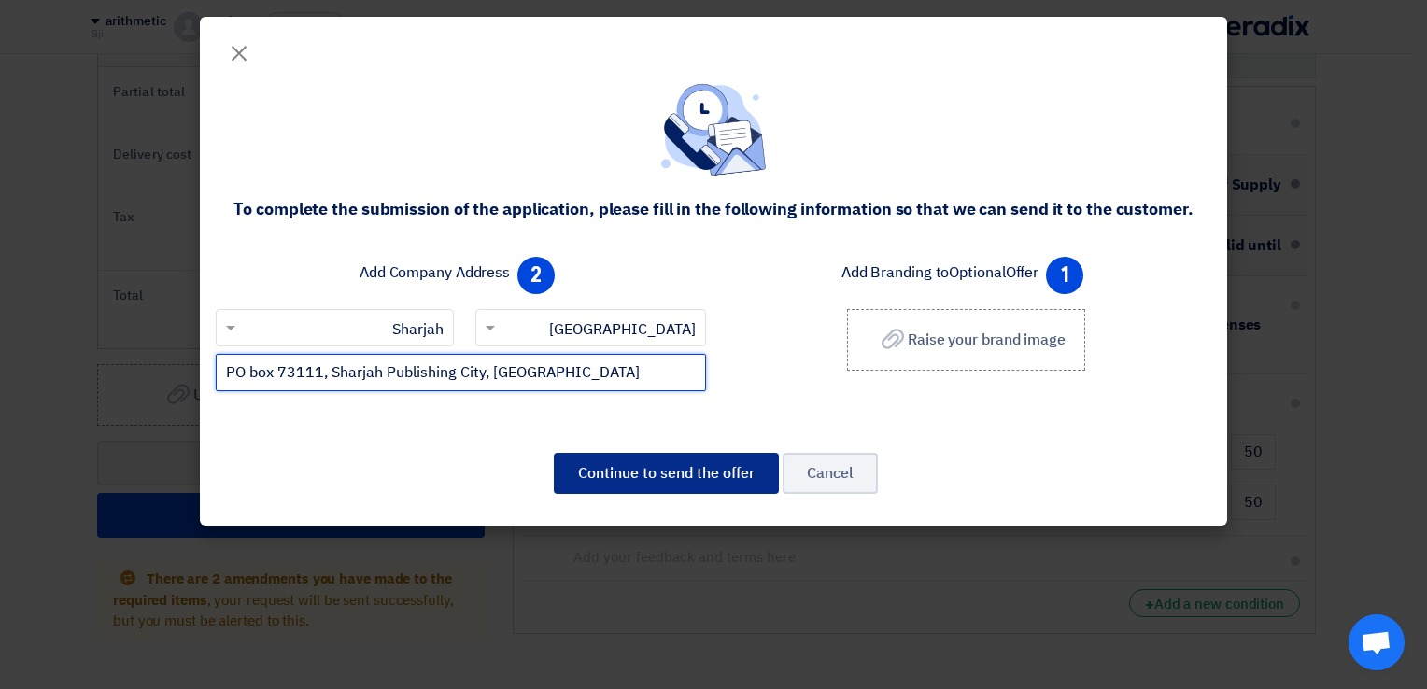
type input "PO box 73111, Sharjah Publishing City, Sharjah"
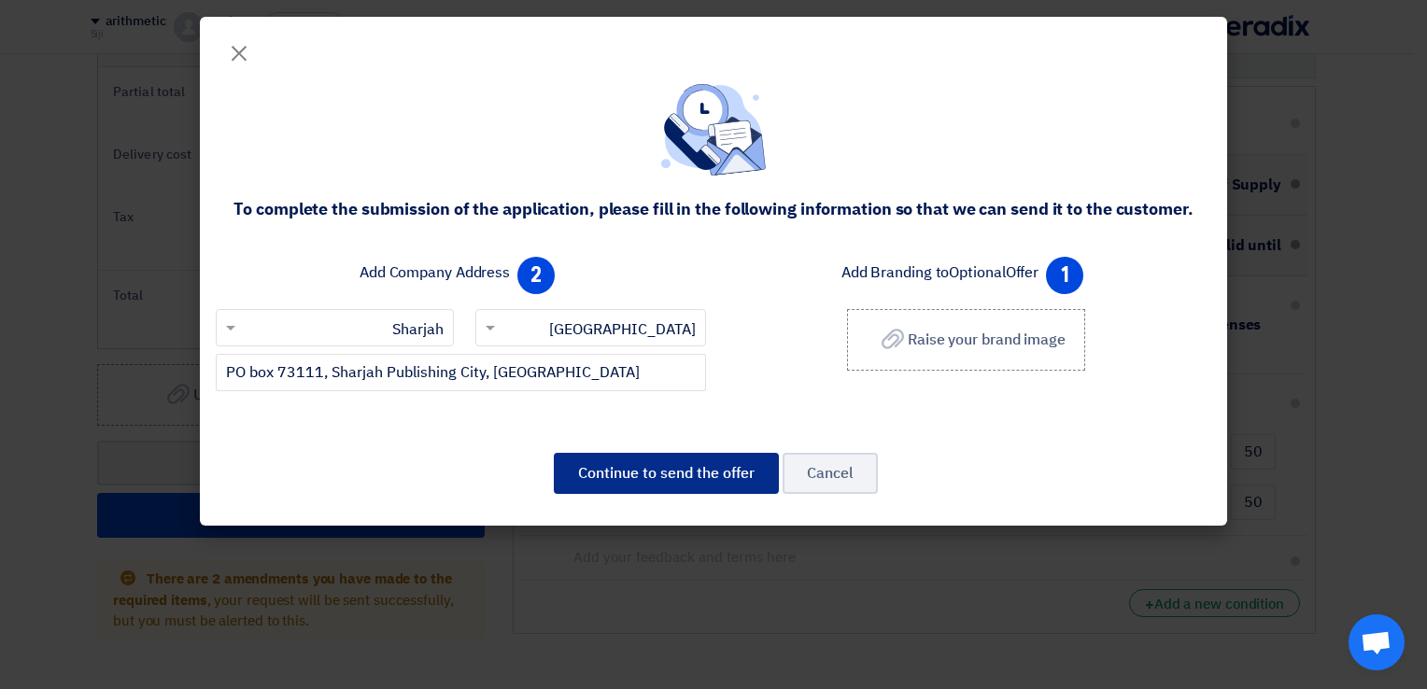
click at [689, 469] on button "Continue to send the offer" at bounding box center [666, 473] width 225 height 41
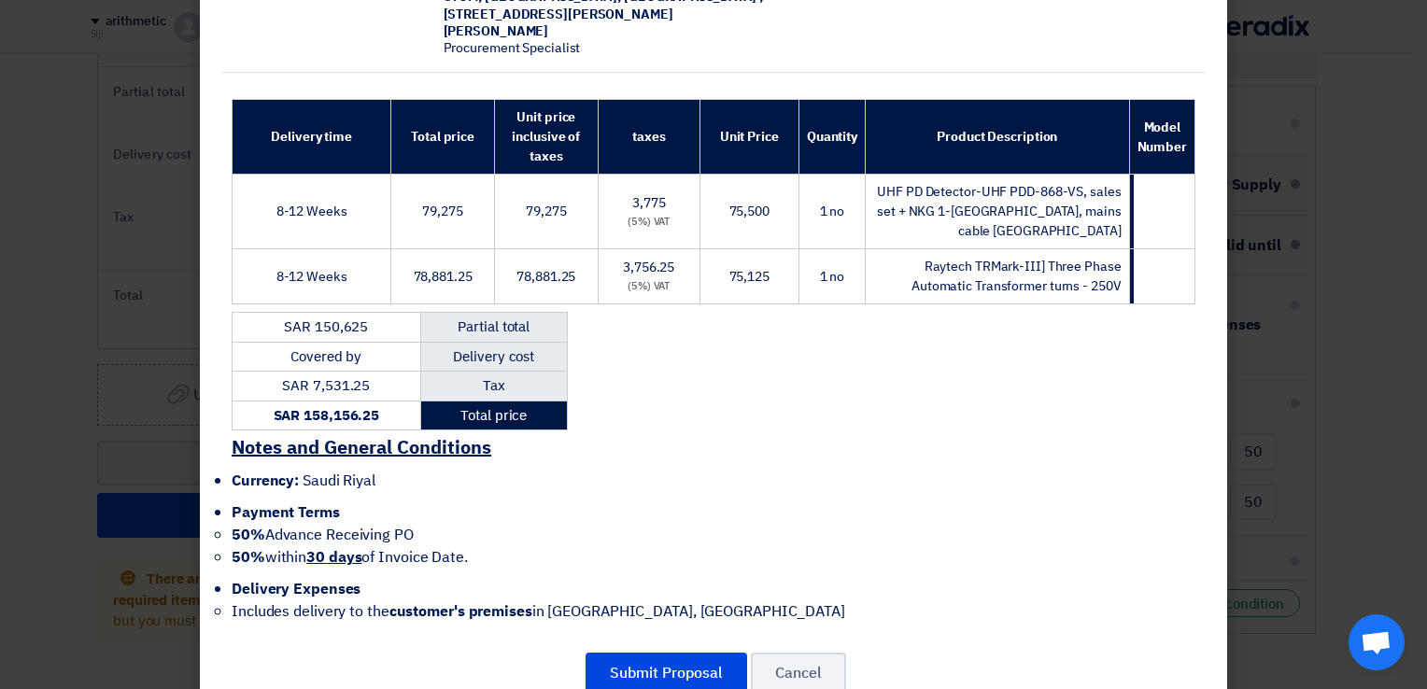
scroll to position [230, 0]
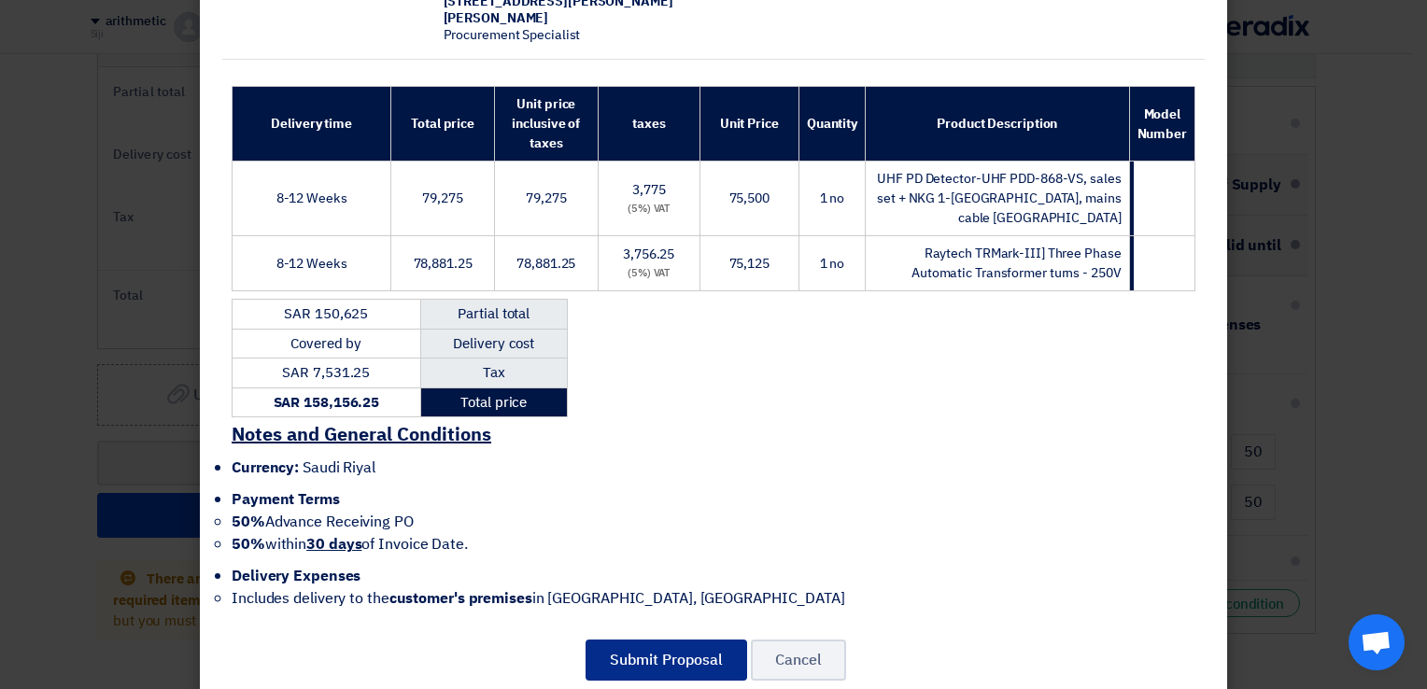
click at [692, 640] on button "Submit Proposal" at bounding box center [666, 660] width 162 height 41
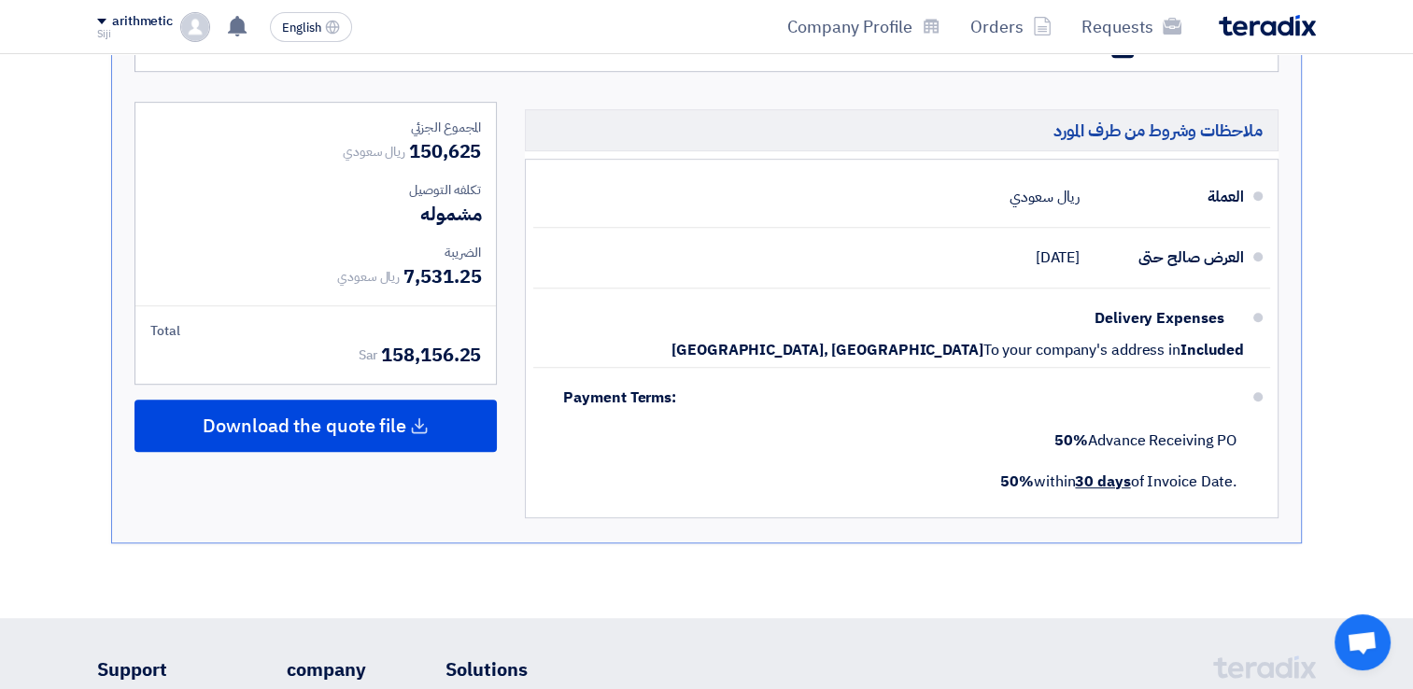
scroll to position [874, 0]
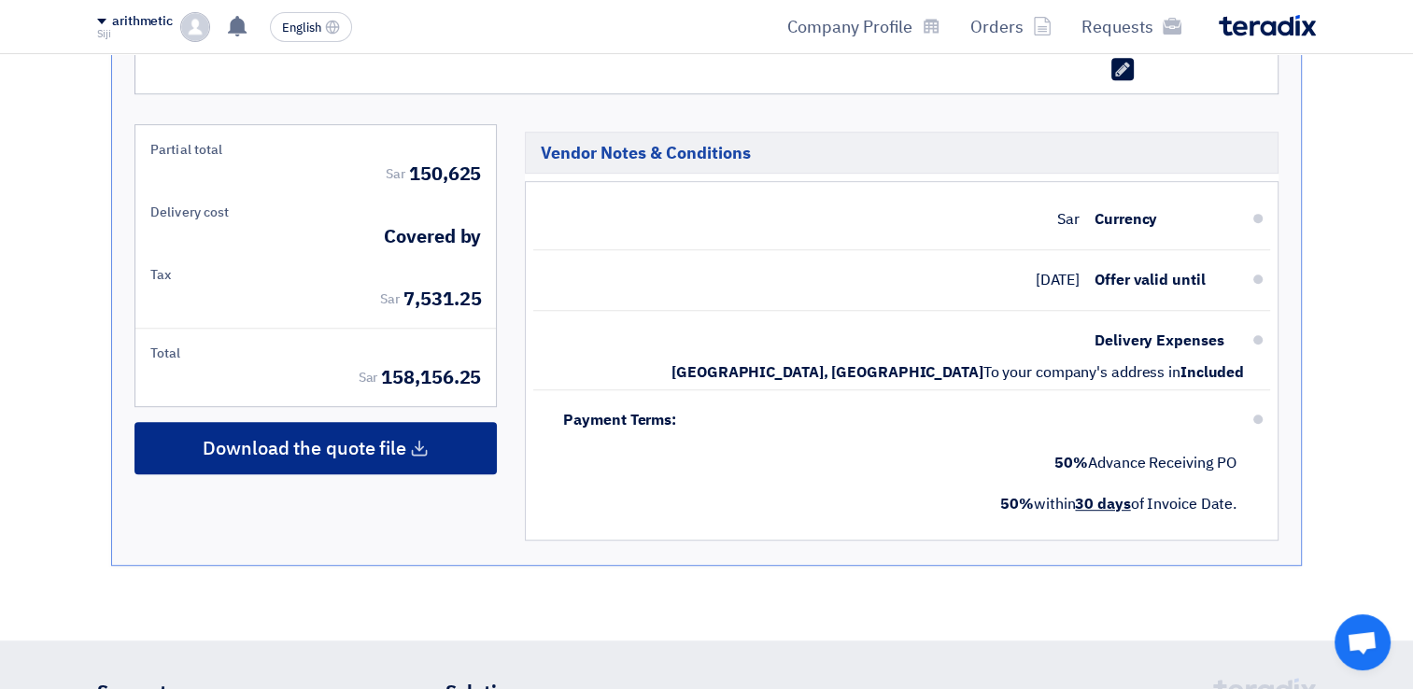
click at [416, 439] on icon at bounding box center [419, 448] width 19 height 19
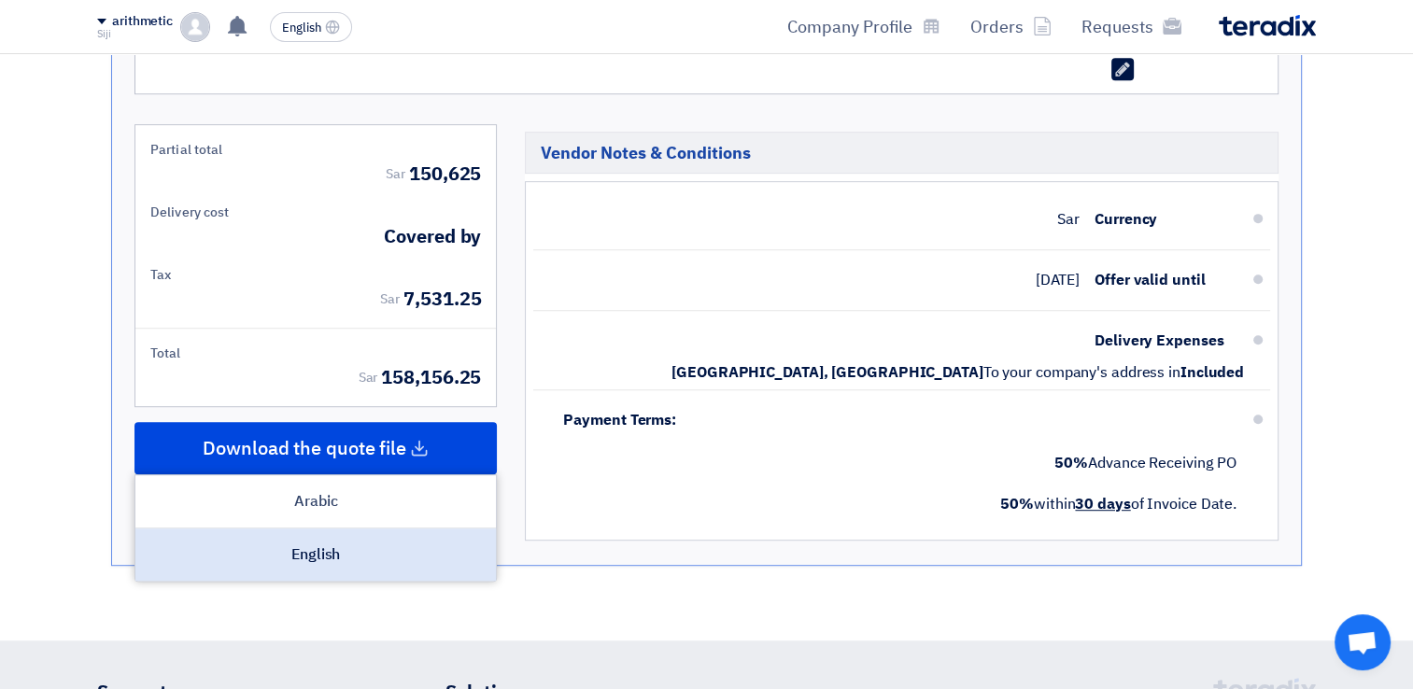
click at [319, 528] on div "English" at bounding box center [315, 554] width 360 height 52
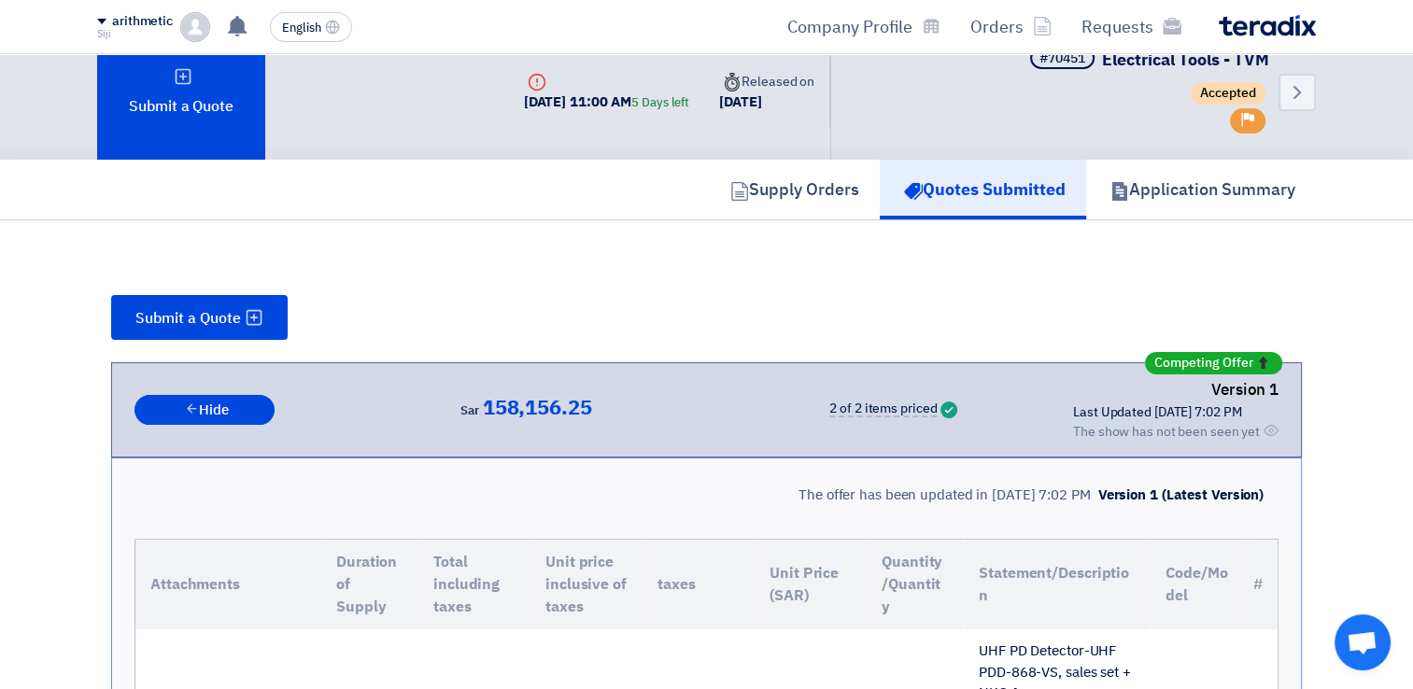
scroll to position [0, 0]
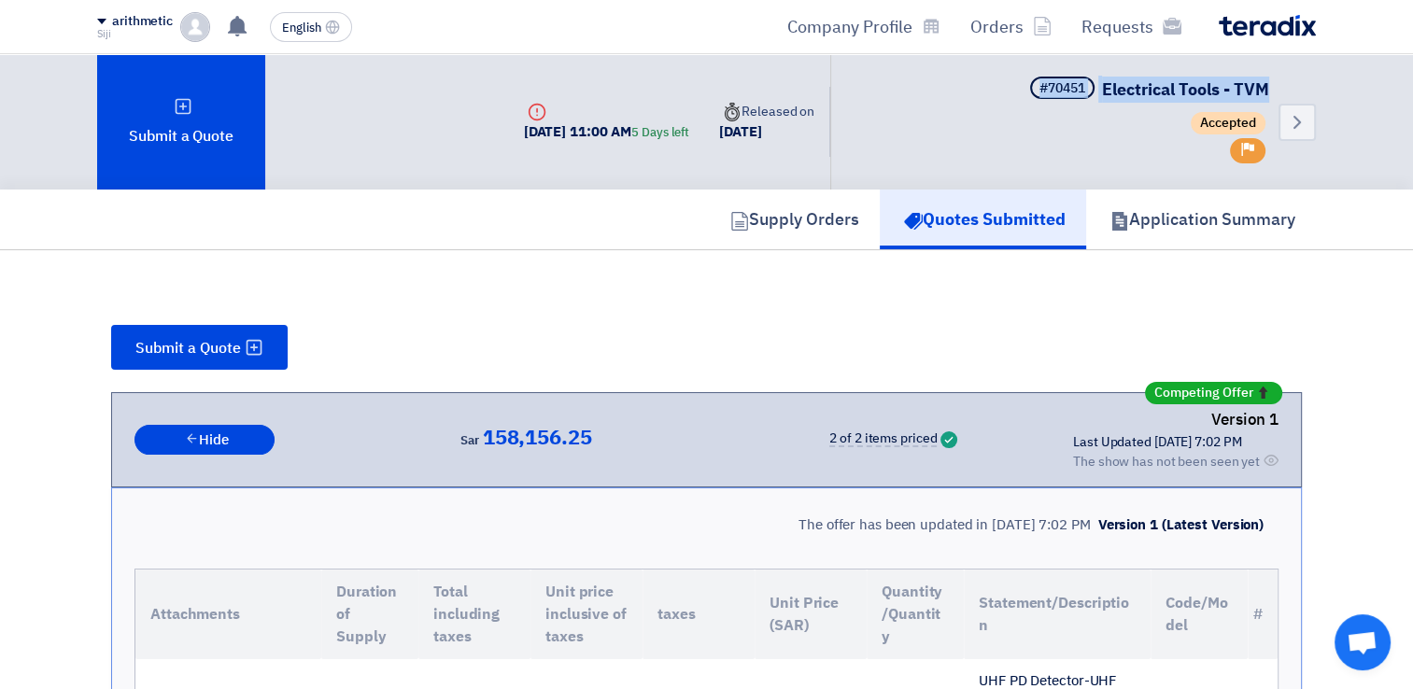
drag, startPoint x: 1035, startPoint y: 86, endPoint x: 1266, endPoint y: 82, distance: 230.6
click at [1266, 82] on h5 "#70451 Electrical Tools - TVM" at bounding box center [1147, 90] width 243 height 26
copy h5 "#70451 Electrical Tools - TVM"
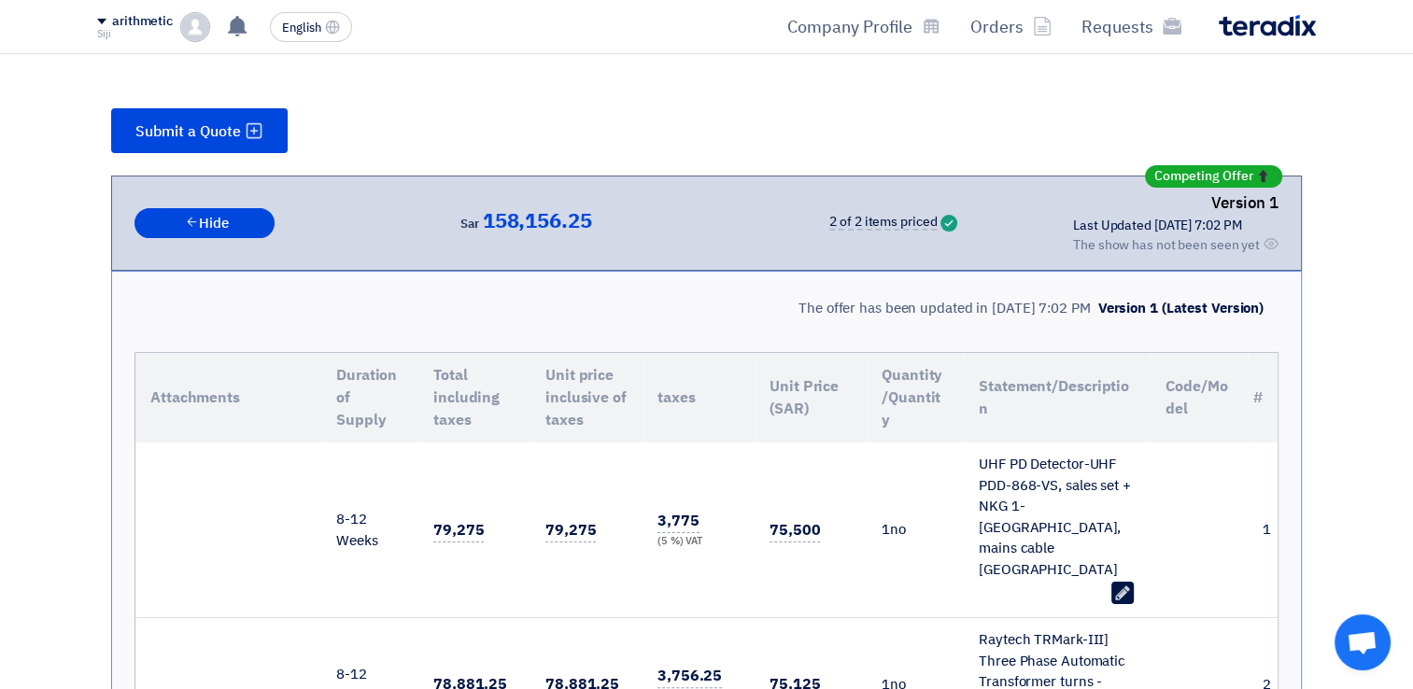
scroll to position [134, 0]
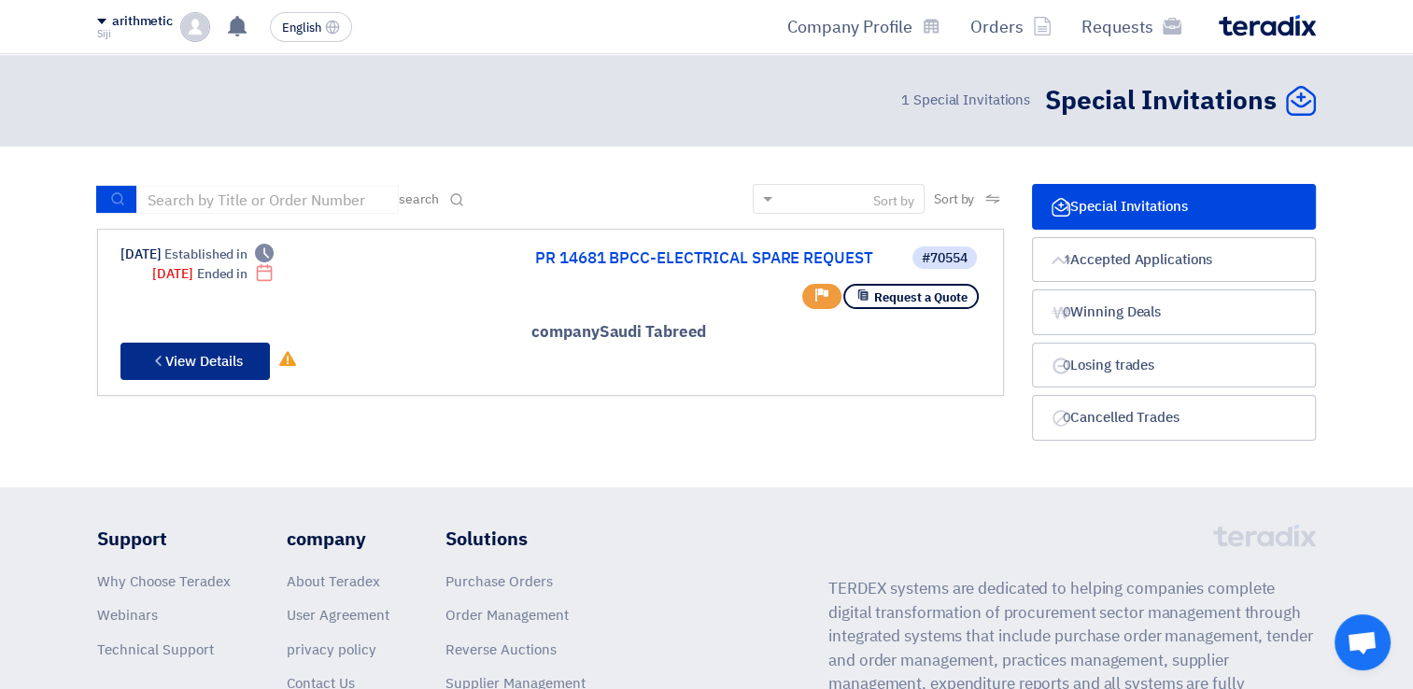
click at [208, 355] on font "View Details" at bounding box center [203, 361] width 77 height 21
